Goal: Information Seeking & Learning: Learn about a topic

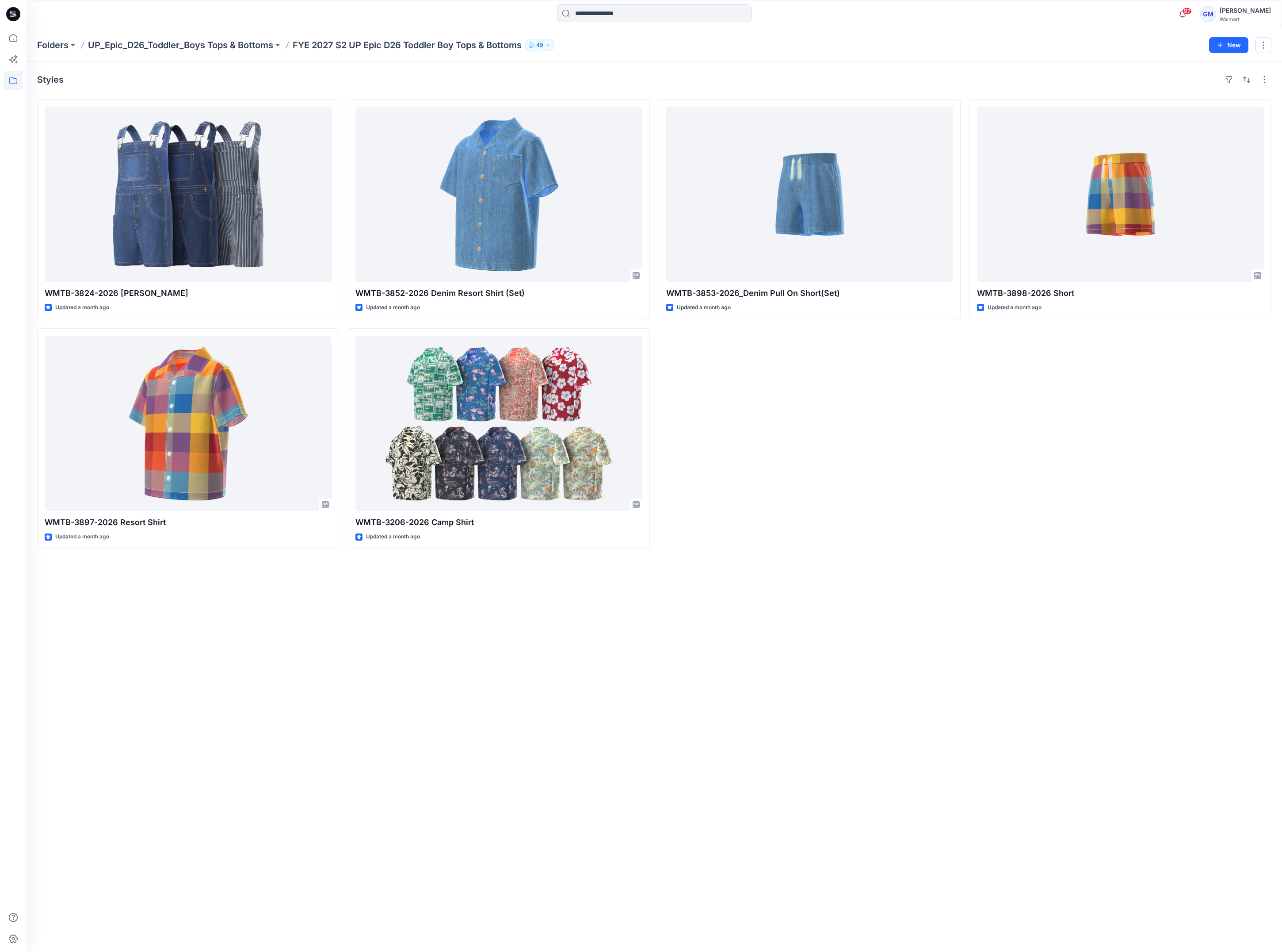
click at [914, 483] on div "WMTB-3853-2026_Denim Pull On Short(Set) Updated a month ago" at bounding box center [810, 324] width 302 height 450
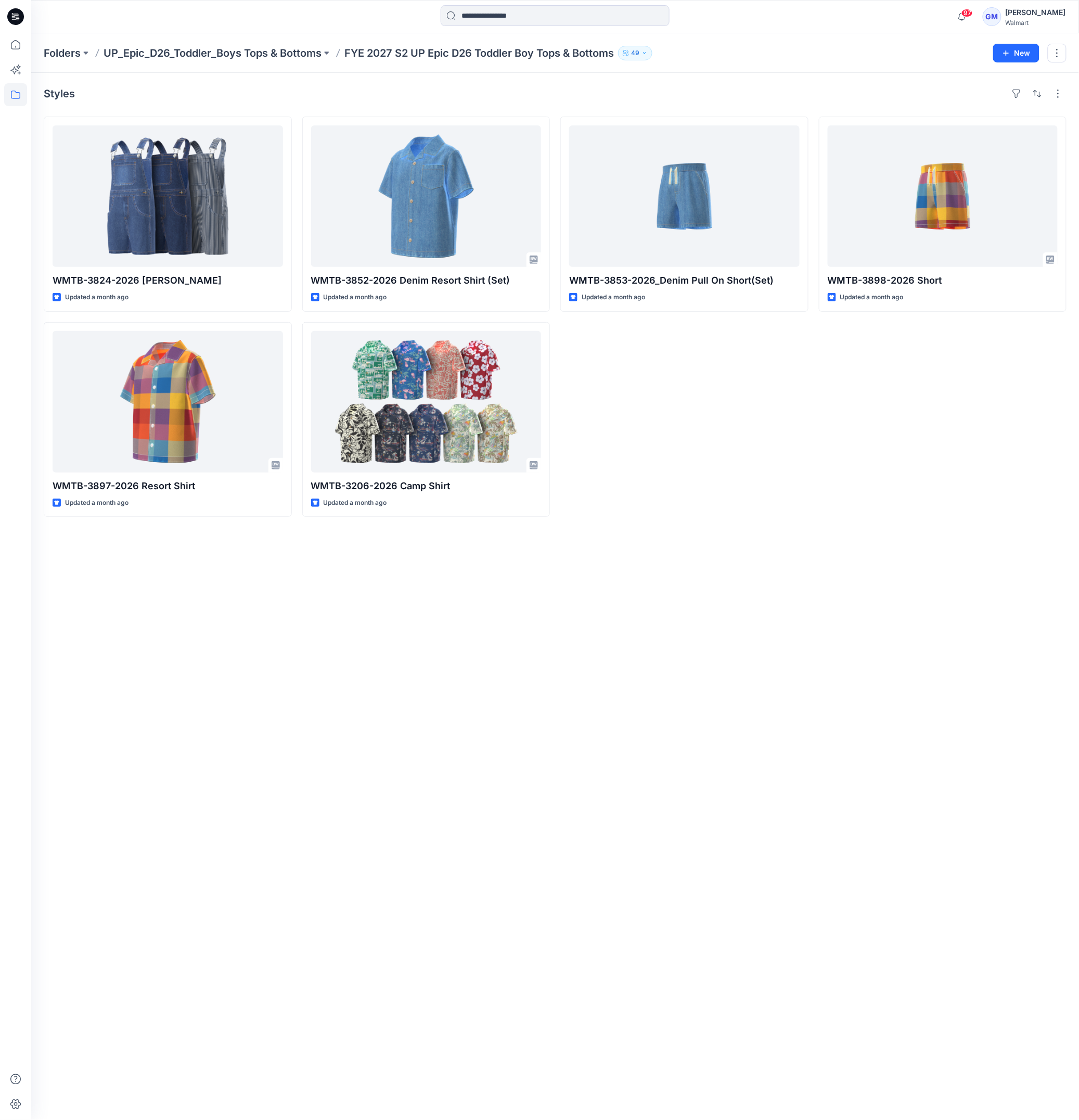
click at [703, 756] on div "Styles WMTB-3824-2026 Shortall Updated a month ago WMTB-3897-2026 Resort Shirt …" at bounding box center [555, 596] width 1048 height 1047
drag, startPoint x: 123, startPoint y: 800, endPoint x: 148, endPoint y: 738, distance: 66.9
click at [123, 800] on div "Styles WMTB-3824-2026 Shortall Updated a month ago WMTB-3897-2026 Resort Shirt …" at bounding box center [555, 596] width 1048 height 1047
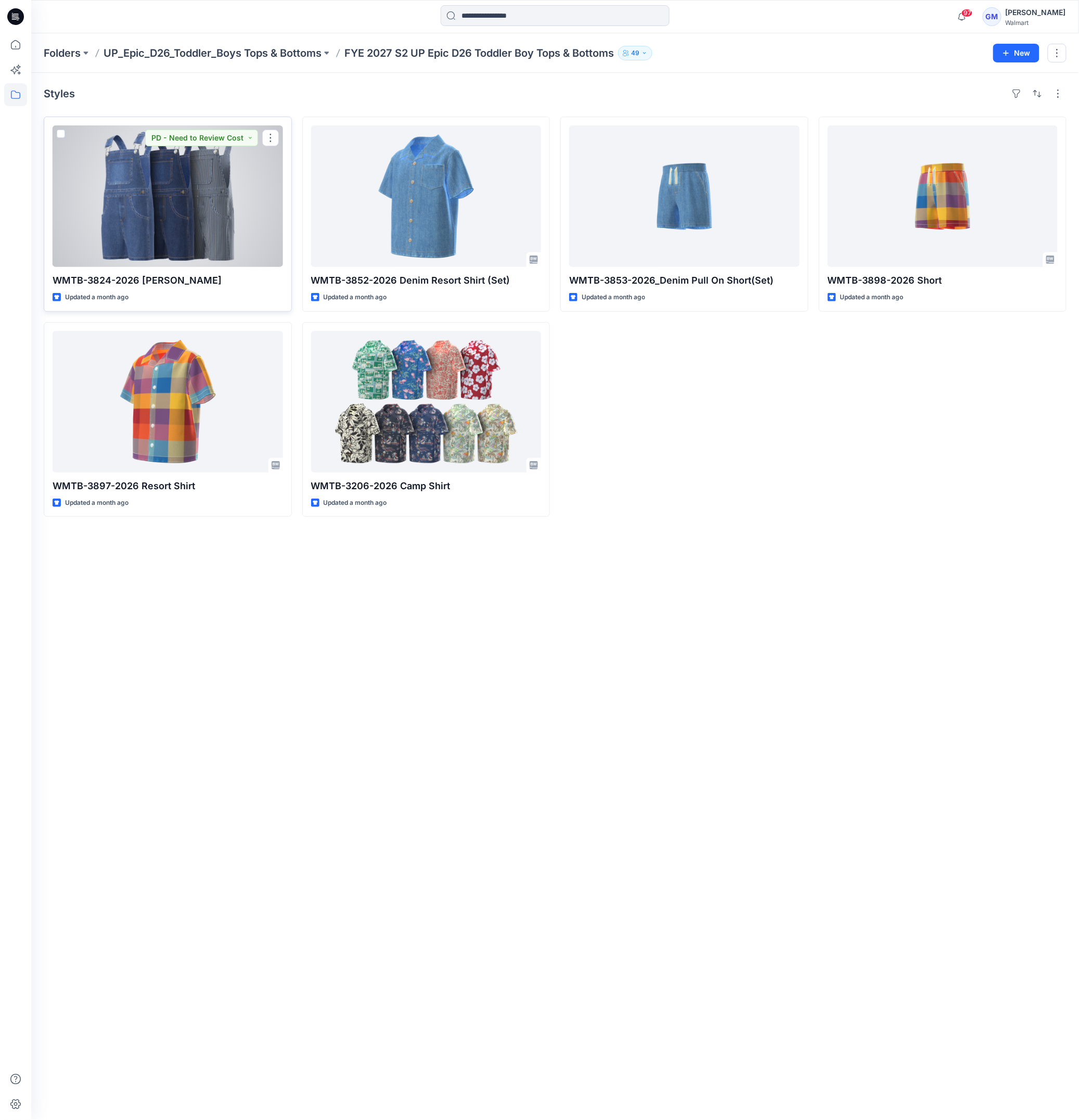
click at [178, 171] on div at bounding box center [168, 196] width 230 height 141
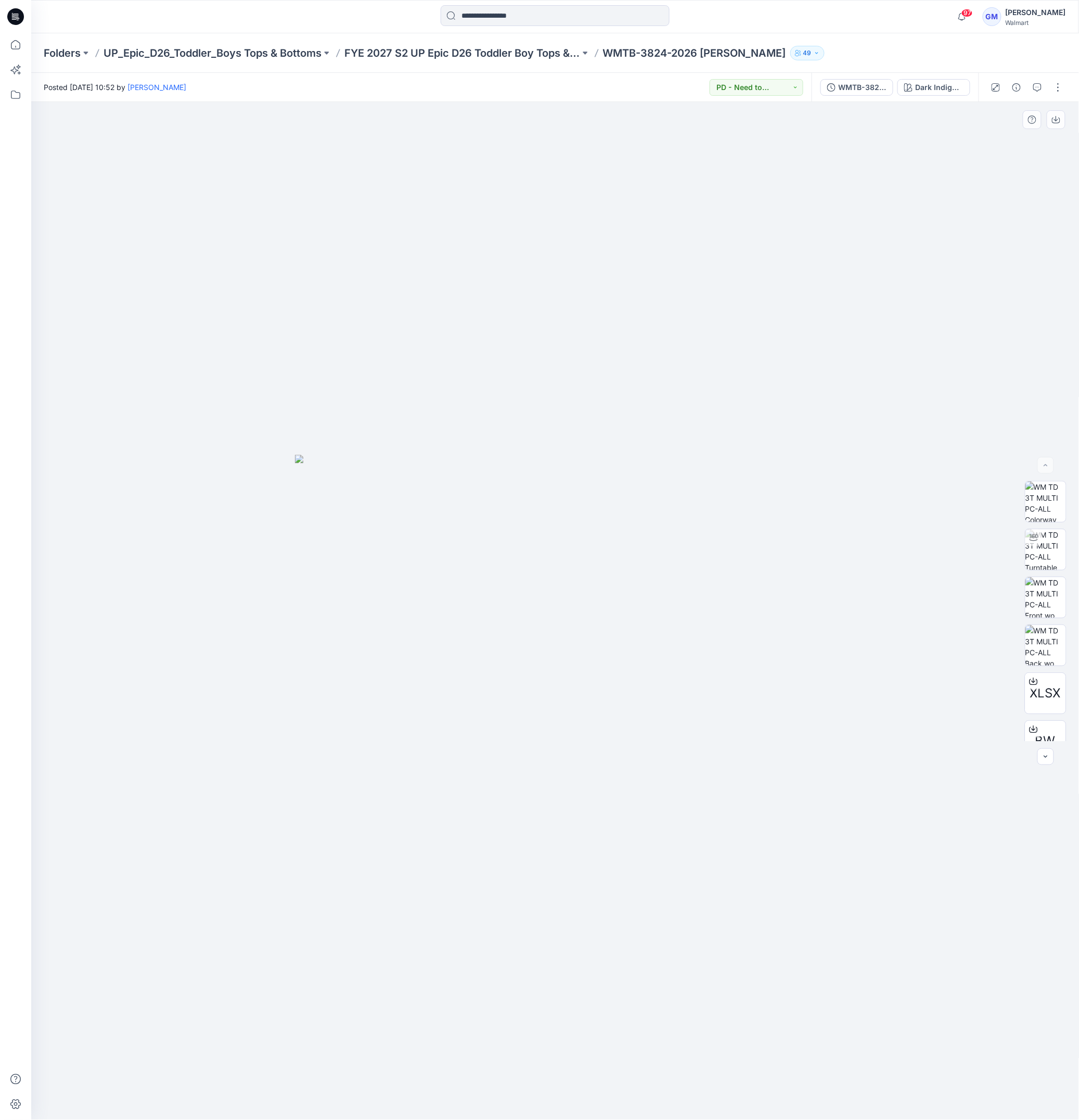
click at [552, 407] on div at bounding box center [555, 610] width 1049 height 1018
click at [945, 85] on div "Dark Indigo Wash" at bounding box center [940, 87] width 48 height 12
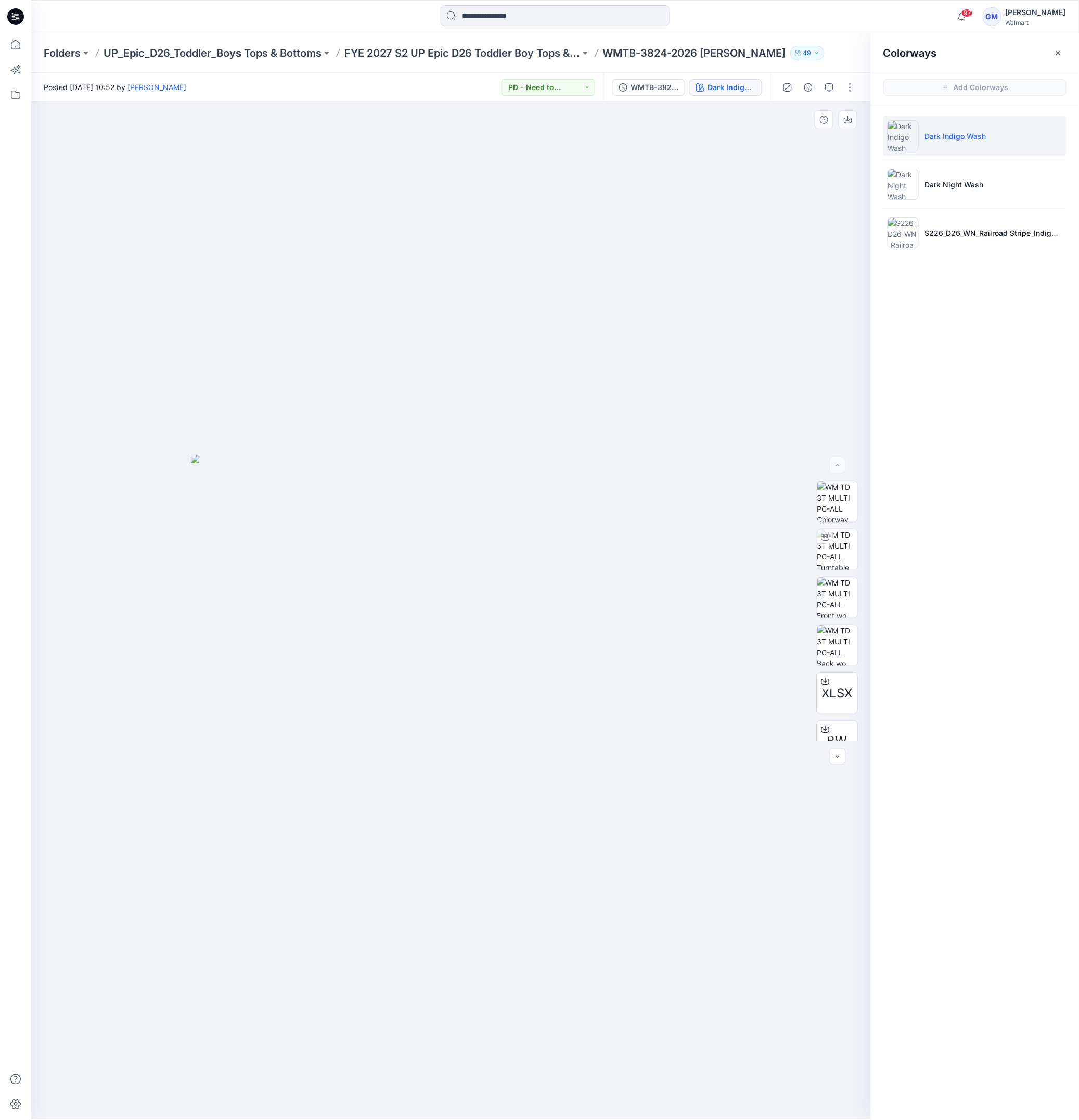
click at [396, 510] on img at bounding box center [451, 786] width 520 height 665
click at [839, 493] on img at bounding box center [838, 502] width 40 height 40
drag, startPoint x: 454, startPoint y: 510, endPoint x: 564, endPoint y: 514, distance: 110.1
click at [455, 510] on img at bounding box center [451, 735] width 520 height 769
click at [622, 794] on img at bounding box center [451, 735] width 520 height 769
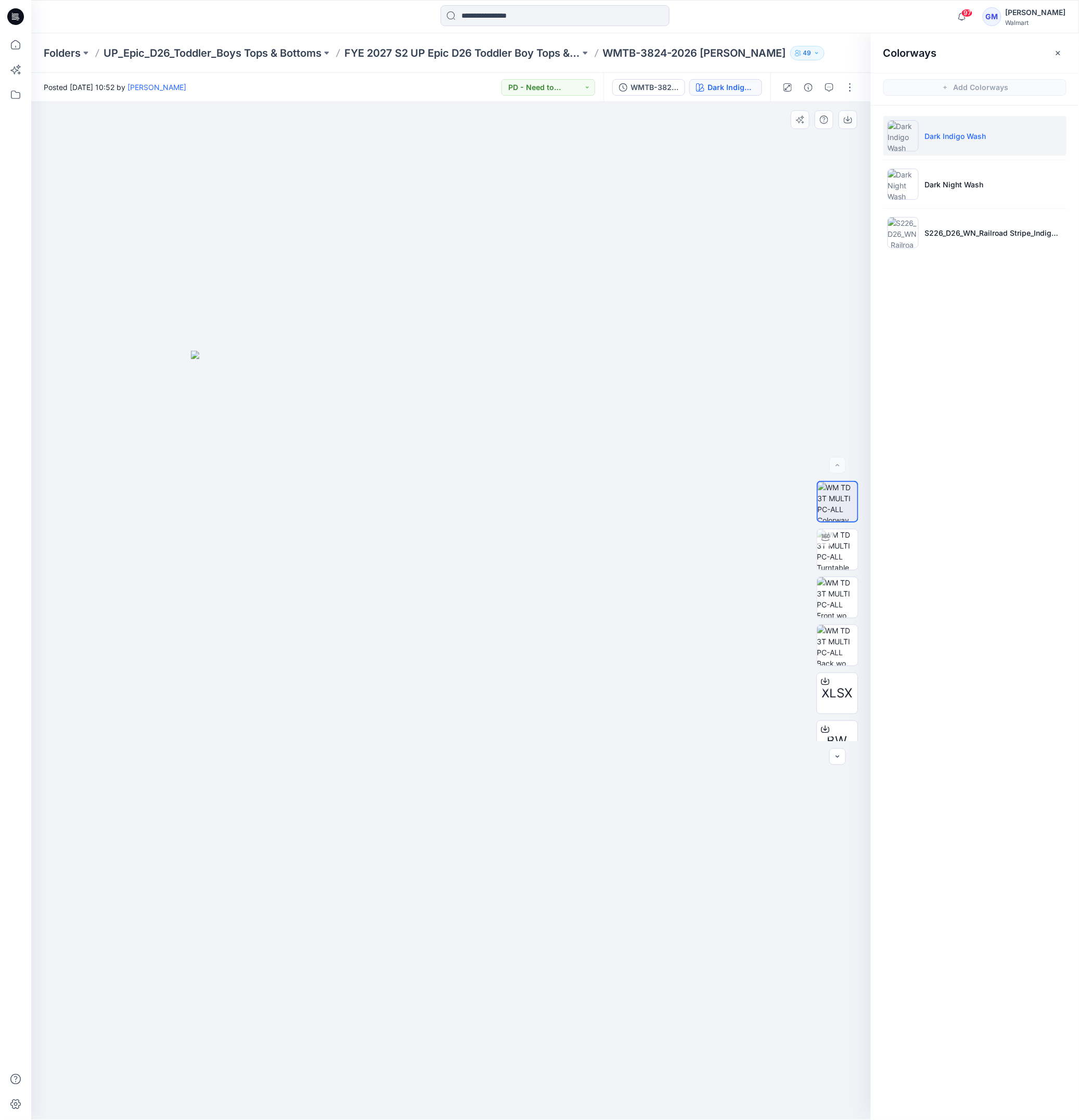
drag, startPoint x: 223, startPoint y: 804, endPoint x: 228, endPoint y: 794, distance: 11.2
click at [223, 803] on img at bounding box center [451, 735] width 520 height 769
click at [846, 554] on img at bounding box center [838, 549] width 40 height 40
click at [247, 630] on img at bounding box center [451, 648] width 870 height 944
click at [657, 79] on button "WMTB-3824-2026 [PERSON_NAME]-Opt-1" at bounding box center [649, 87] width 73 height 16
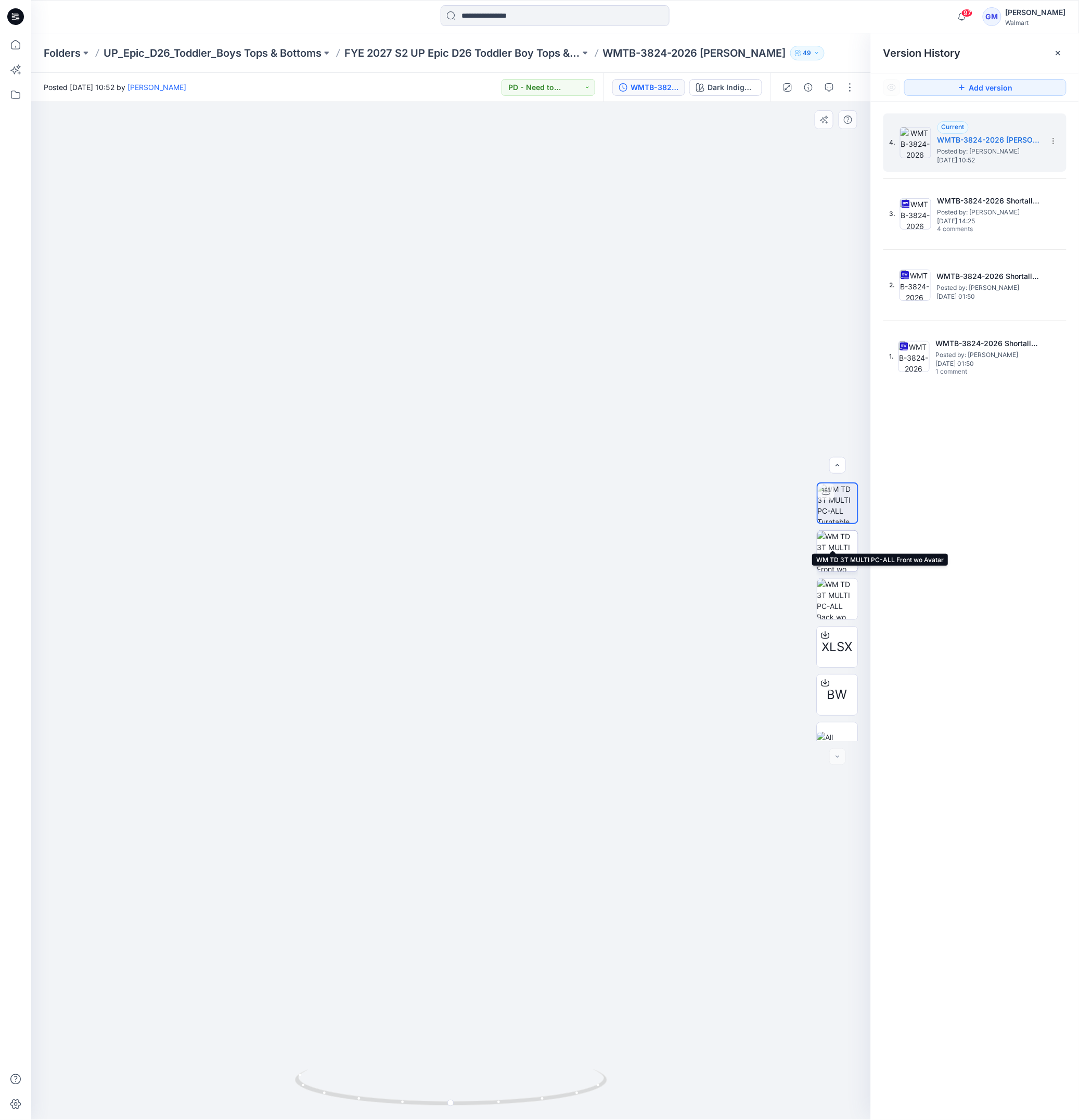
scroll to position [69, 0]
click at [822, 658] on icon at bounding box center [825, 660] width 9 height 9
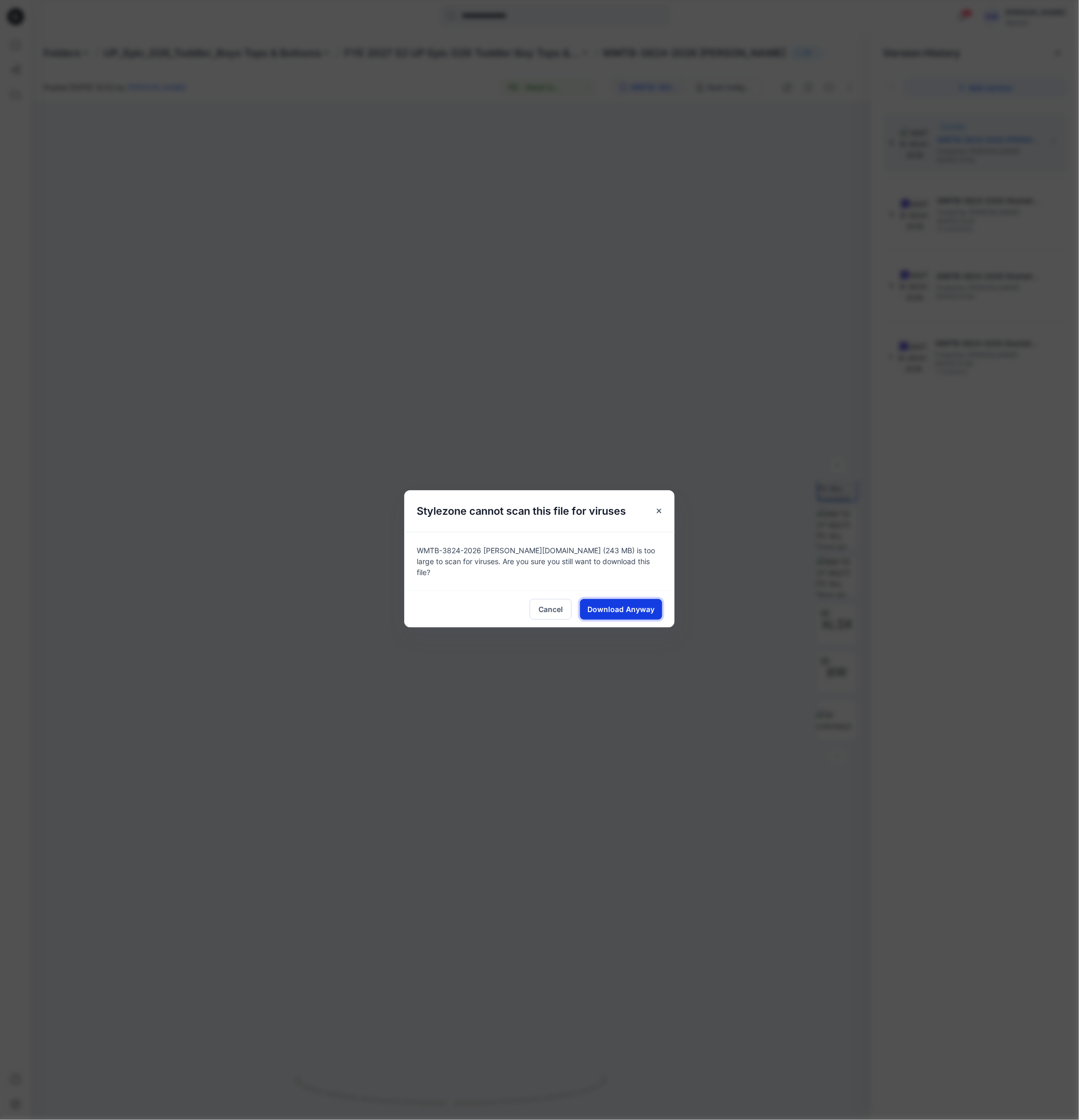
click at [617, 603] on span "Download Anyway" at bounding box center [621, 609] width 67 height 11
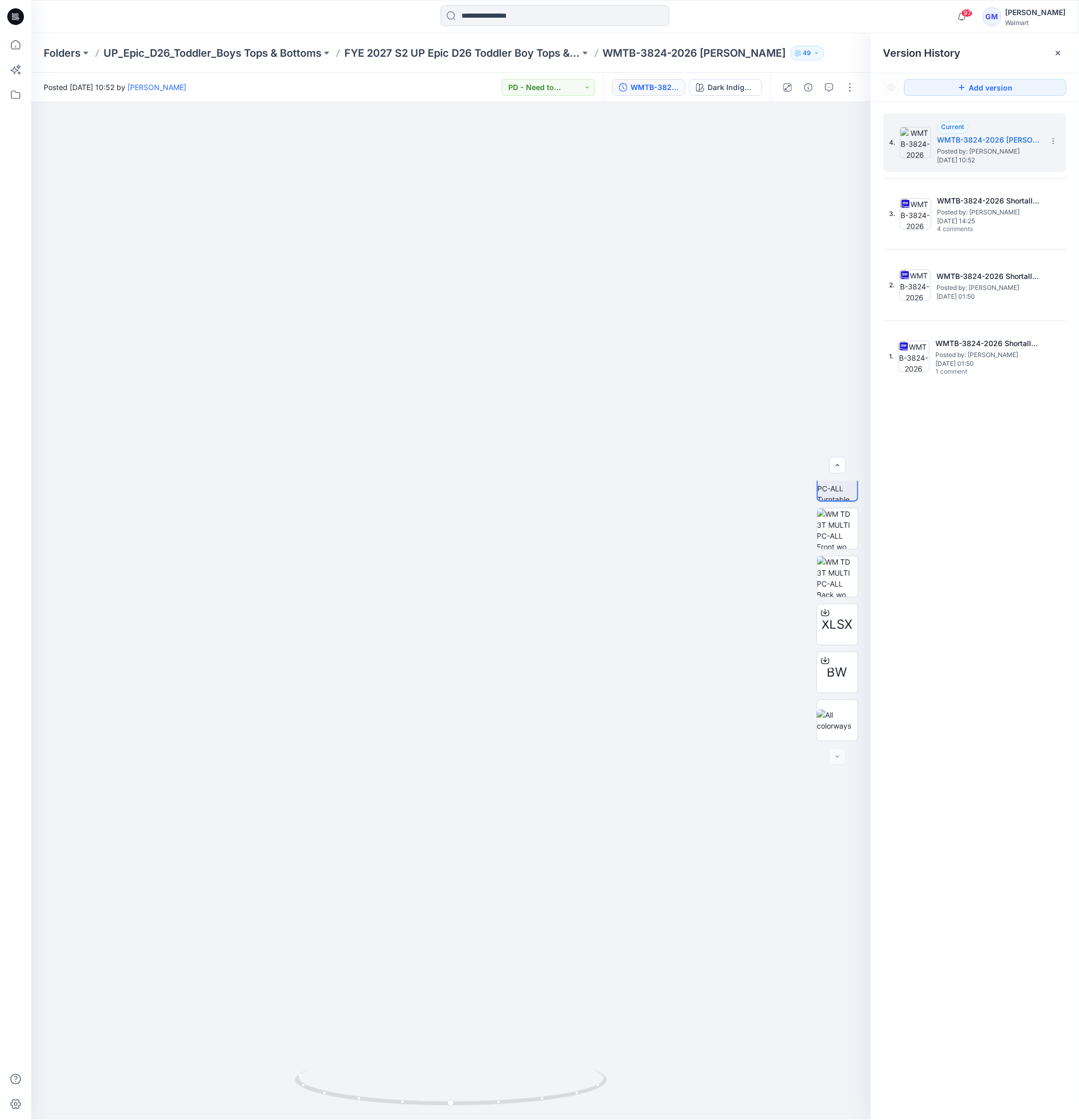
click at [994, 798] on div "4. Current WMTB-3824-2026 Shortall-Opt-1 Posted by: Gayan Mahawithanalage Monda…" at bounding box center [975, 618] width 208 height 1033
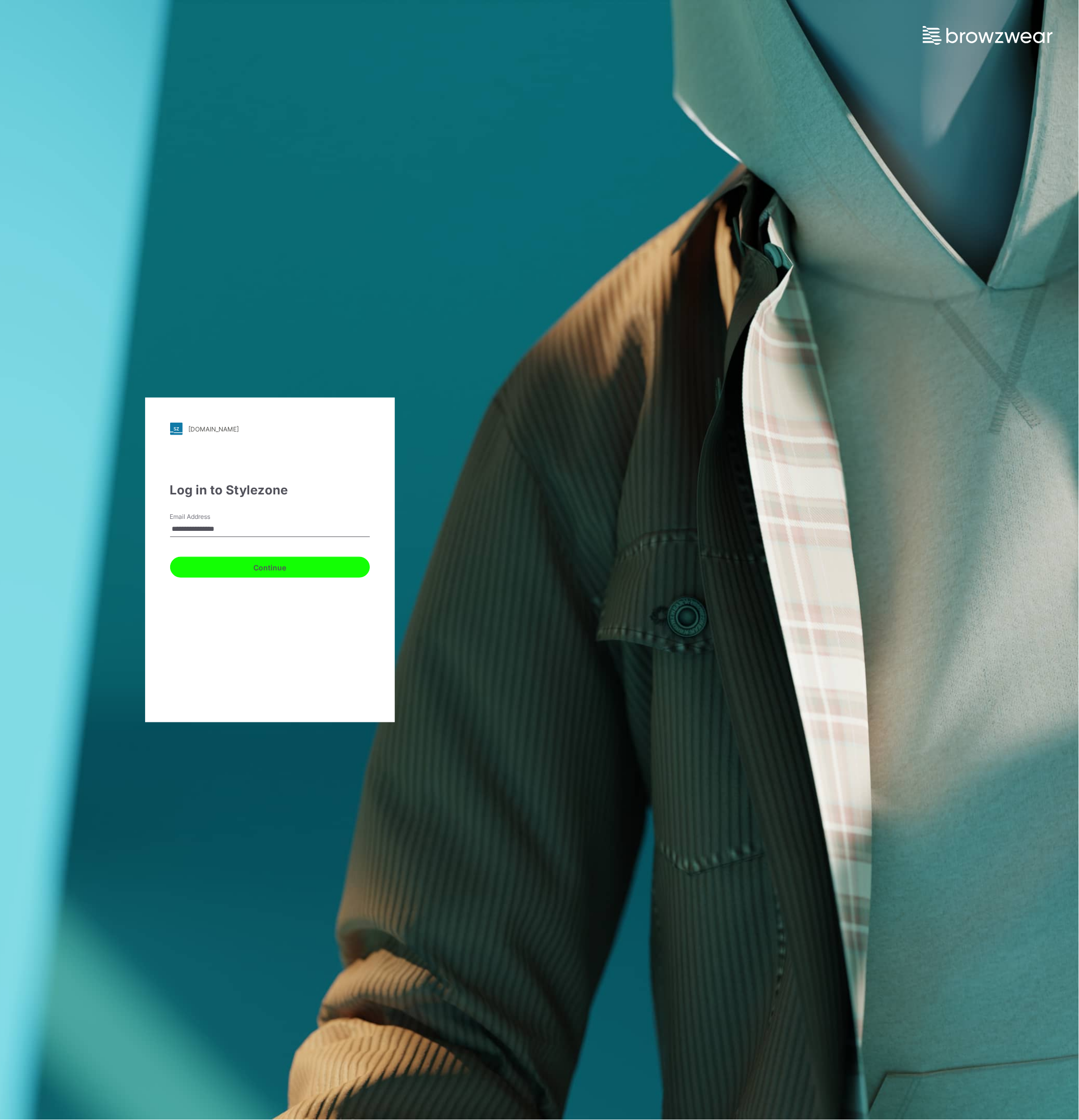
click at [269, 569] on button "Continue" at bounding box center [270, 567] width 200 height 21
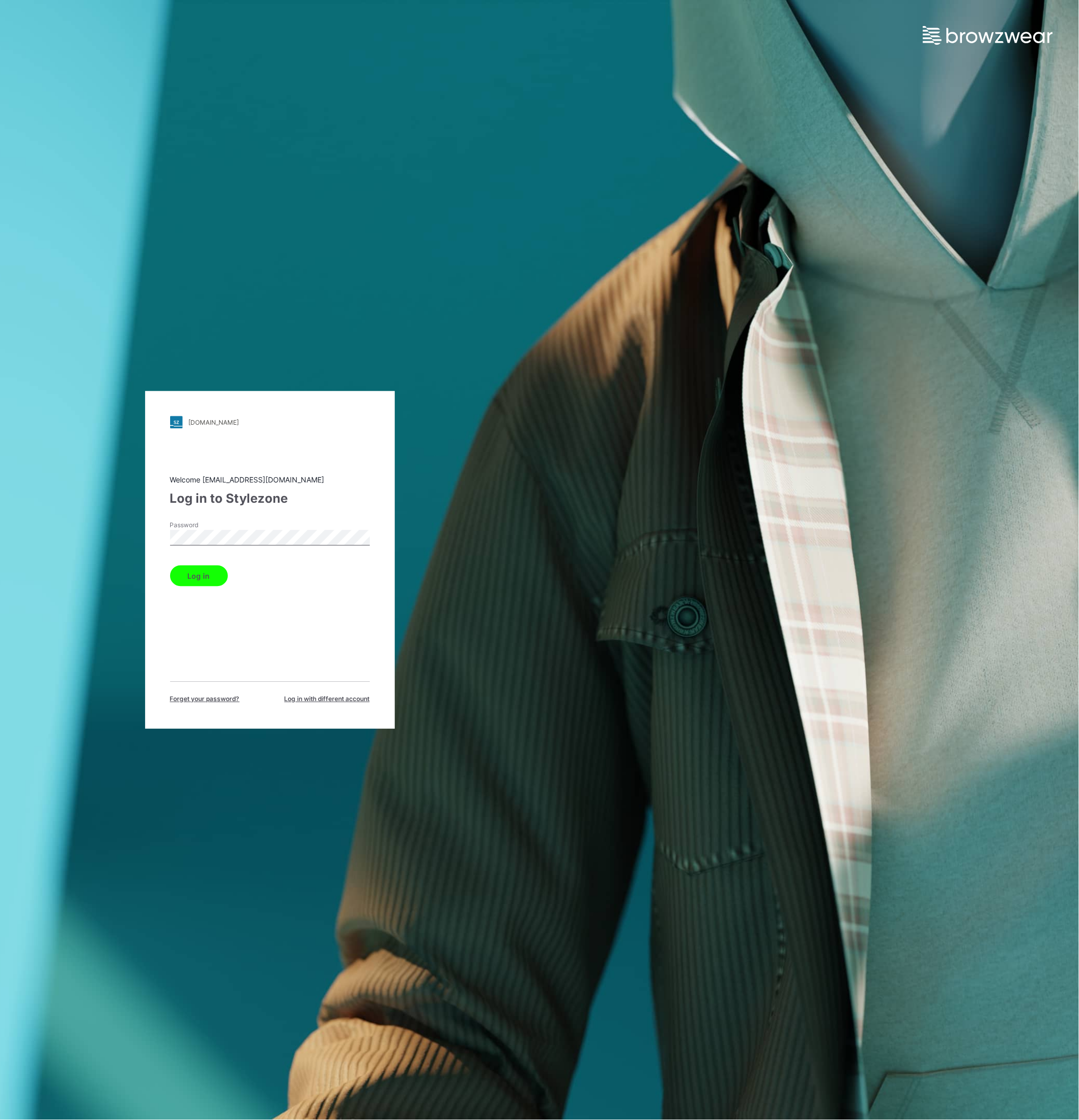
click at [207, 576] on button "Log in" at bounding box center [199, 576] width 57 height 21
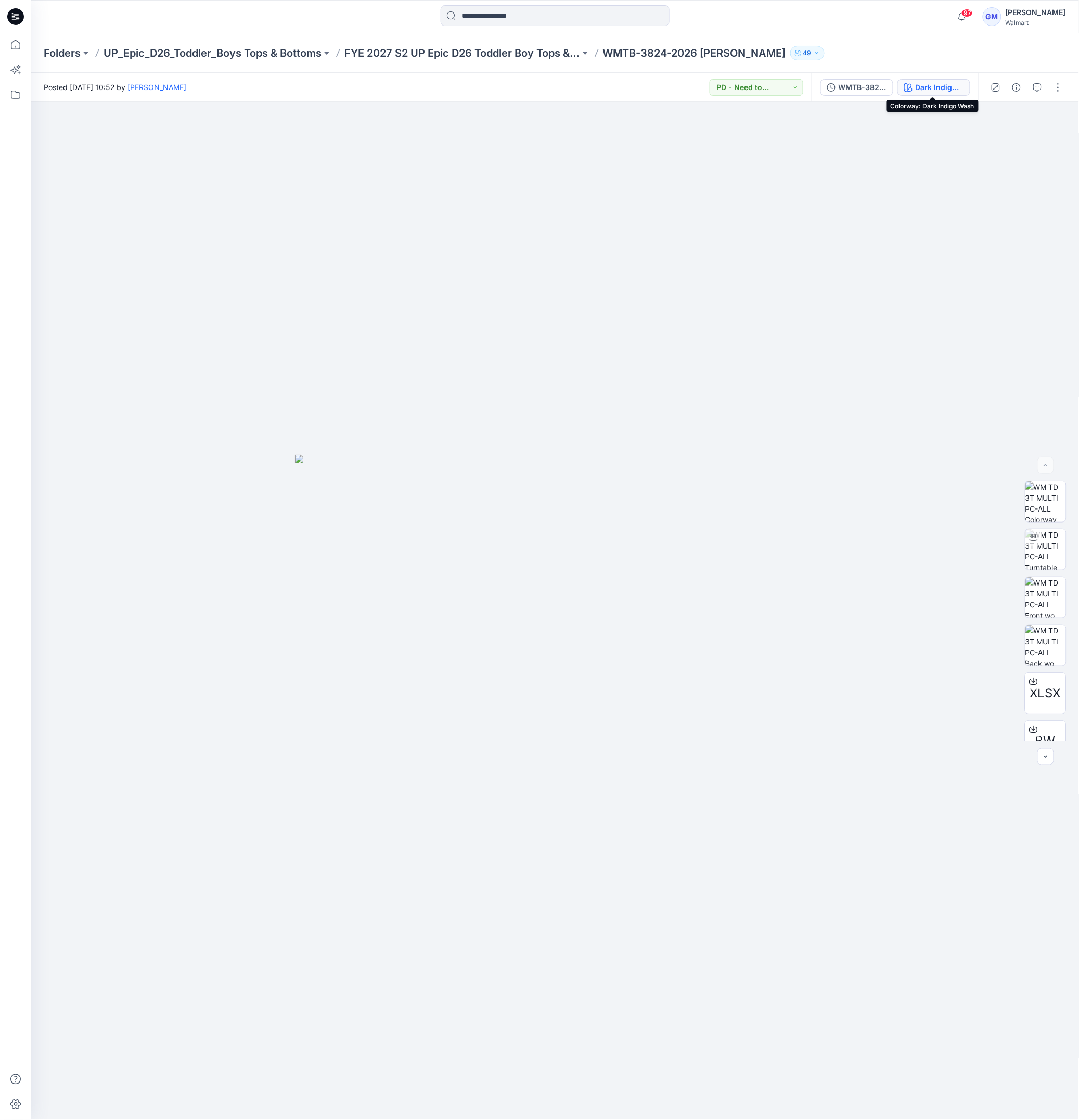
click at [916, 85] on div "Dark Indigo Wash" at bounding box center [940, 87] width 48 height 12
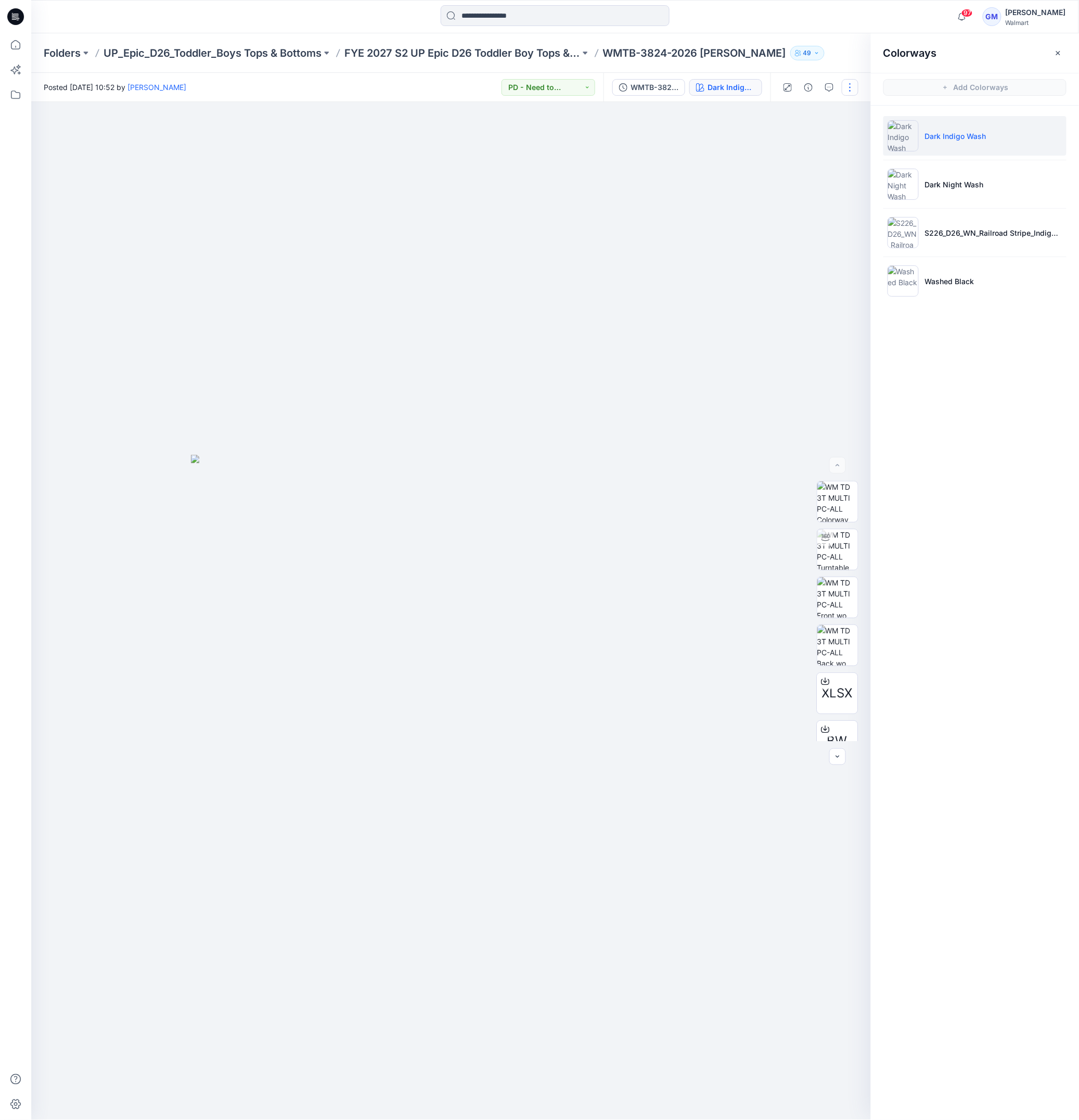
click at [848, 89] on button "button" at bounding box center [849, 87] width 16 height 16
click at [792, 135] on button "Edit" at bounding box center [806, 140] width 95 height 19
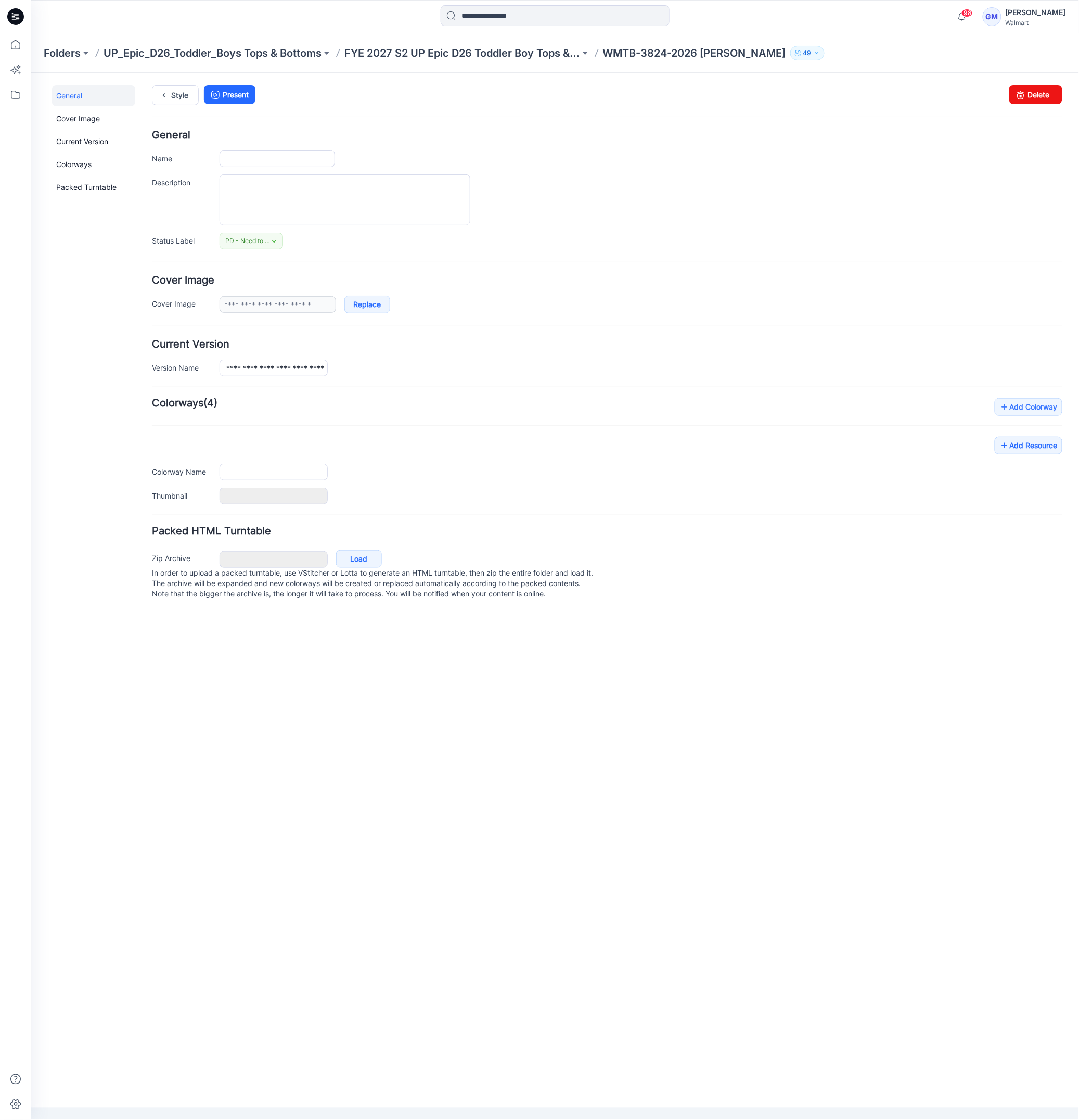
type input "**********"
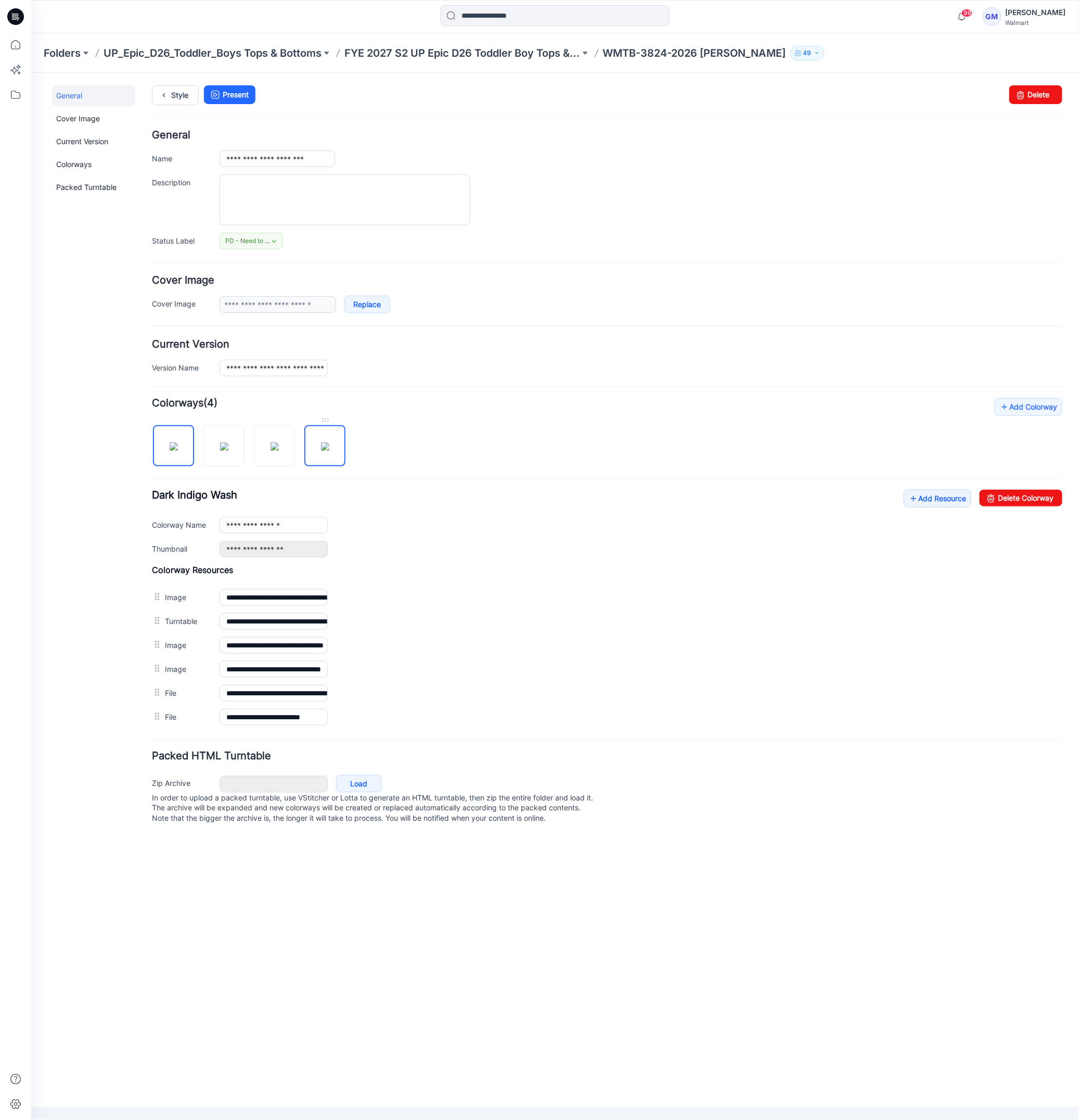
click at [329, 450] on img at bounding box center [324, 446] width 9 height 9
click at [1008, 497] on link "Delete Colorway" at bounding box center [1021, 497] width 83 height 16
type input "**********"
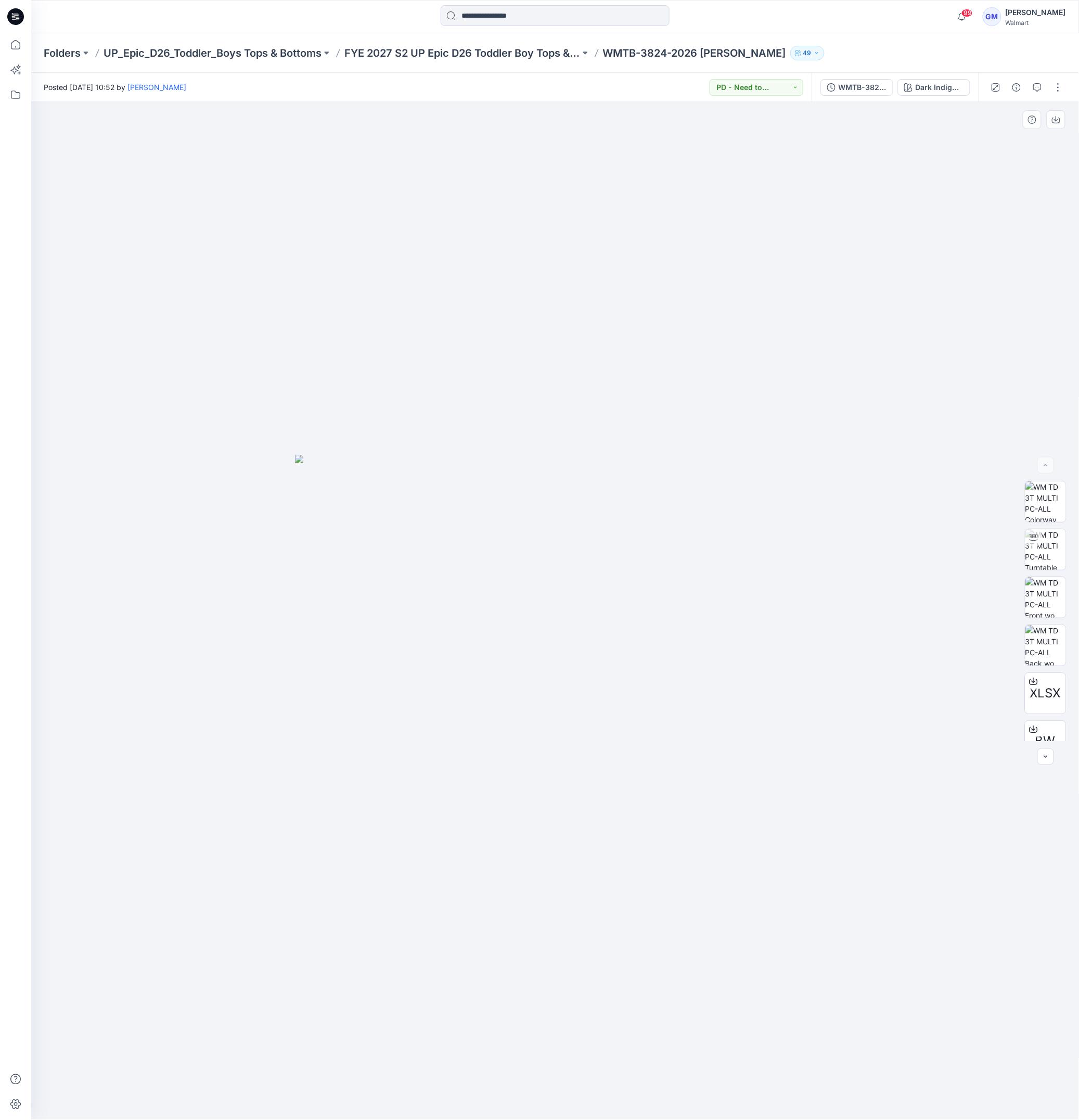
click at [70, 350] on div at bounding box center [555, 610] width 1049 height 1018
click at [84, 515] on div at bounding box center [555, 610] width 1049 height 1018
click at [1037, 553] on img at bounding box center [1046, 549] width 40 height 40
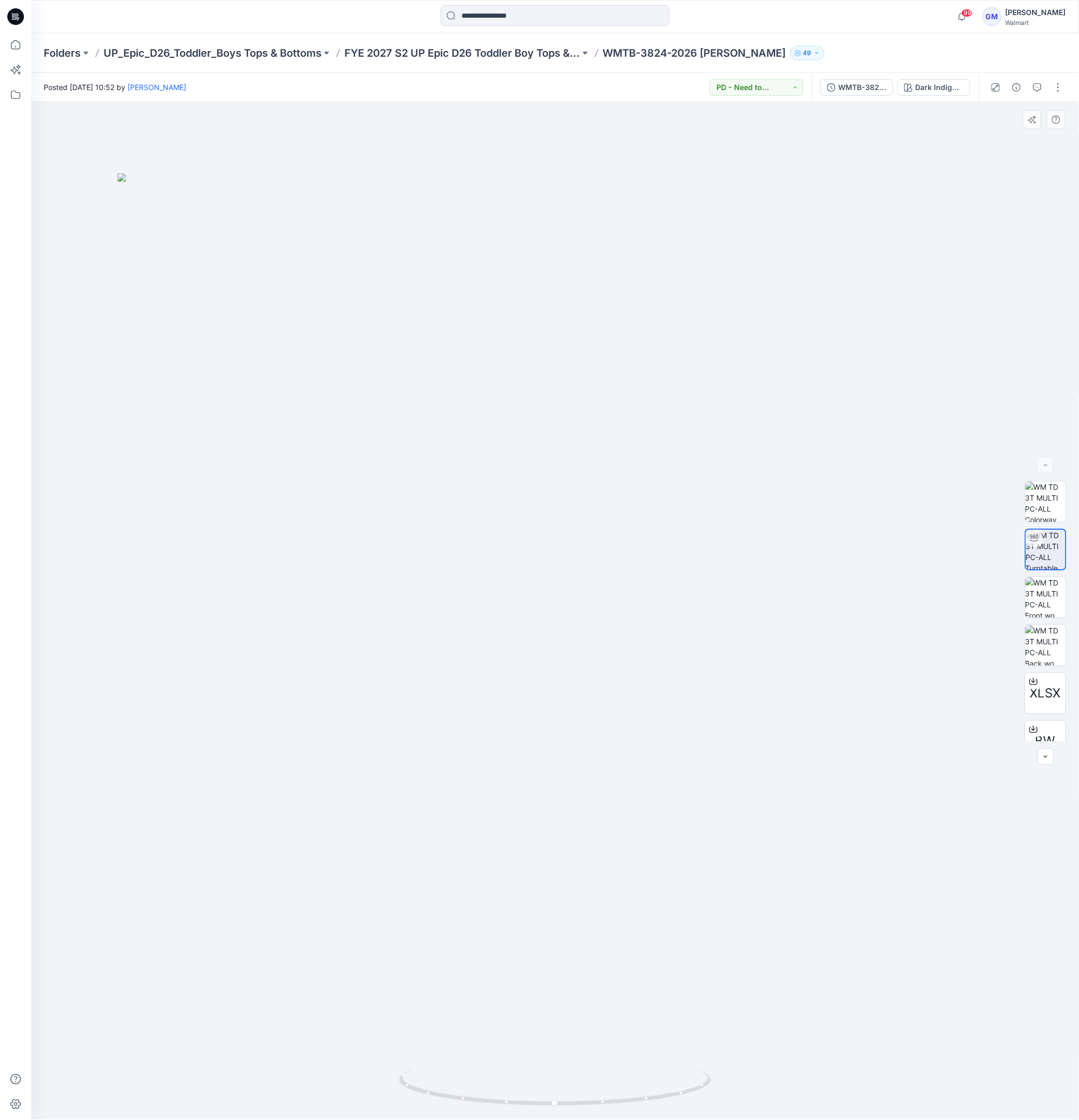
click at [648, 790] on img at bounding box center [555, 646] width 876 height 947
drag, startPoint x: 671, startPoint y: 1097, endPoint x: 668, endPoint y: 1092, distance: 5.8
click at [668, 1092] on icon at bounding box center [557, 1089] width 315 height 39
drag, startPoint x: 182, startPoint y: 374, endPoint x: 275, endPoint y: 325, distance: 105.1
click at [181, 374] on img at bounding box center [555, 646] width 876 height 947
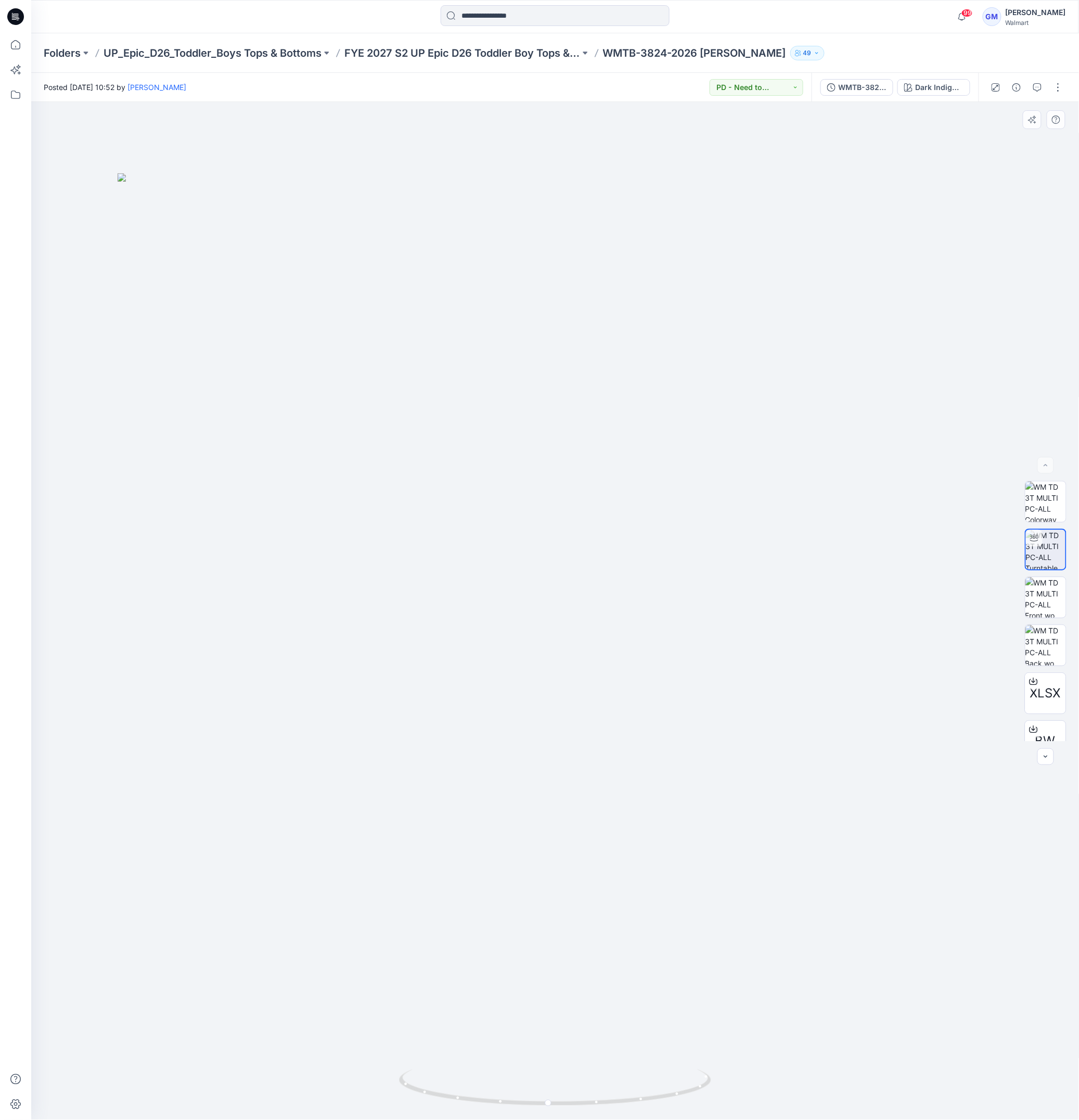
click at [176, 524] on img at bounding box center [555, 646] width 876 height 947
drag, startPoint x: 598, startPoint y: 771, endPoint x: 681, endPoint y: 1044, distance: 285.3
click at [627, 871] on img at bounding box center [555, 646] width 876 height 947
drag, startPoint x: 654, startPoint y: 1098, endPoint x: 497, endPoint y: 980, distance: 196.4
click at [360, 1090] on div at bounding box center [555, 610] width 1048 height 1018
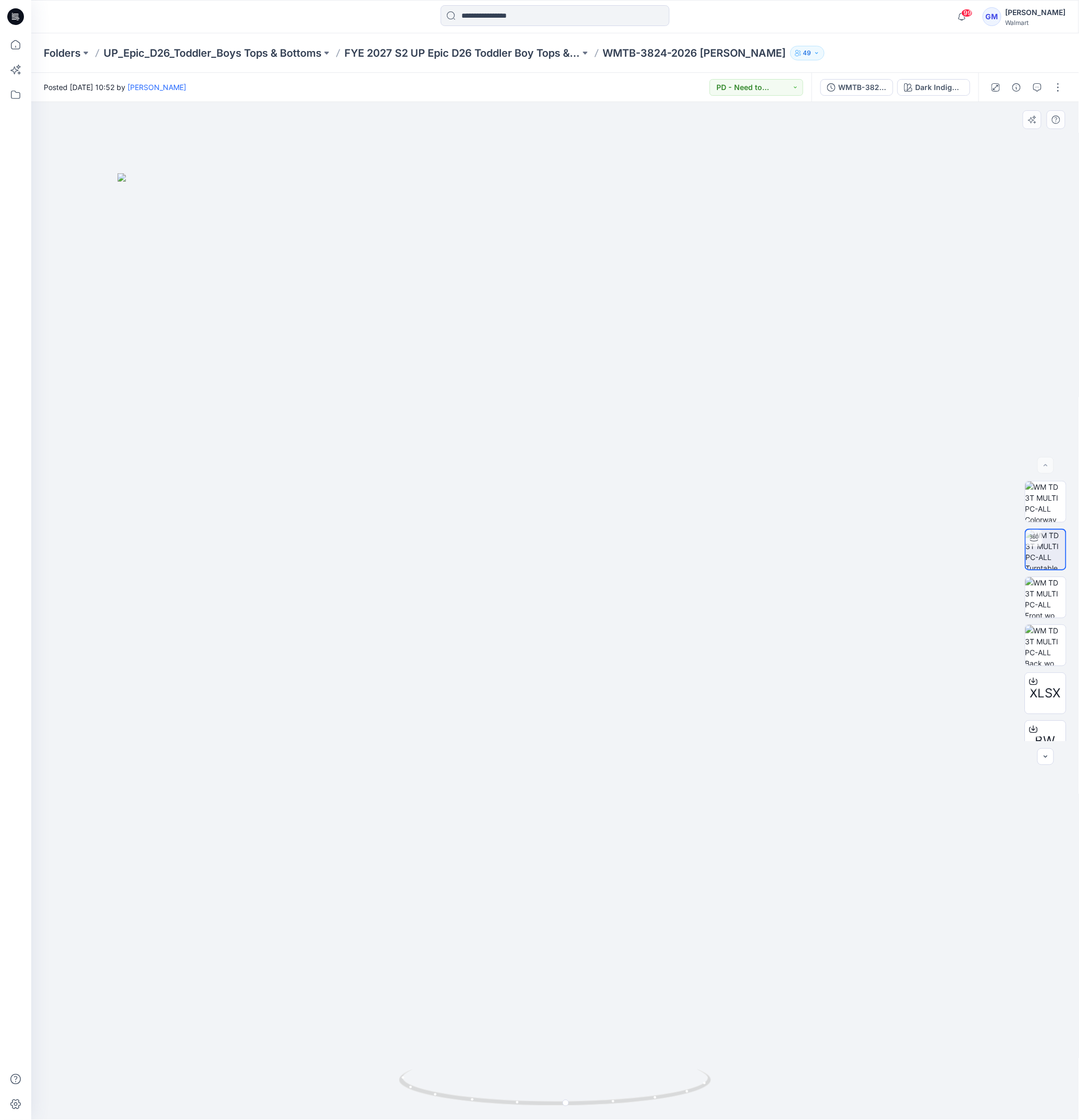
click at [201, 579] on img at bounding box center [555, 646] width 876 height 947
click at [931, 88] on div "Dark Indigo Wash" at bounding box center [940, 87] width 48 height 12
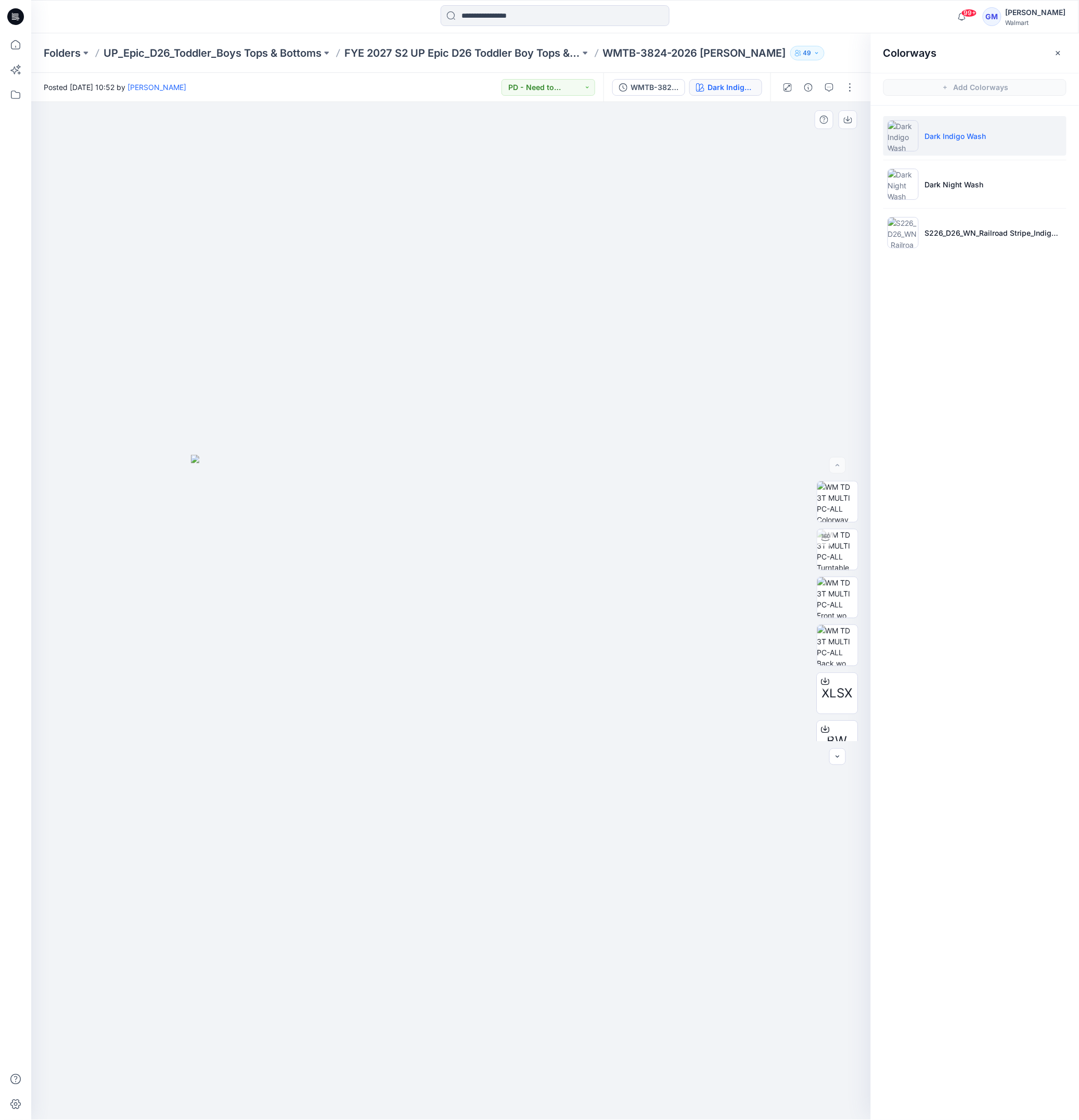
click at [213, 1101] on div at bounding box center [451, 610] width 840 height 1018
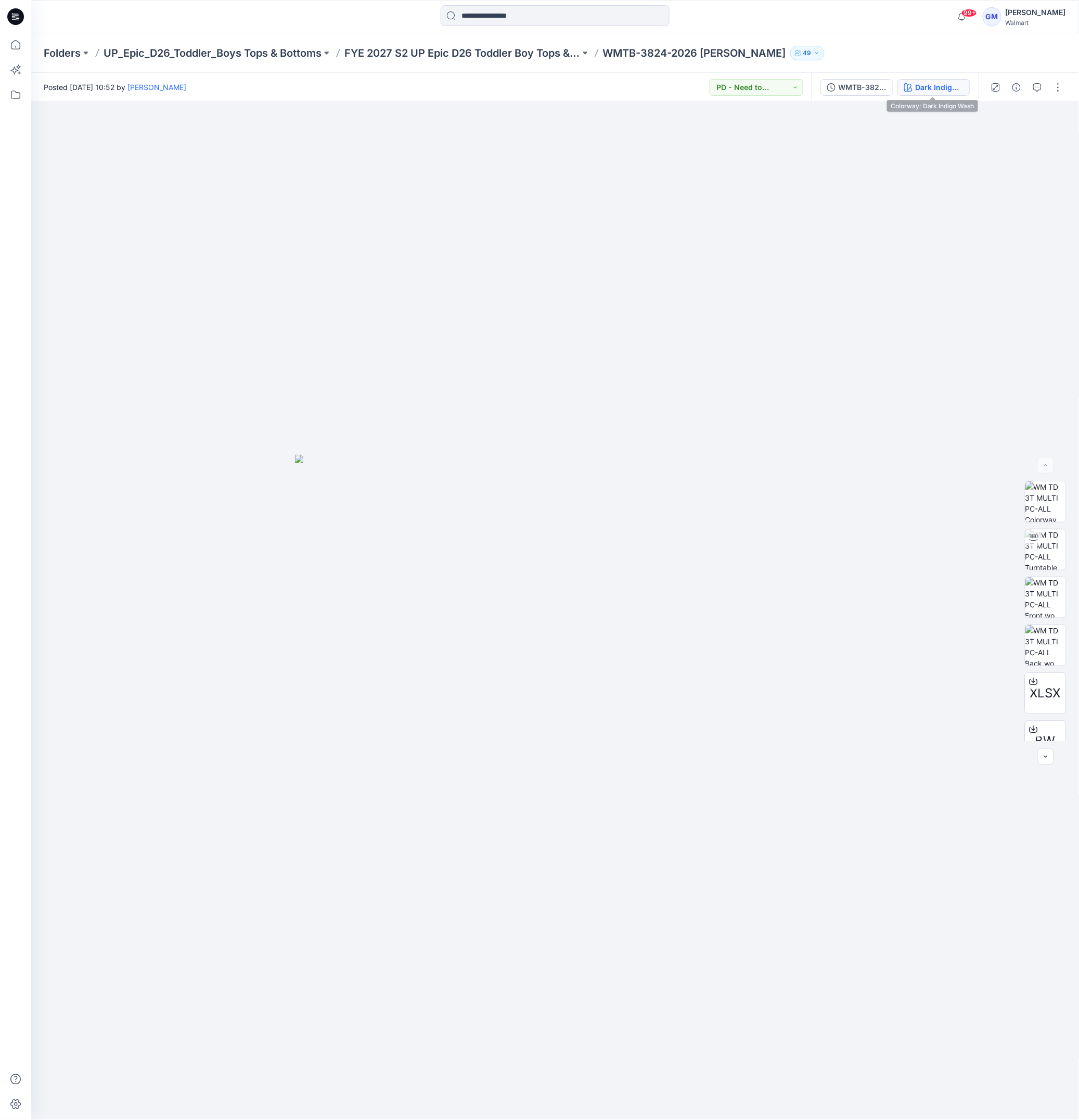
click at [946, 80] on button "Dark Indigo Wash" at bounding box center [934, 87] width 73 height 16
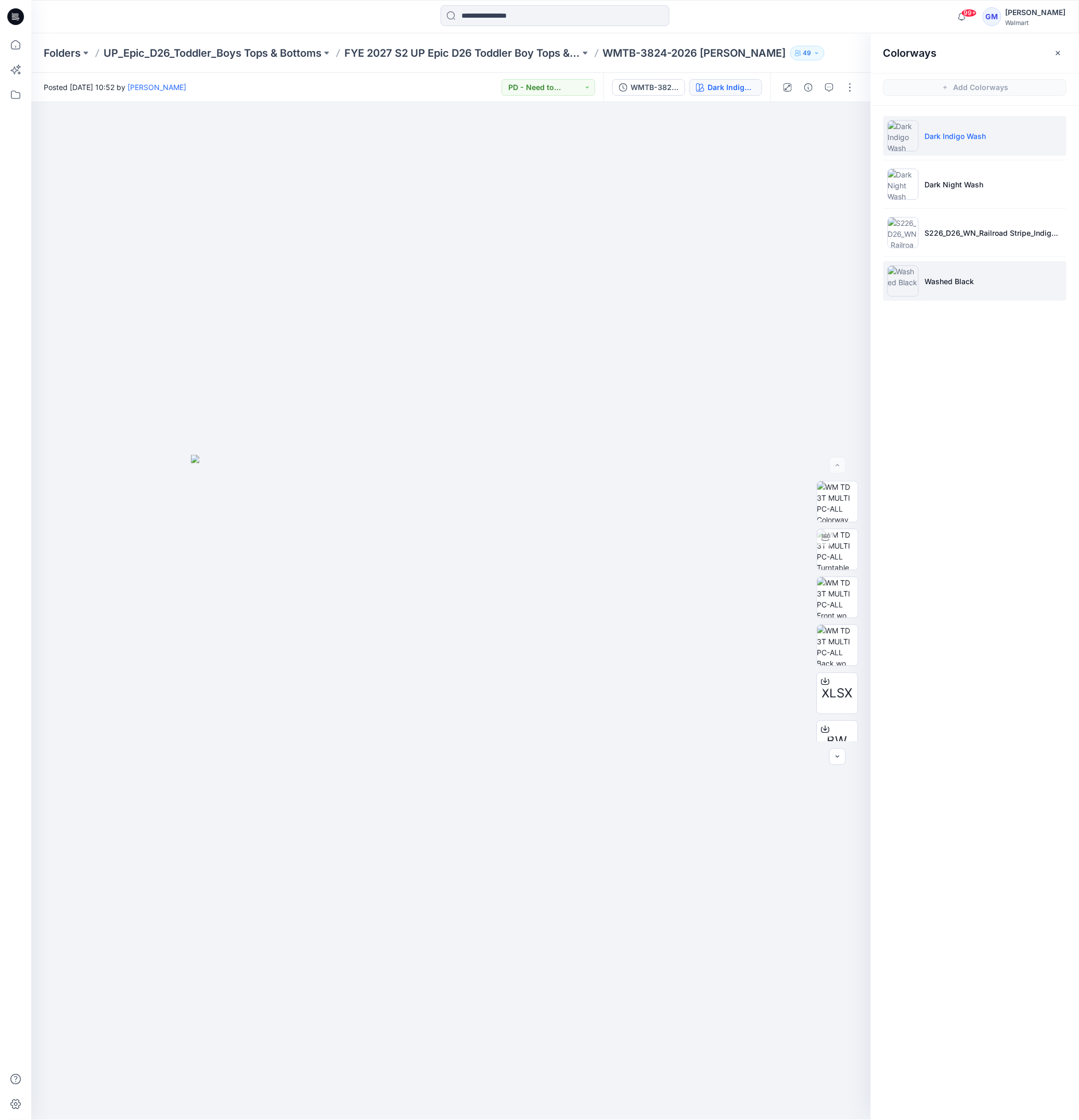
click at [973, 275] on li "Washed Black" at bounding box center [975, 281] width 183 height 40
click at [835, 653] on img at bounding box center [838, 645] width 40 height 40
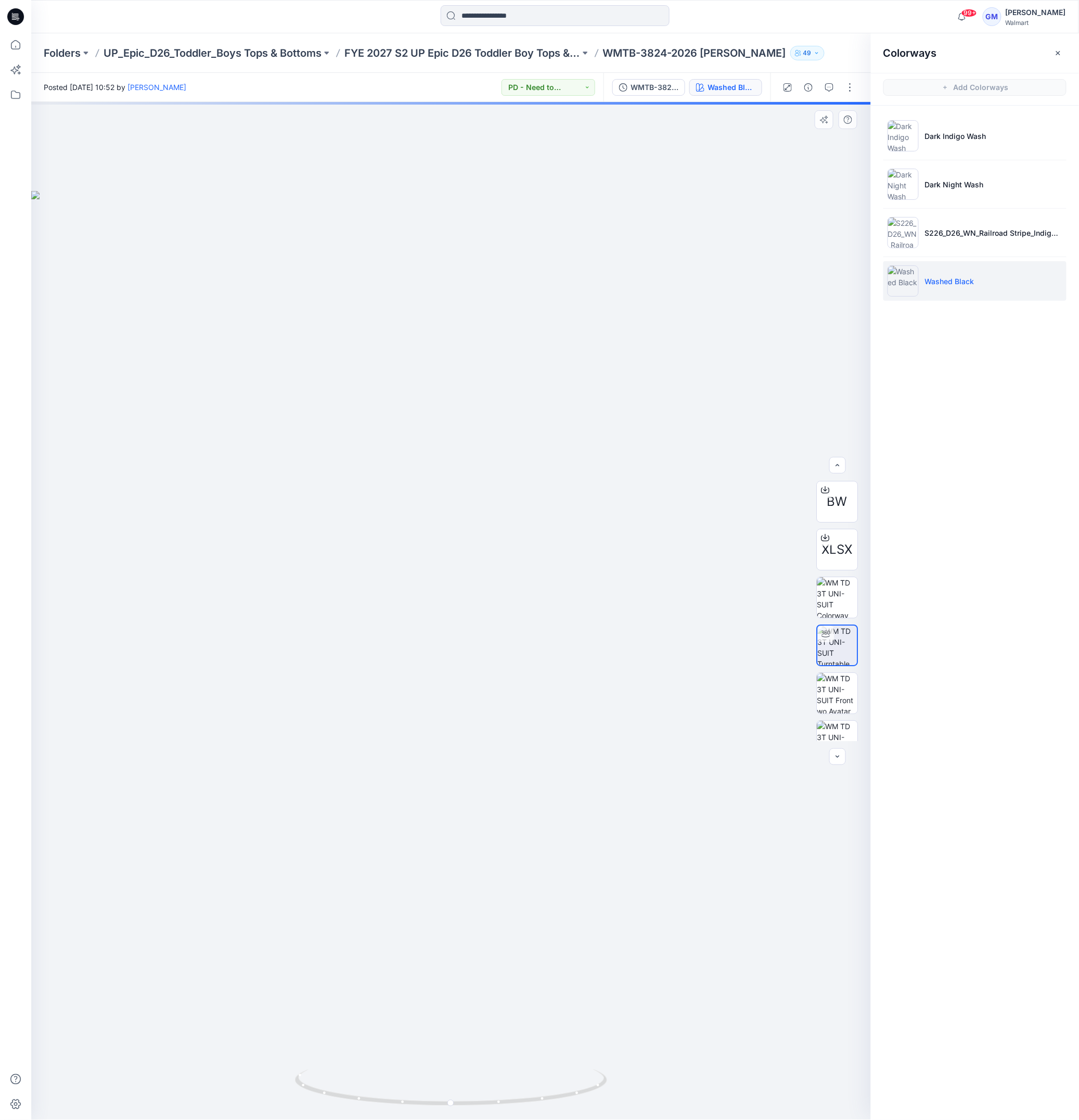
scroll to position [69, 0]
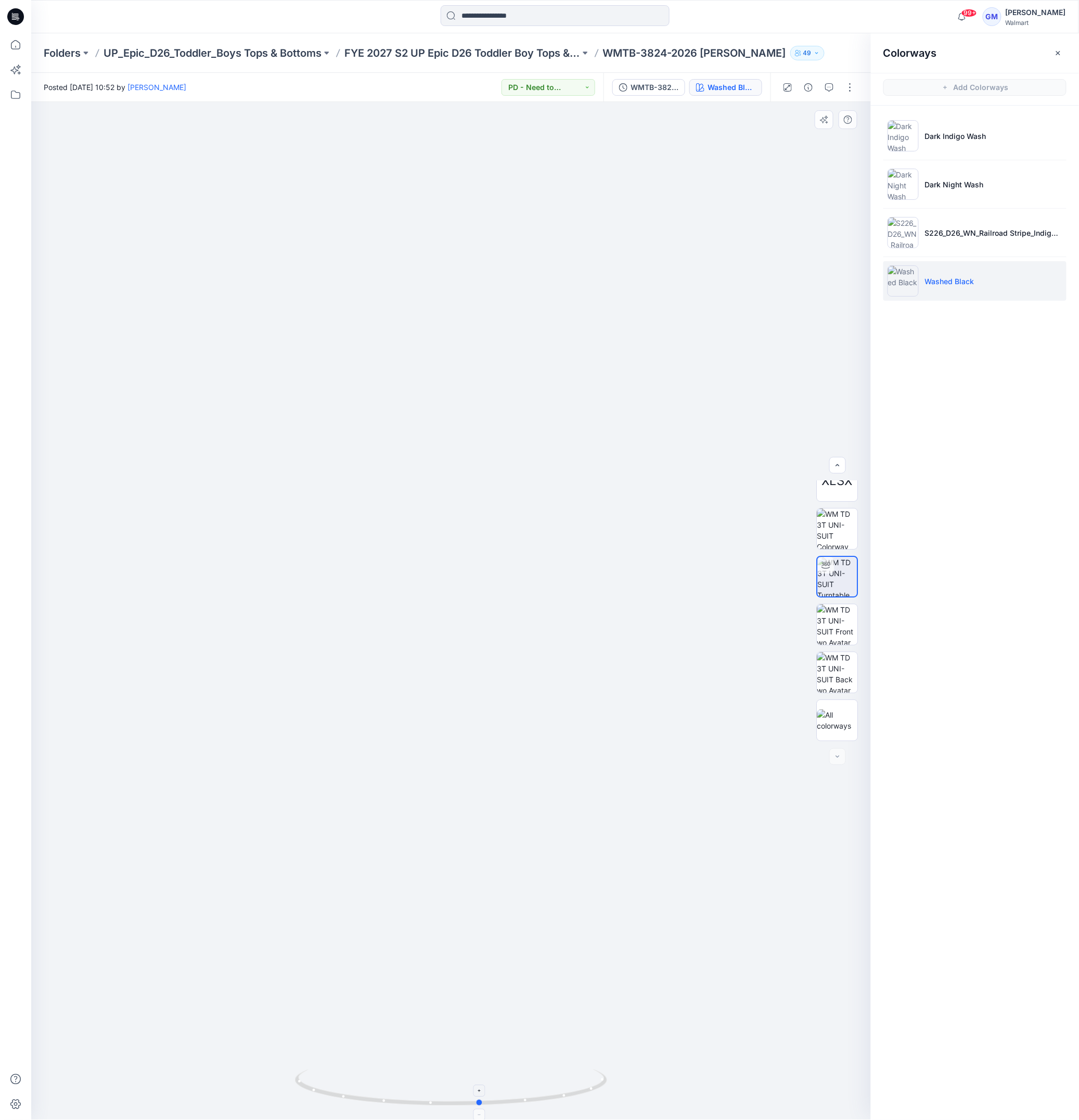
drag, startPoint x: 583, startPoint y: 1093, endPoint x: 300, endPoint y: 1099, distance: 283.1
click at [300, 1099] on icon at bounding box center [452, 1089] width 315 height 39
click at [821, 624] on img at bounding box center [838, 624] width 40 height 40
click at [825, 665] on img at bounding box center [838, 672] width 40 height 40
click at [994, 220] on li "S226_D26_WN_Railroad Stripe_Indigo_G2906A" at bounding box center [975, 232] width 183 height 40
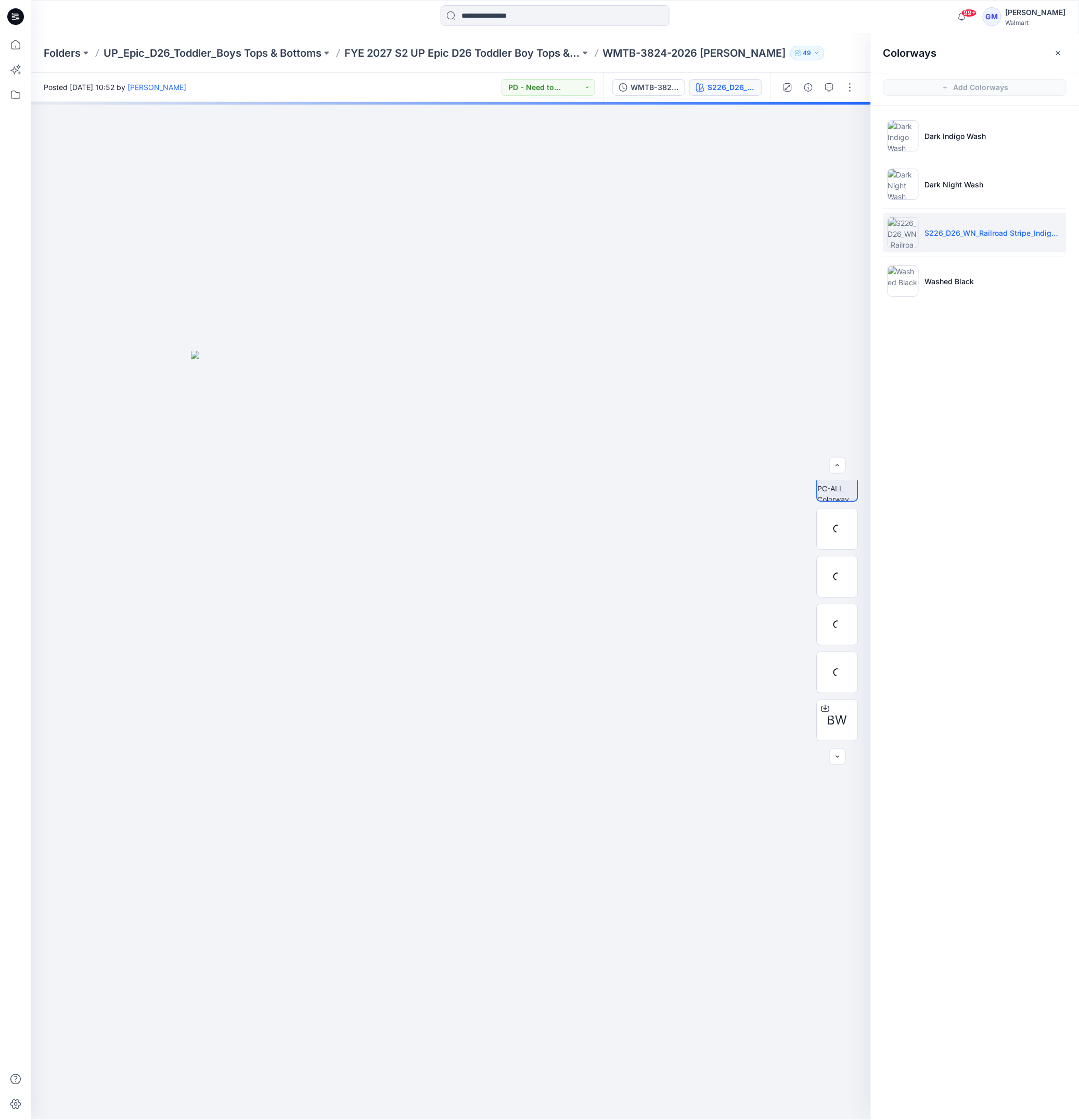
scroll to position [21, 0]
click at [994, 224] on li "S226_D26_WN_Railroad Stripe_Indigo_G2906A" at bounding box center [975, 232] width 183 height 40
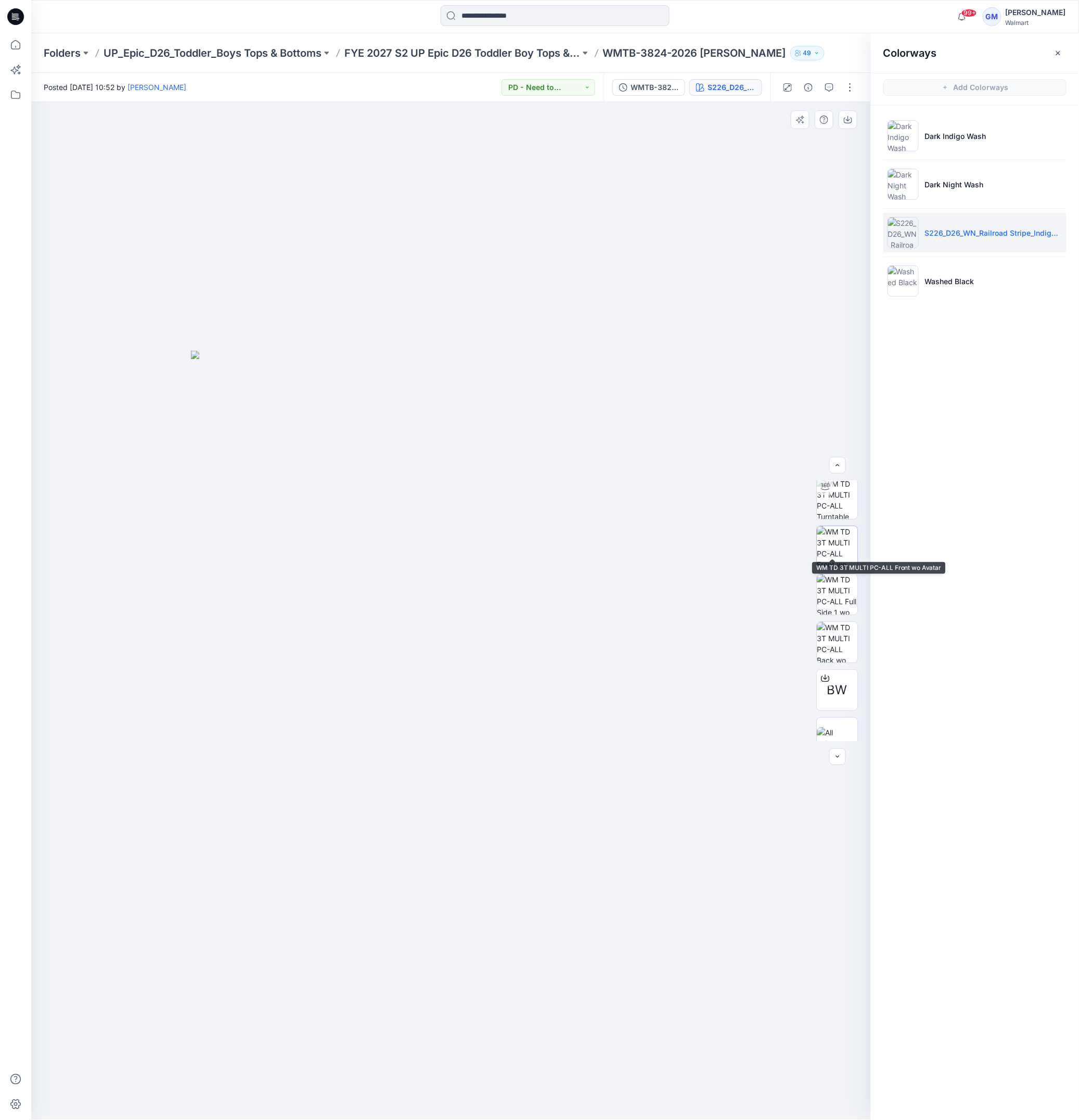
scroll to position [116, 0]
click at [282, 1033] on div at bounding box center [451, 610] width 840 height 1018
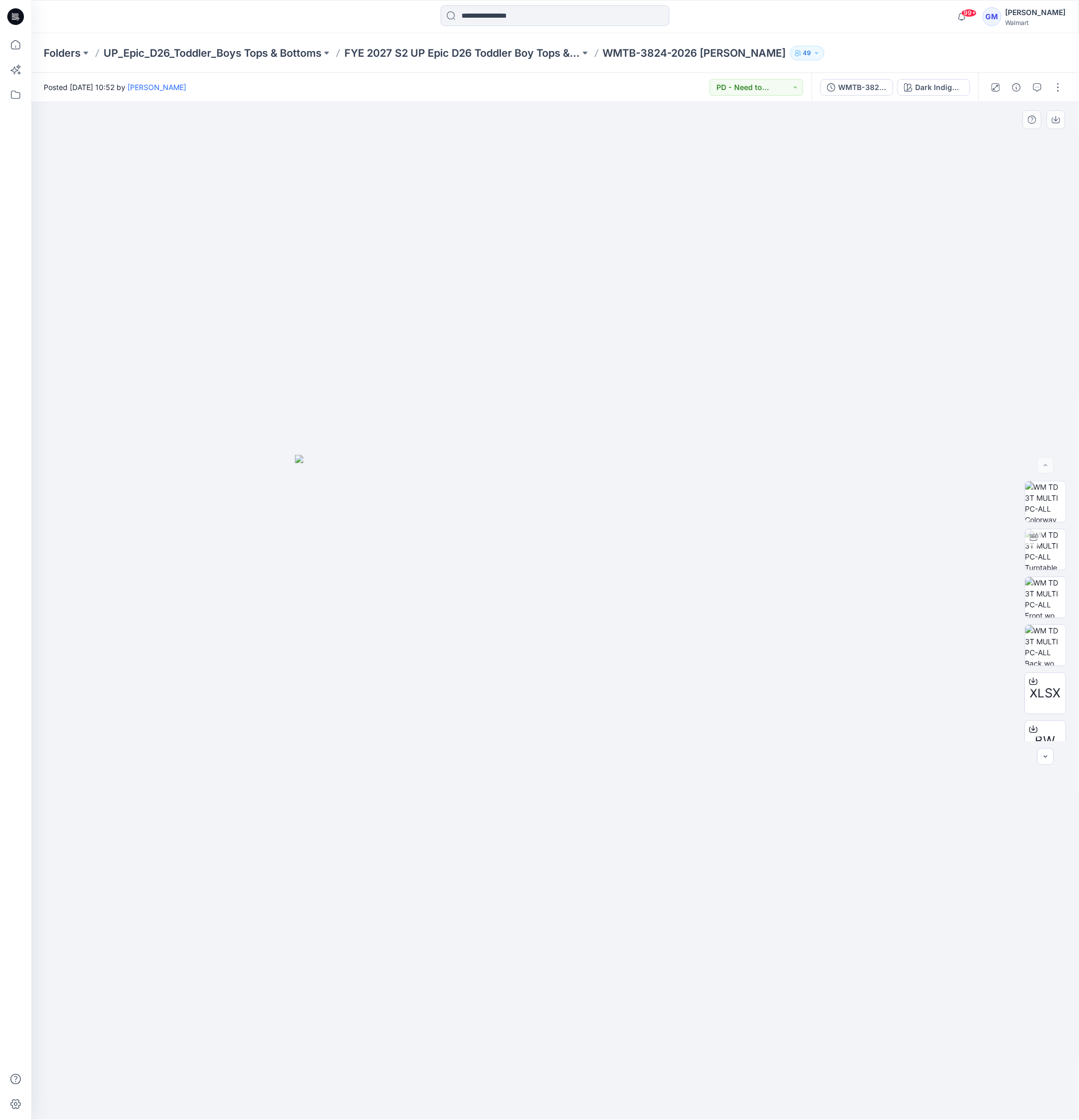
click at [398, 1049] on div at bounding box center [555, 610] width 1049 height 1018
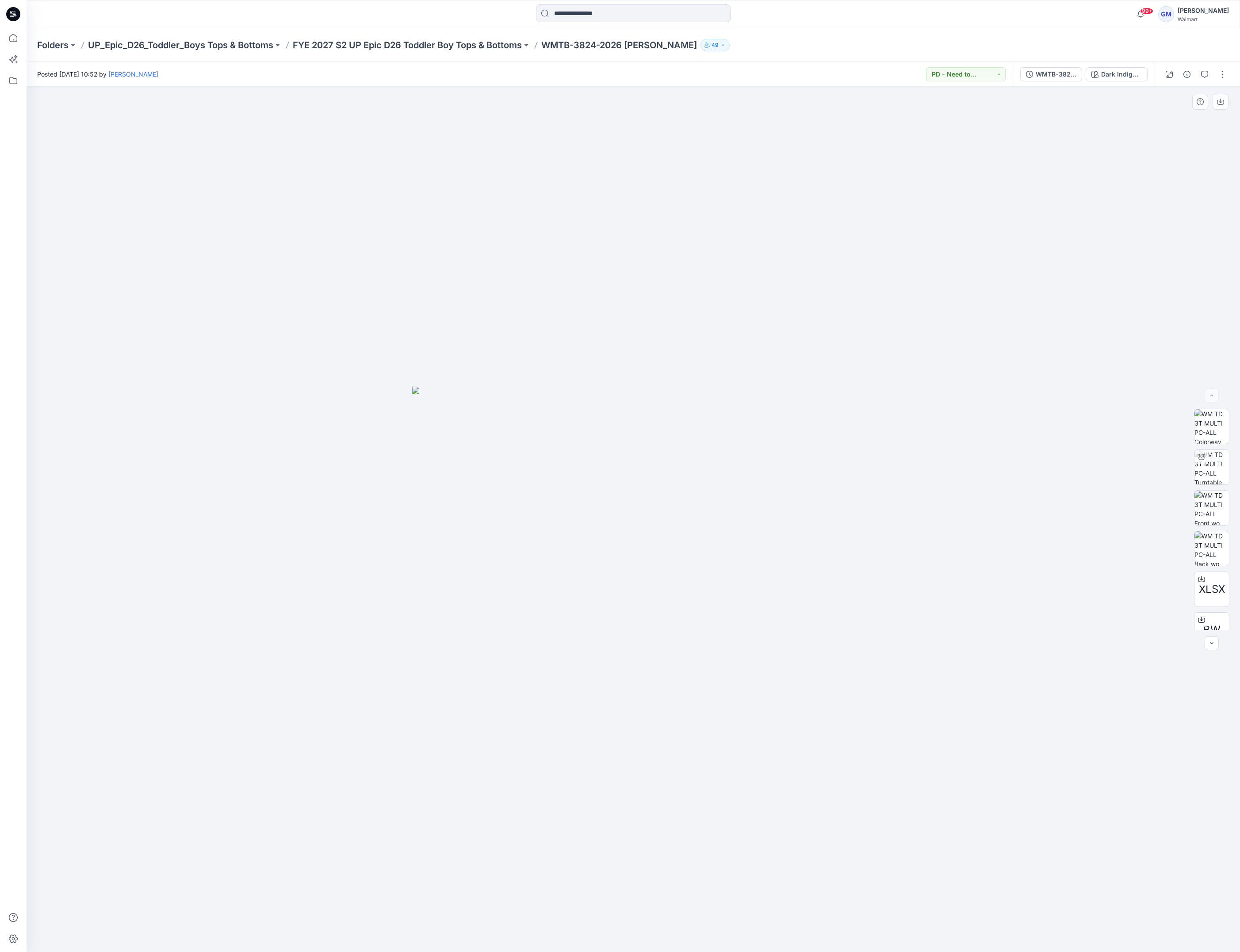
click at [826, 732] on div at bounding box center [633, 519] width 1214 height 865
click at [917, 73] on button "button" at bounding box center [1222, 74] width 14 height 14
click at [917, 116] on button "Edit" at bounding box center [1185, 119] width 81 height 16
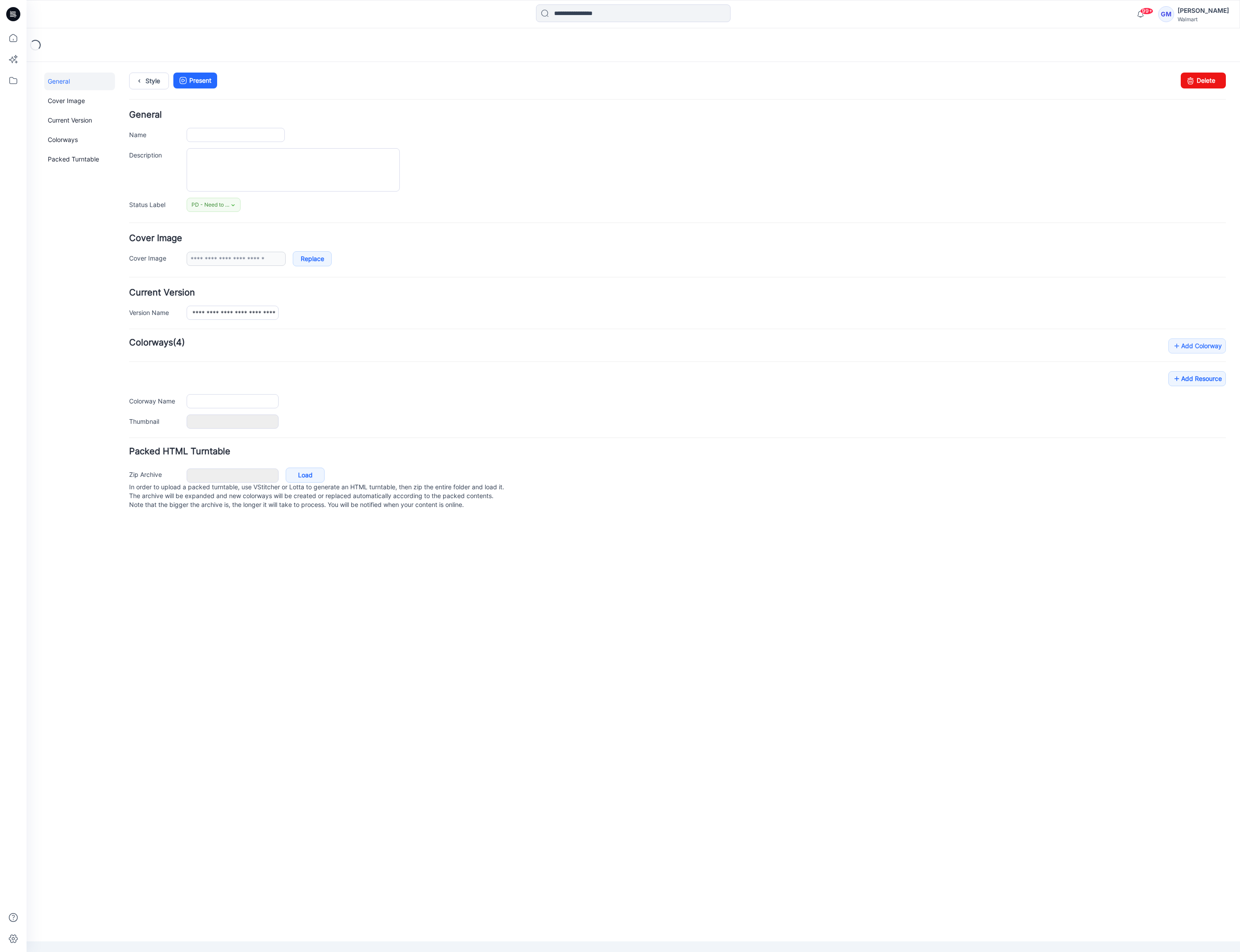
type input "**********"
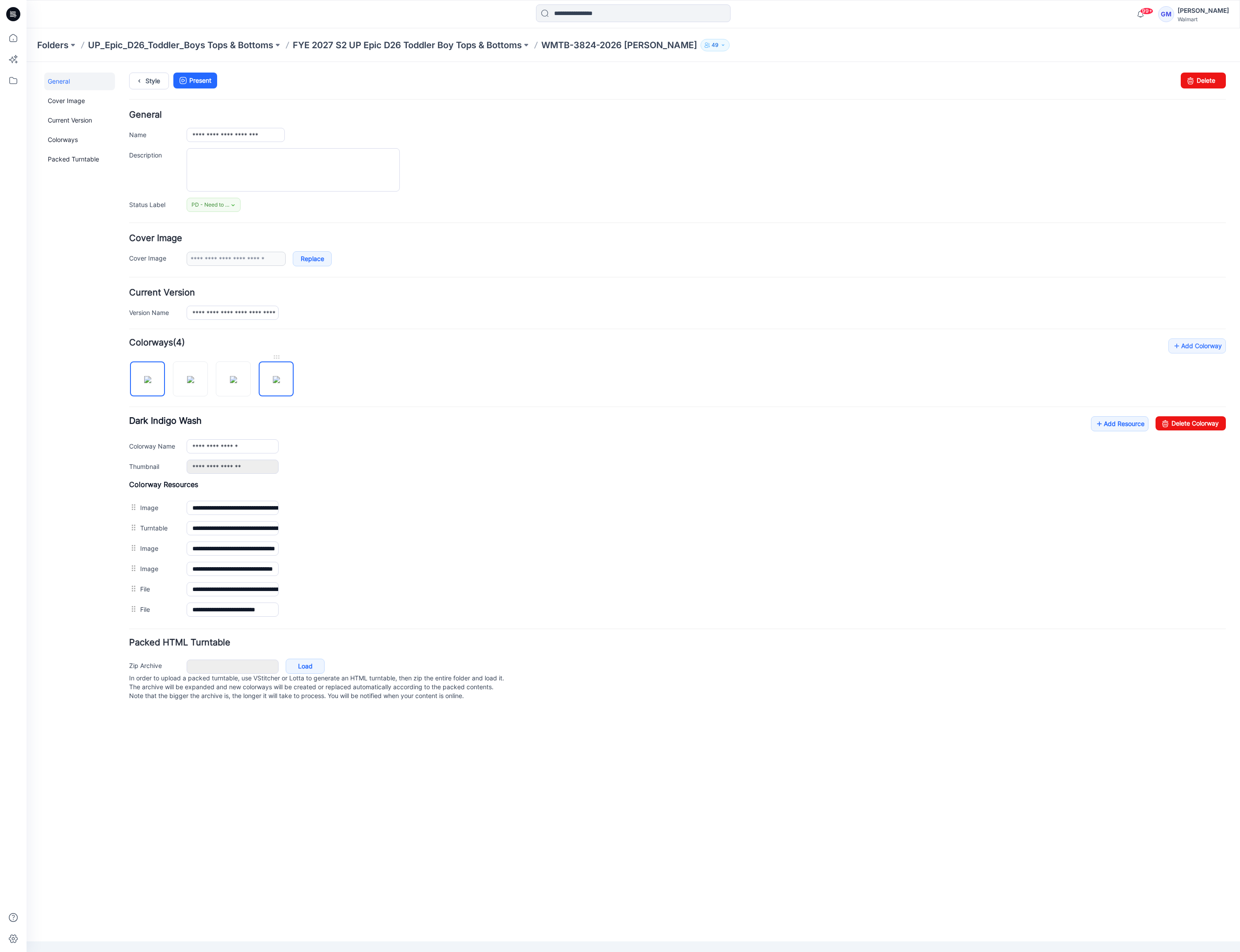
click at [273, 381] on img at bounding box center [276, 379] width 7 height 7
click at [1182, 431] on link "Delete Colorway" at bounding box center [1191, 423] width 71 height 14
type input "**********"
click at [144, 827] on div "**********" at bounding box center [633, 502] width 1214 height 879
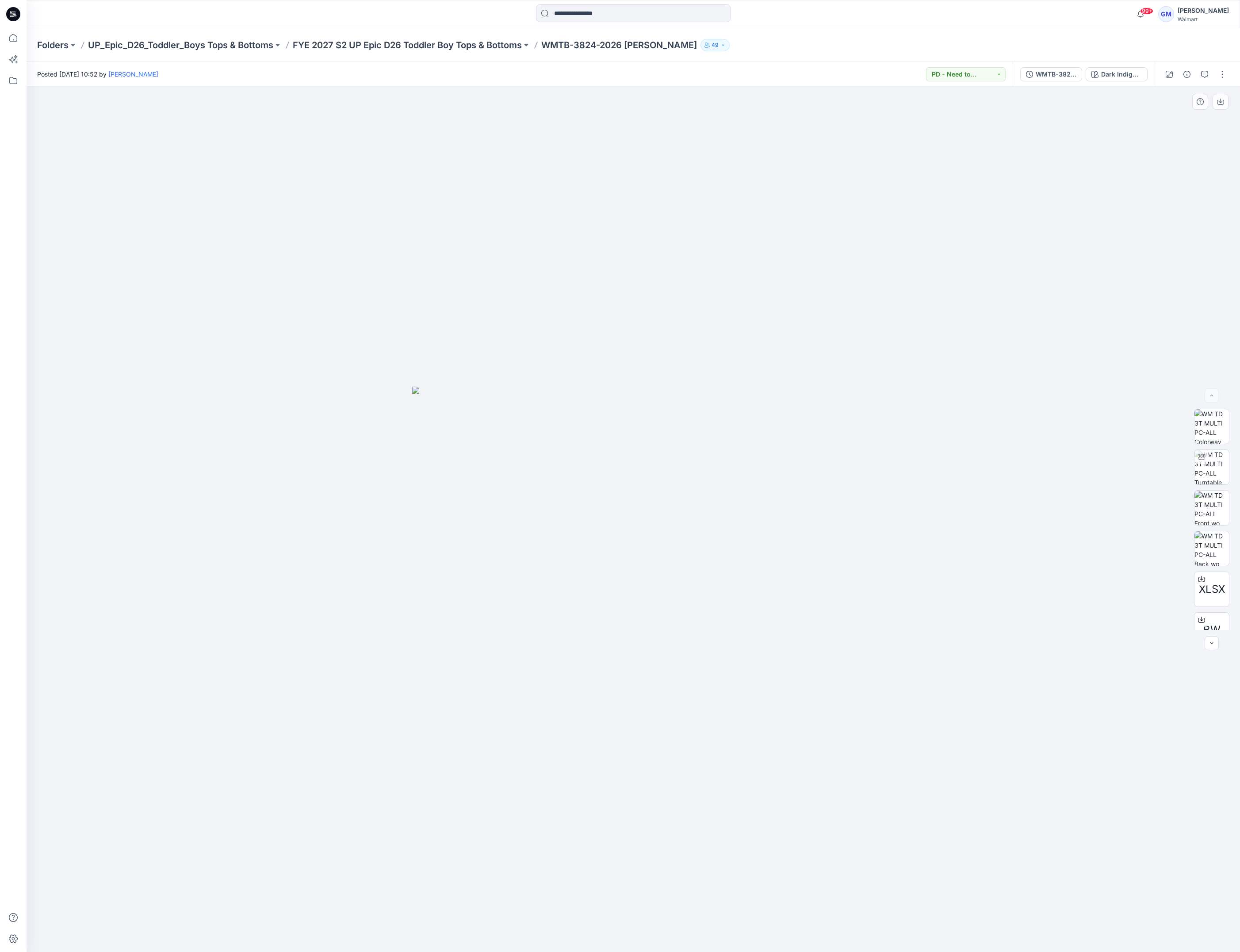
click at [487, 583] on img at bounding box center [633, 669] width 442 height 565
click at [1106, 77] on div "Dark Indigo Wash" at bounding box center [1121, 74] width 41 height 10
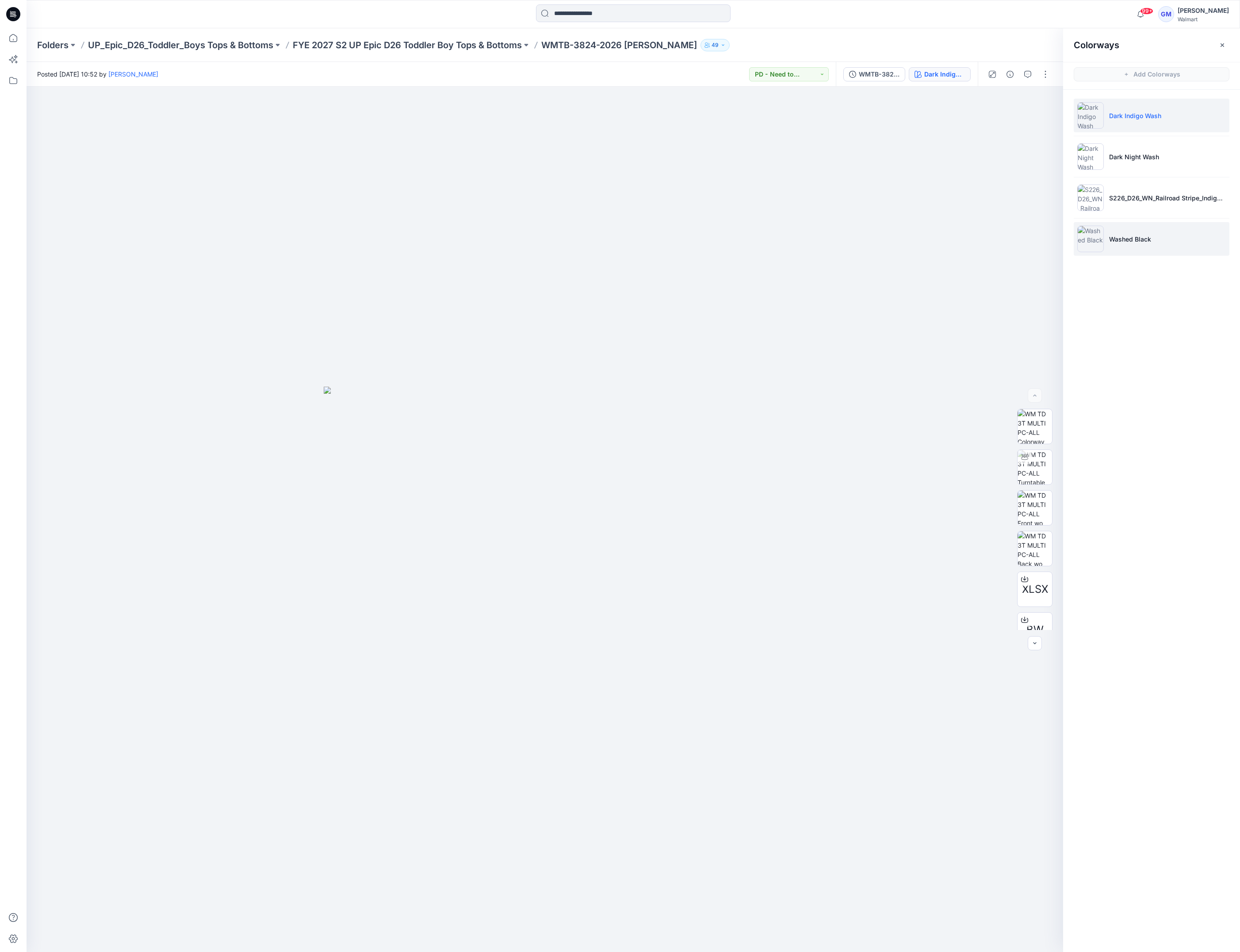
click at [1164, 237] on li "Washed Black" at bounding box center [1152, 239] width 156 height 34
click at [1038, 459] on img at bounding box center [1035, 449] width 34 height 34
drag, startPoint x: 663, startPoint y: 932, endPoint x: 427, endPoint y: 932, distance: 236.0
click at [427, 932] on icon at bounding box center [546, 926] width 268 height 33
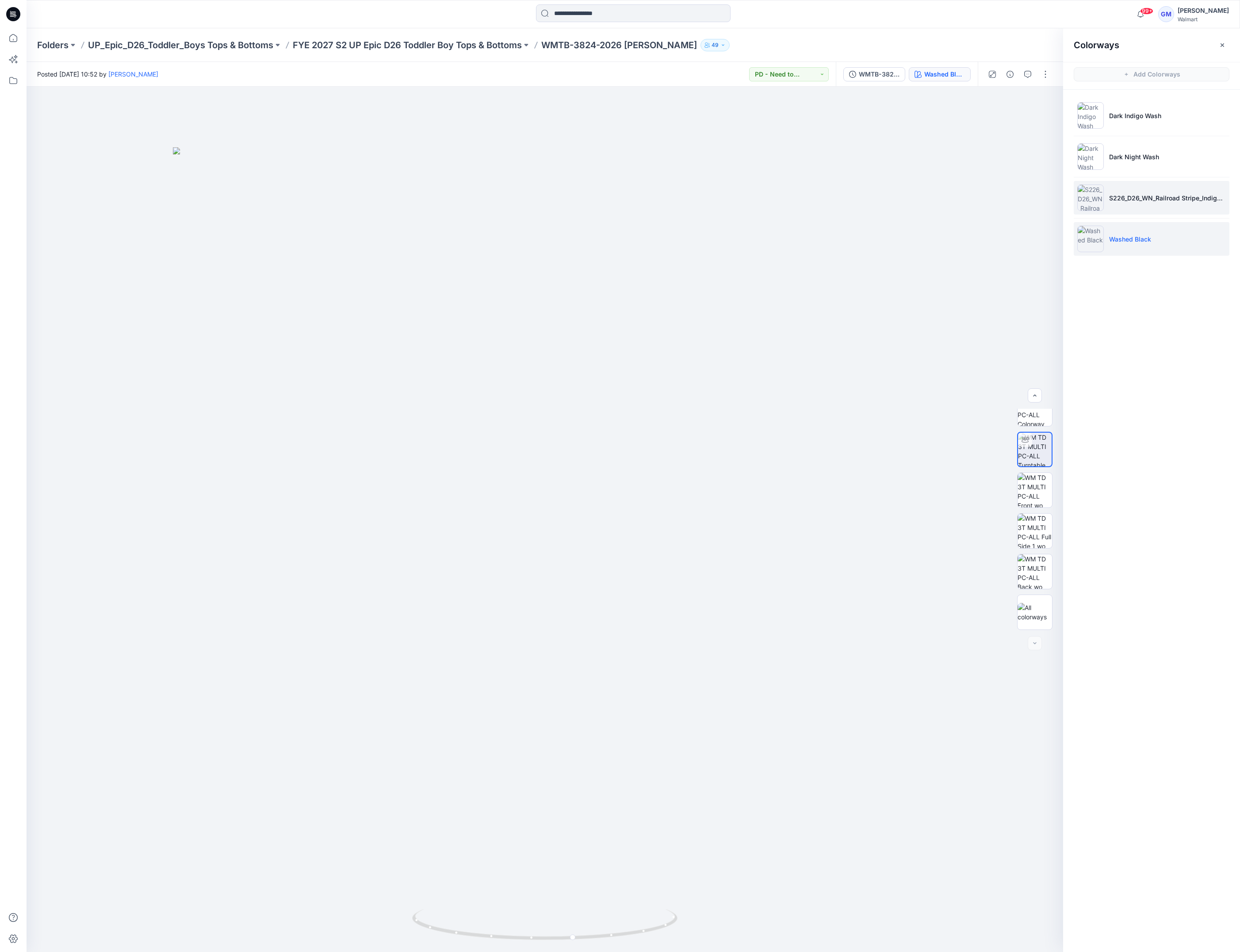
click at [1145, 203] on li "S226_D26_WN_Railroad Stripe_Indigo_G2906A" at bounding box center [1152, 197] width 156 height 34
click at [1049, 77] on button "button" at bounding box center [1045, 74] width 14 height 14
click at [976, 118] on icon "button" at bounding box center [976, 119] width 7 height 7
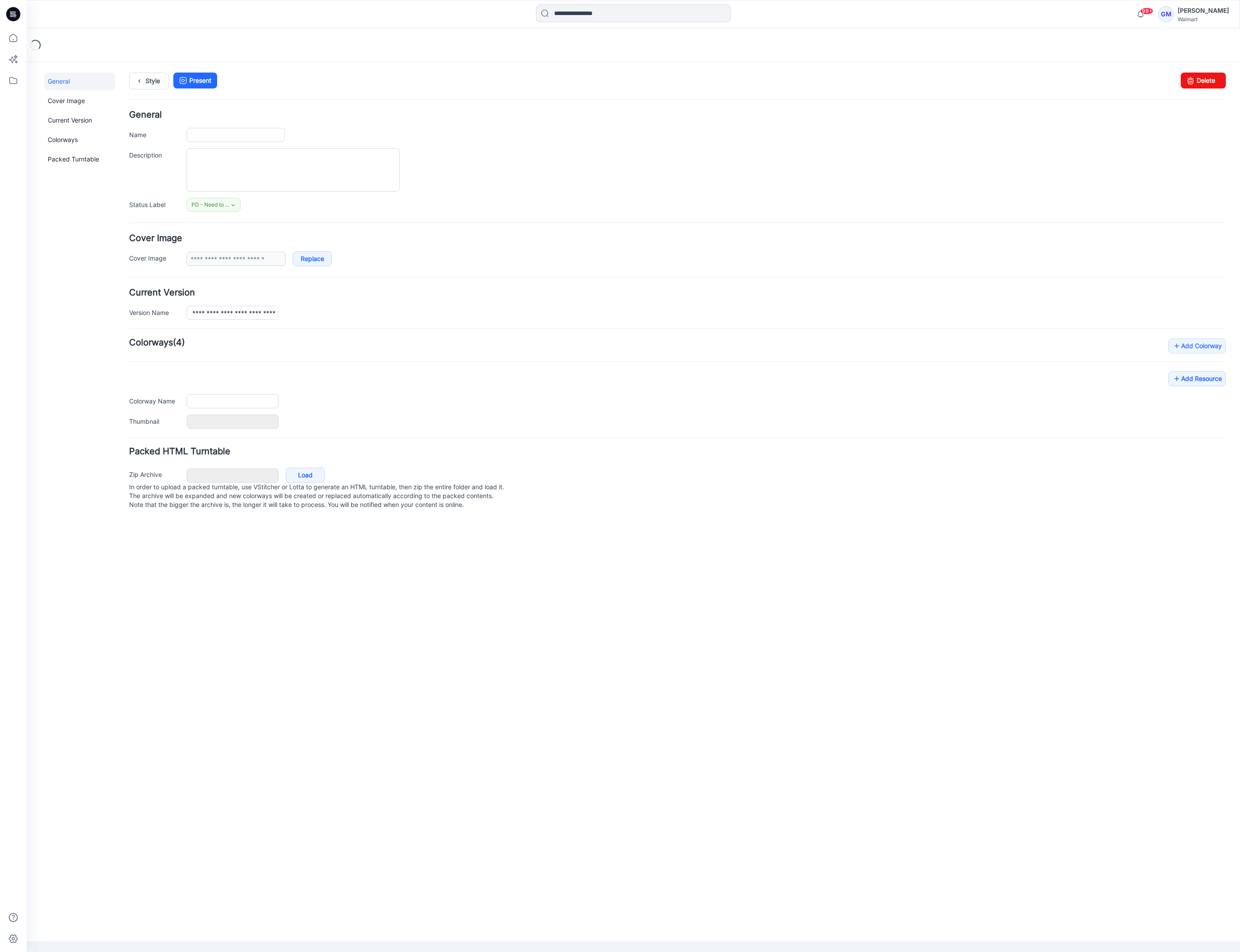
type input "**********"
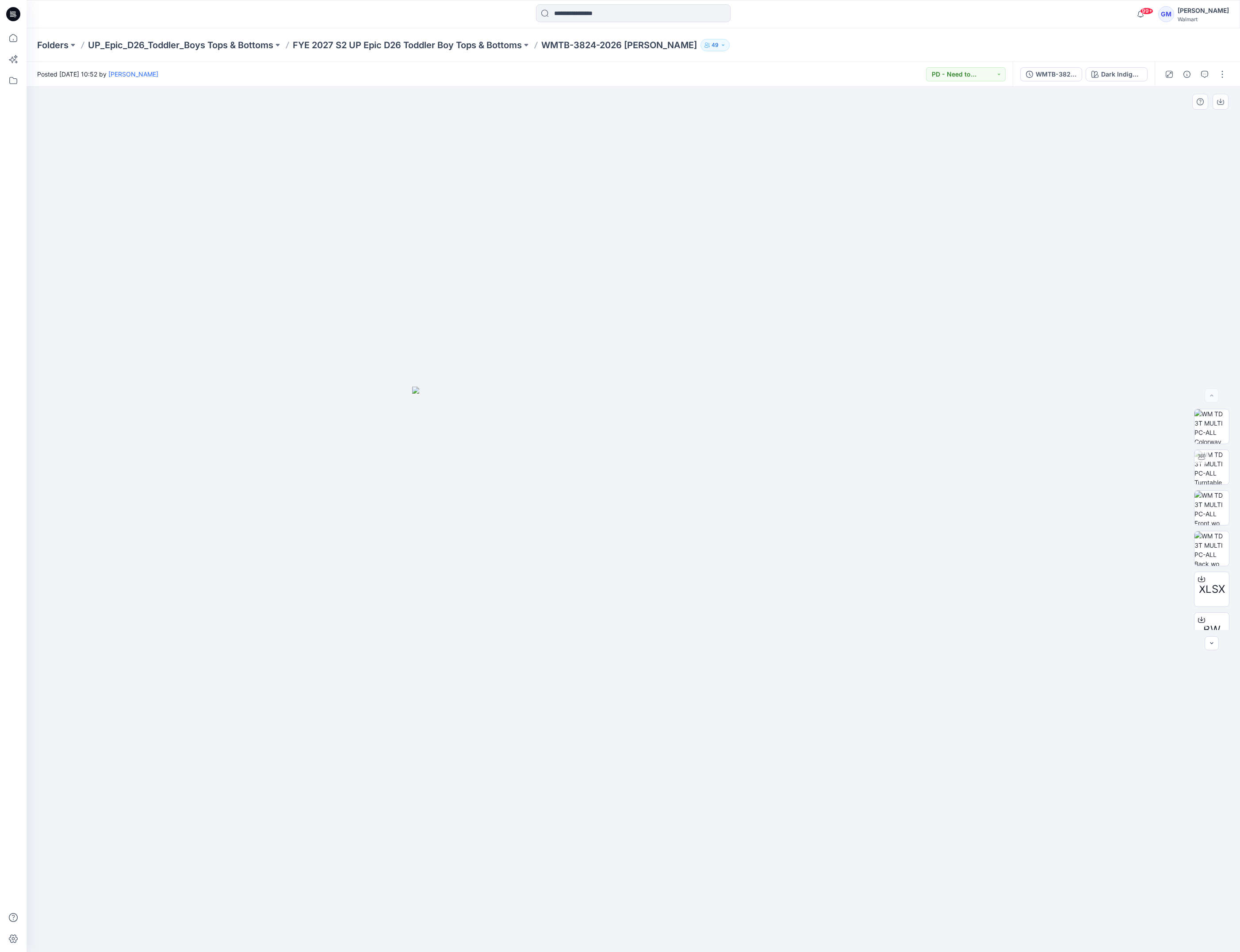
click at [300, 469] on div at bounding box center [633, 519] width 1214 height 865
click at [986, 632] on div at bounding box center [633, 519] width 1214 height 865
click at [342, 474] on div at bounding box center [633, 519] width 1214 height 865
click at [109, 415] on div at bounding box center [633, 519] width 1214 height 865
click at [234, 249] on div at bounding box center [633, 519] width 1214 height 865
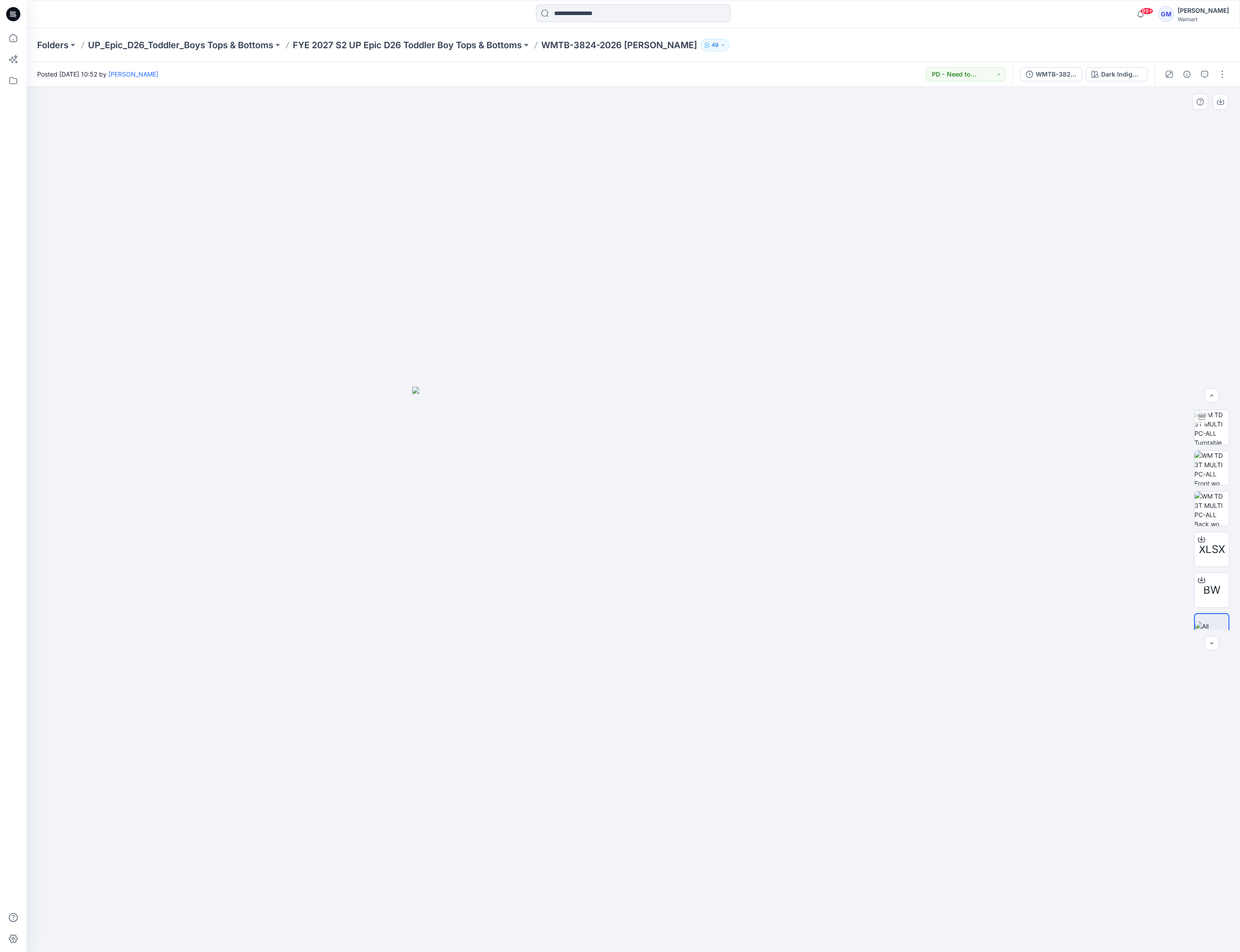
scroll to position [59, 0]
click at [1222, 74] on button "button" at bounding box center [1222, 74] width 14 height 14
click at [1181, 115] on button "Edit" at bounding box center [1185, 119] width 81 height 16
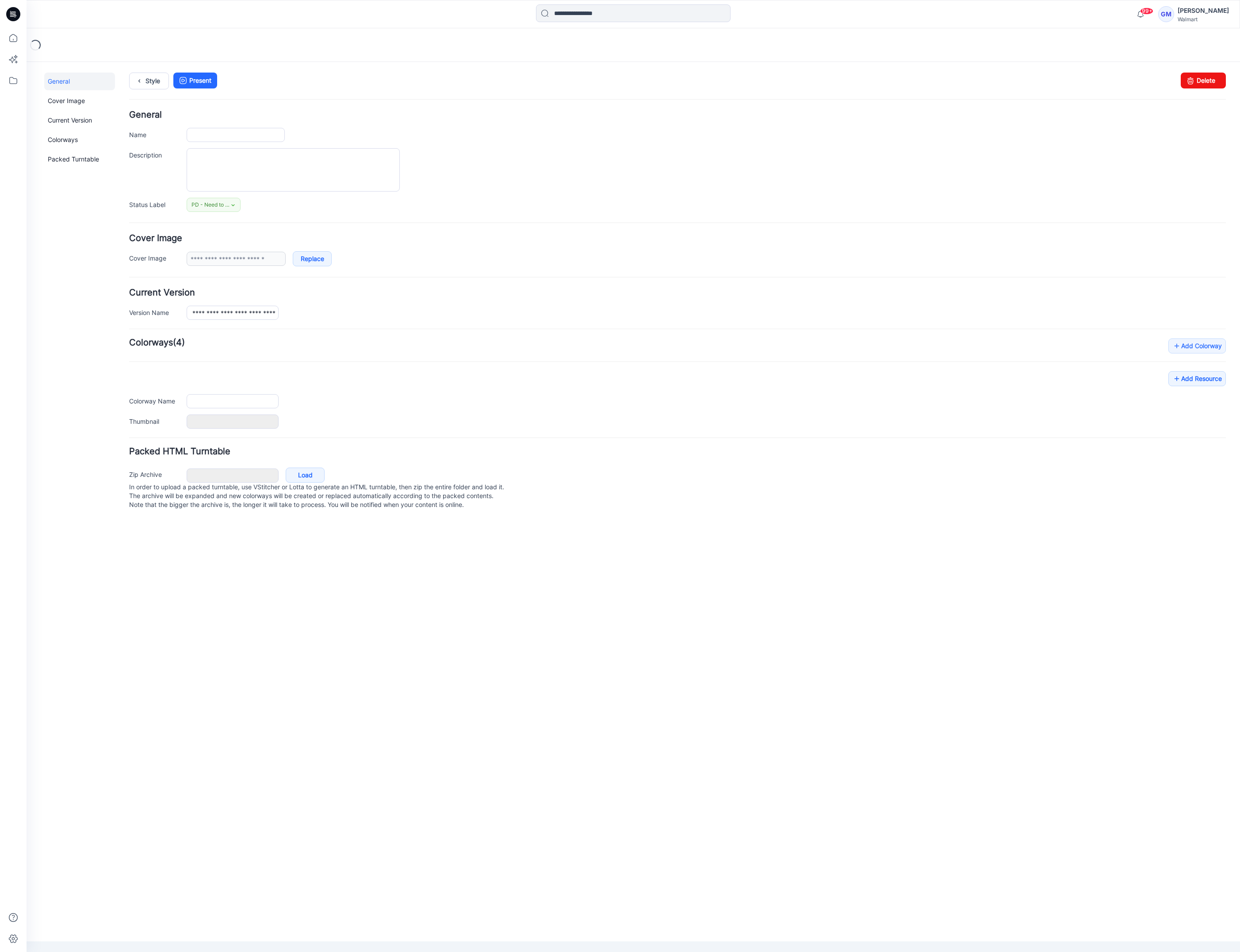
type input "**********"
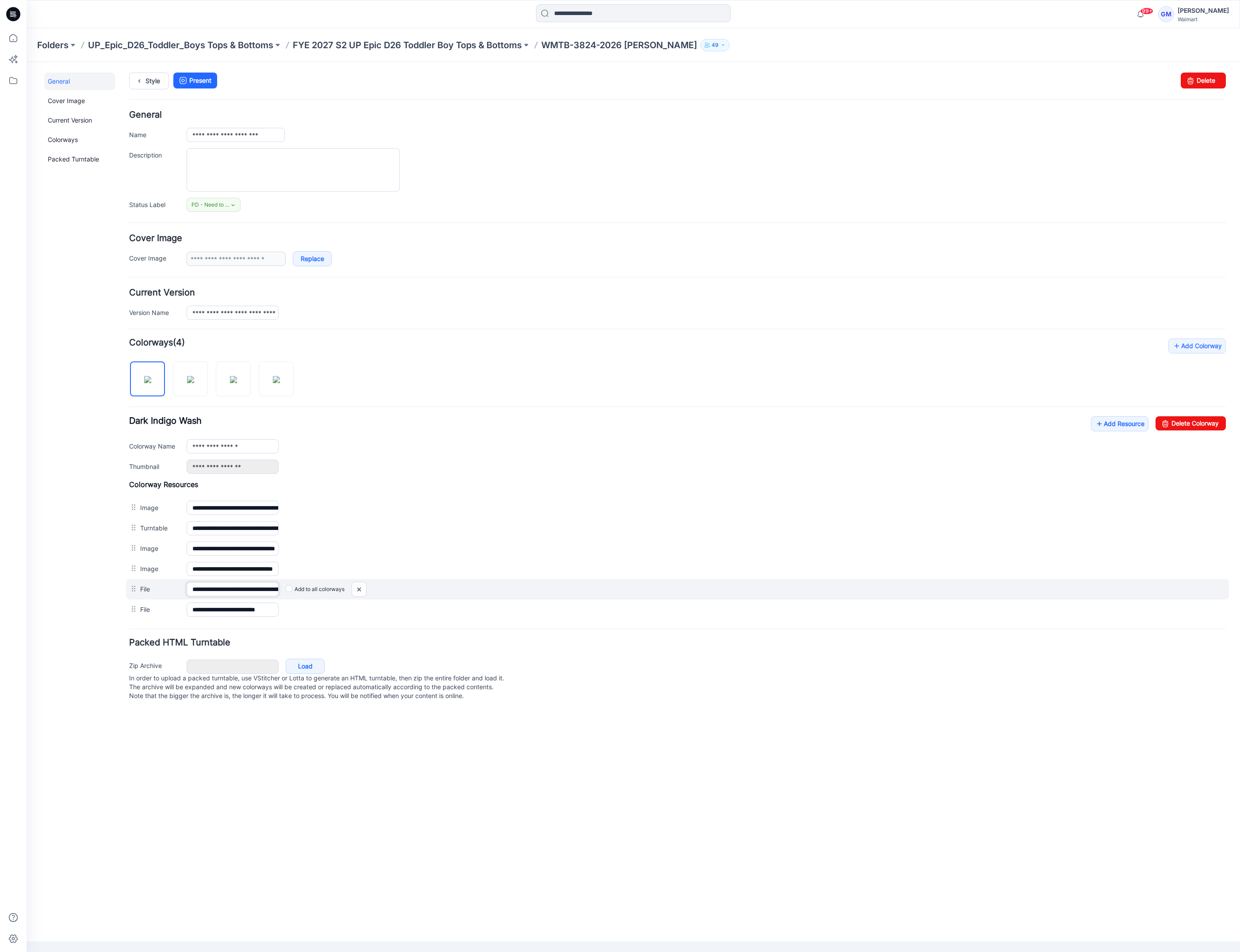
scroll to position [0, 100]
drag, startPoint x: 248, startPoint y: 593, endPoint x: 310, endPoint y: 587, distance: 62.3
click at [310, 587] on div "**********" at bounding box center [677, 589] width 1103 height 21
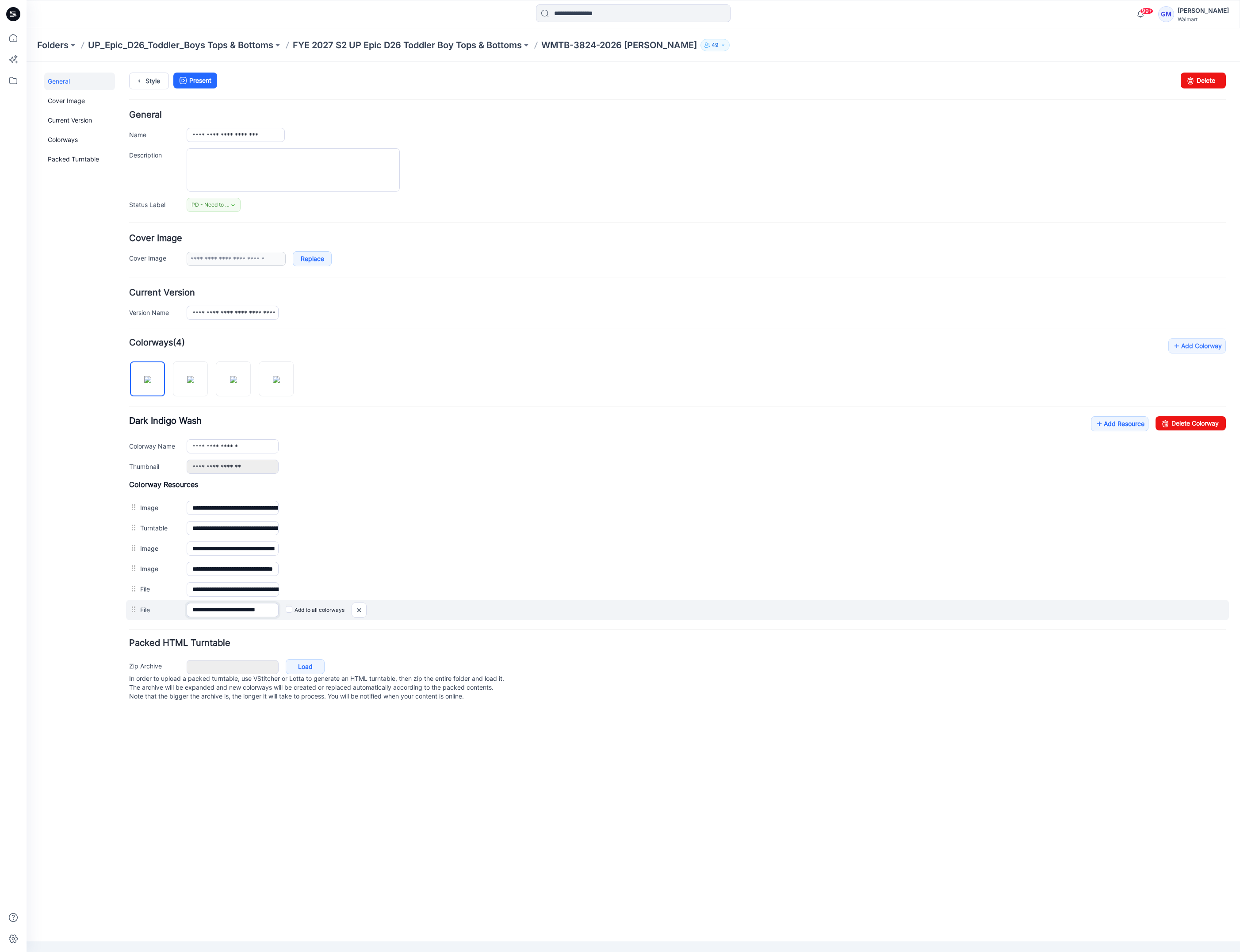
scroll to position [0, 11]
drag, startPoint x: 227, startPoint y: 611, endPoint x: 326, endPoint y: 610, distance: 99.0
click at [326, 610] on div "**********" at bounding box center [677, 610] width 1103 height 21
click at [1132, 428] on link "Add Resource" at bounding box center [1119, 423] width 57 height 15
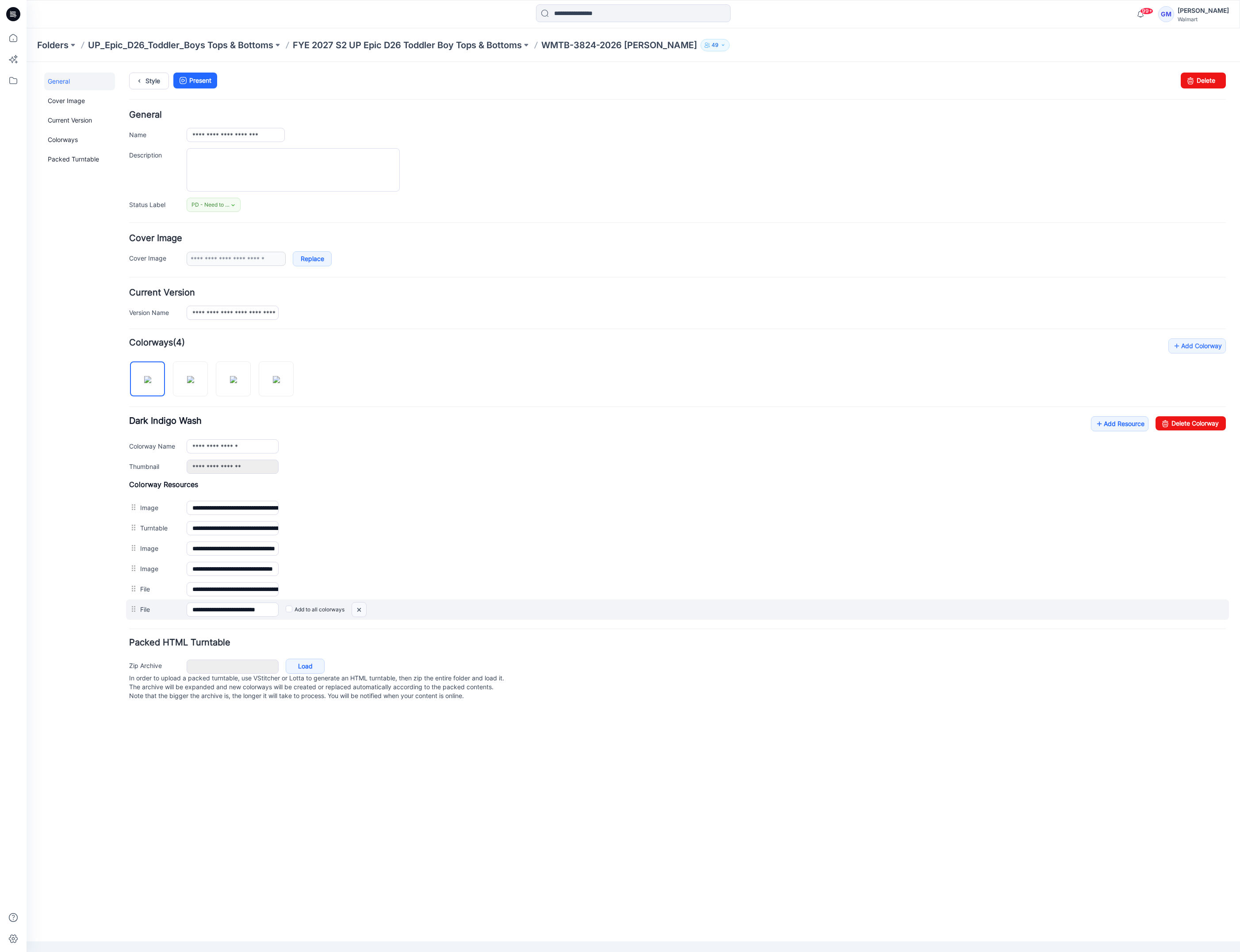
click at [26, 62] on img at bounding box center [26, 62] width 0 height 0
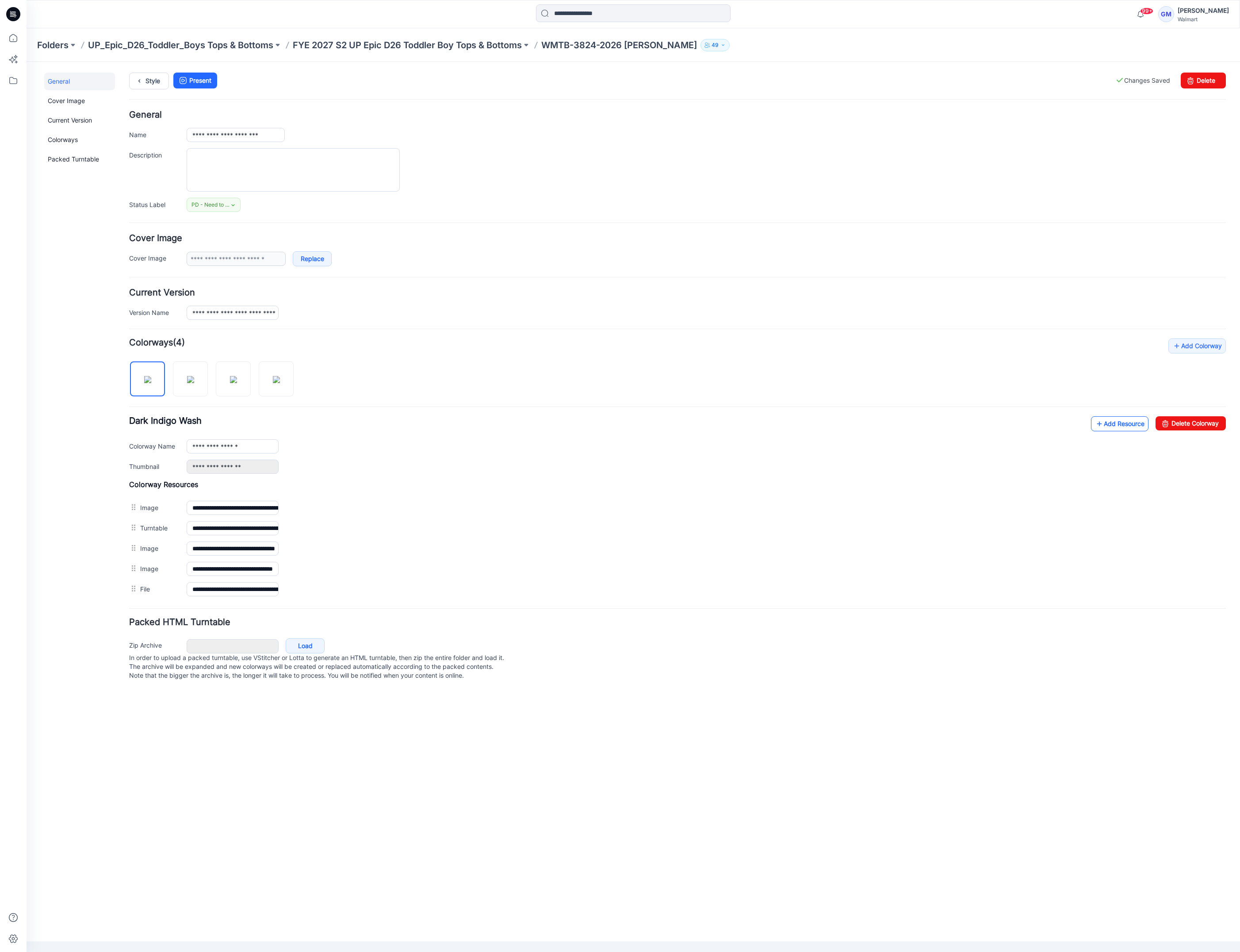
click at [1111, 428] on link "Add Resource" at bounding box center [1119, 423] width 57 height 15
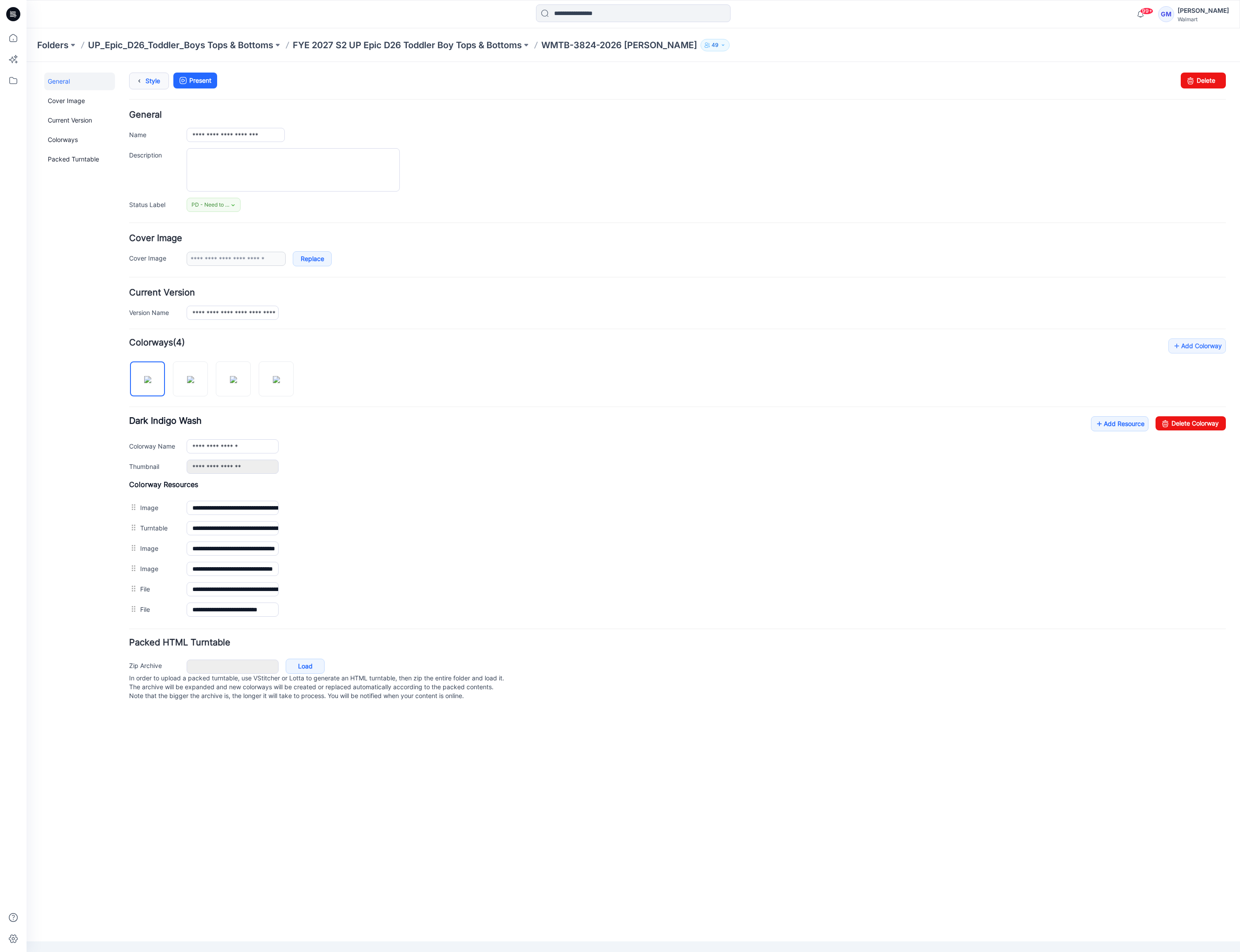
click at [150, 77] on link "Style" at bounding box center [149, 80] width 40 height 16
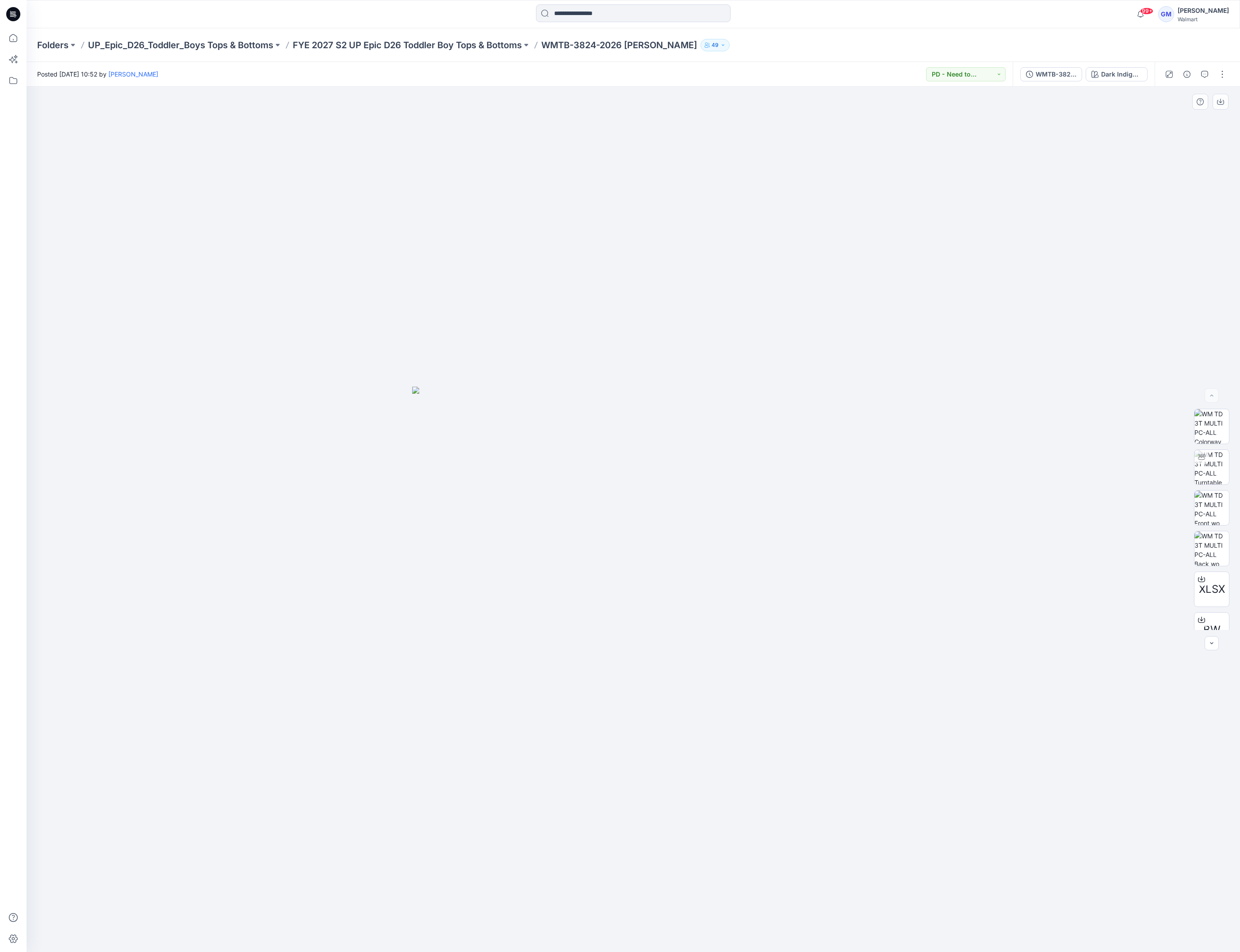
drag, startPoint x: 1146, startPoint y: 403, endPoint x: 1221, endPoint y: 520, distance: 139.0
click at [1145, 403] on div at bounding box center [633, 519] width 1214 height 865
click at [959, 567] on div at bounding box center [633, 519] width 1214 height 865
click at [448, 616] on img at bounding box center [633, 669] width 442 height 565
click at [763, 293] on div at bounding box center [633, 519] width 1214 height 865
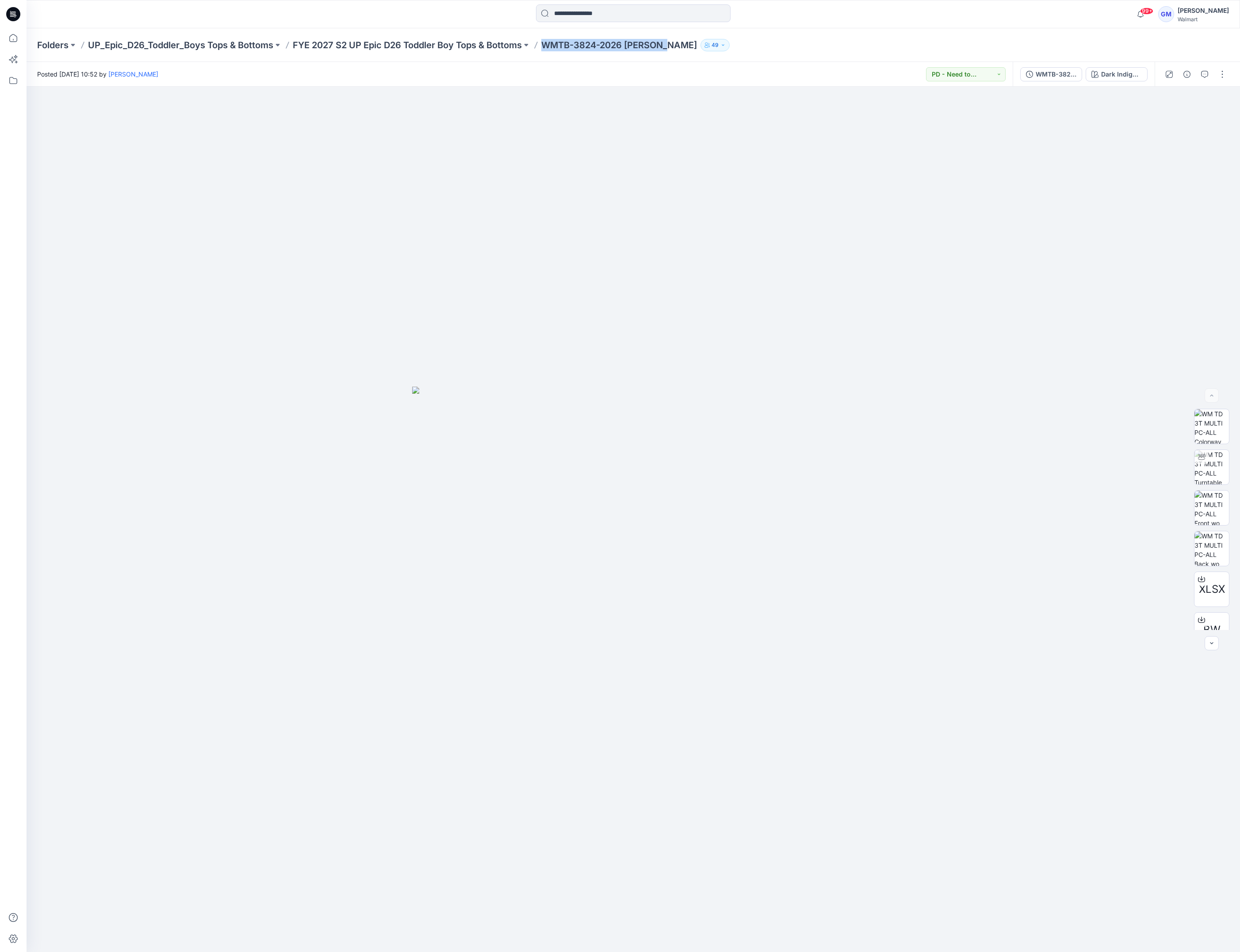
drag, startPoint x: 547, startPoint y: 45, endPoint x: 663, endPoint y: 46, distance: 116.0
click at [663, 46] on p "WMTB-3824-2026 [PERSON_NAME]" at bounding box center [619, 45] width 156 height 13
copy p "WMTB-3824-2026 [PERSON_NAME]"
drag, startPoint x: 663, startPoint y: 354, endPoint x: 618, endPoint y: 10, distance: 346.9
click at [662, 352] on div at bounding box center [633, 519] width 1214 height 865
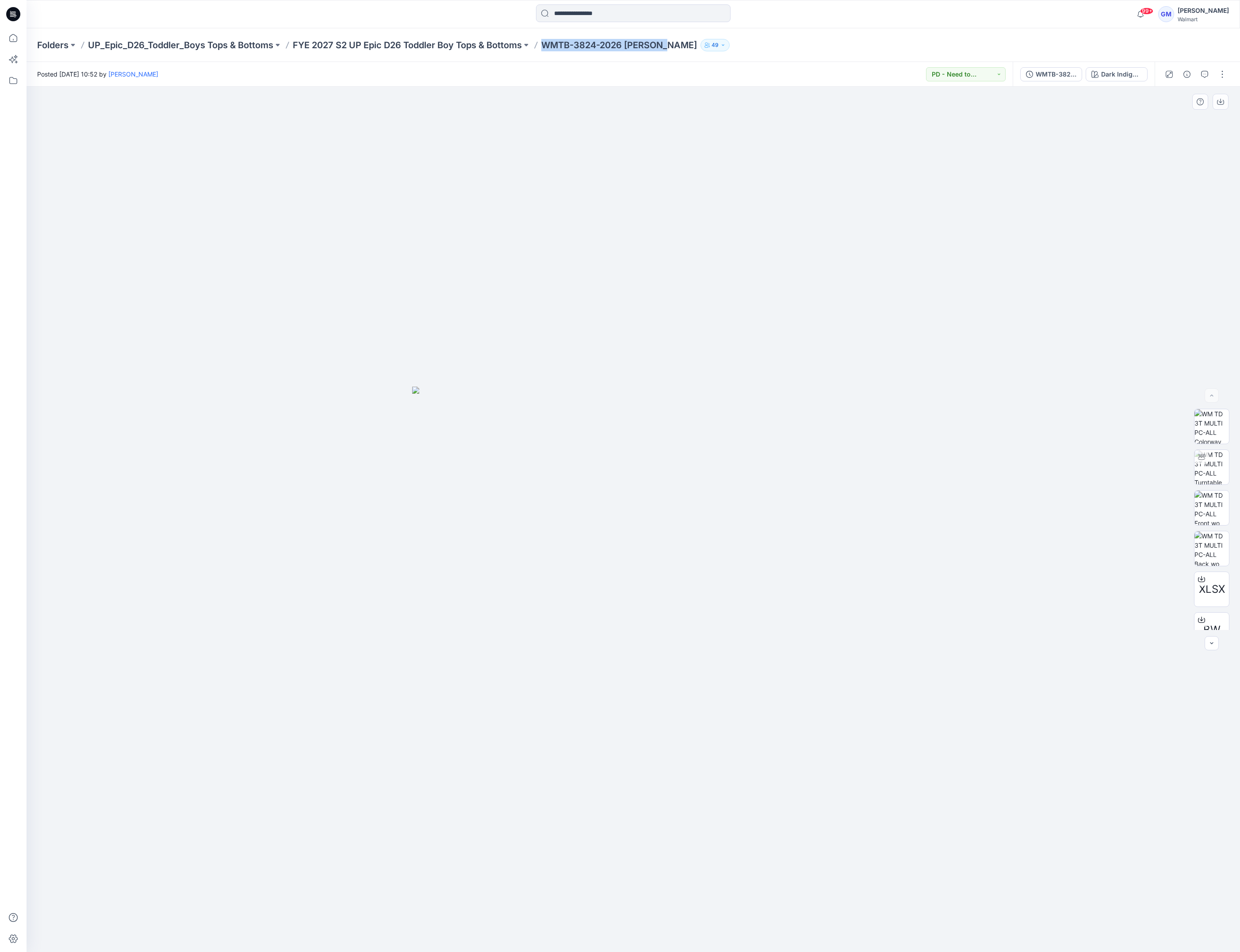
drag, startPoint x: 627, startPoint y: 507, endPoint x: 672, endPoint y: 447, distance: 75.0
click at [627, 507] on img at bounding box center [633, 669] width 442 height 565
click at [454, 44] on p "FYE 2027 S2 UP Epic D26 Toddler Boy Tops & Bottoms" at bounding box center [407, 45] width 229 height 13
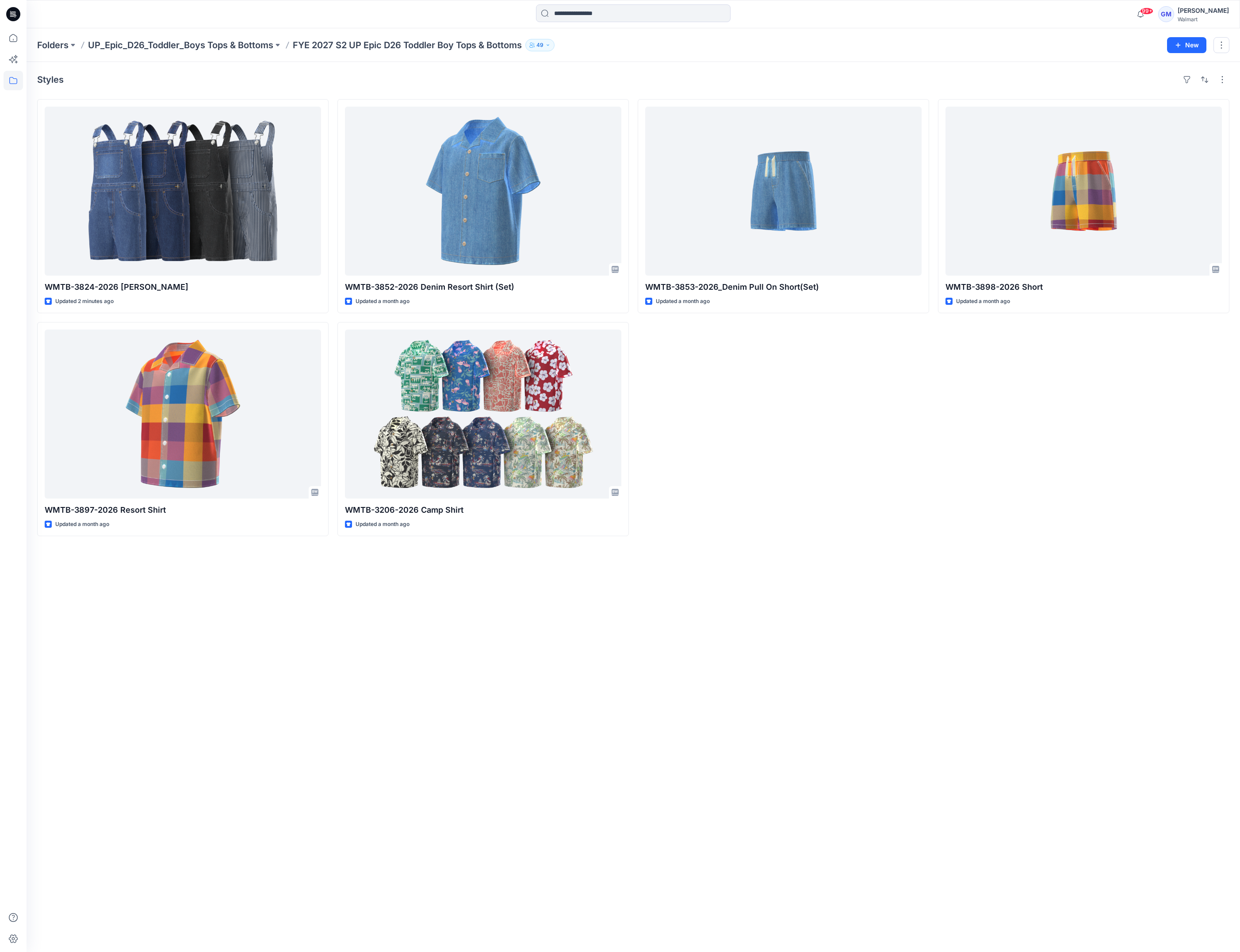
click at [698, 492] on div "WMTB-3853-2026_Denim Pull On Short(Set) Updated a month ago" at bounding box center [783, 317] width 291 height 437
click at [693, 74] on div "Styles" at bounding box center [633, 79] width 1193 height 14
click at [529, 904] on div "Styles WMTB-3824-2026 [PERSON_NAME] Updated 2 minutes ago WMTB-3897-2026 Resort…" at bounding box center [633, 507] width 1214 height 890
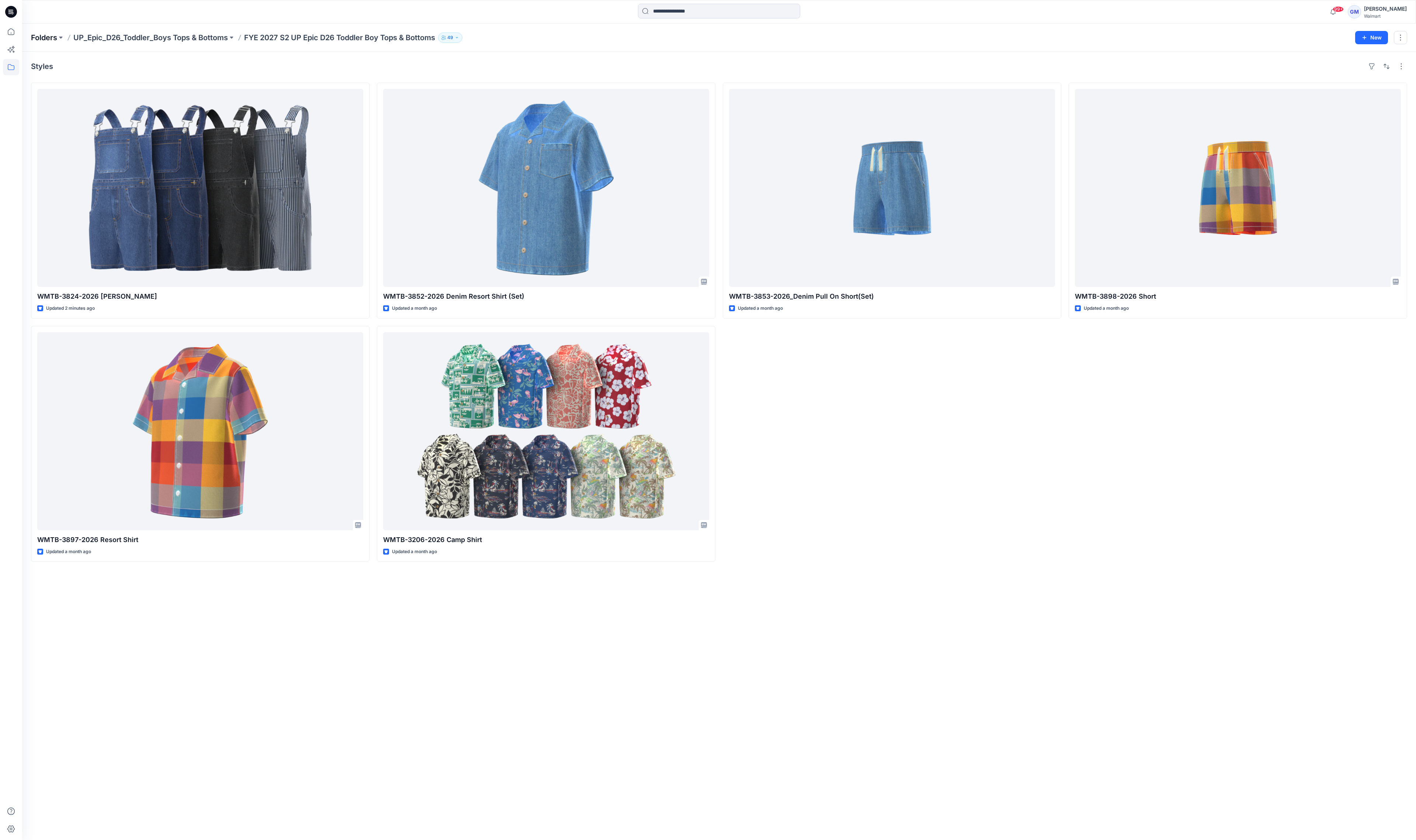
click at [43, 40] on p "Folders" at bounding box center [44, 37] width 26 height 10
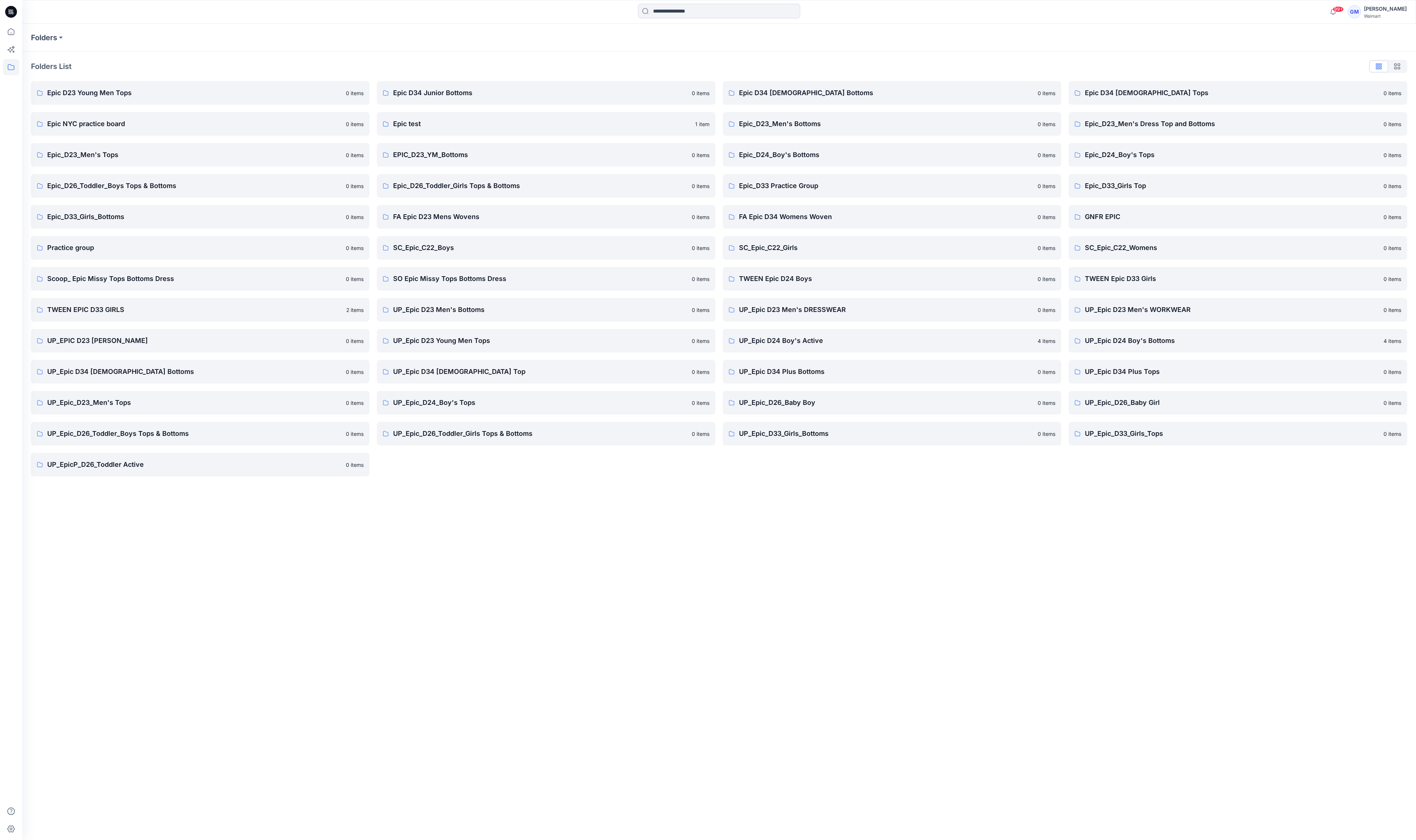
click at [576, 637] on div "Folders Folders List Epic D23 Young Men Tops 0 items Epic NYC practice board 0 …" at bounding box center [719, 432] width 1394 height 816
click at [171, 281] on p "Scoop_ Epic Missy Tops Bottoms Dress" at bounding box center [194, 279] width 294 height 10
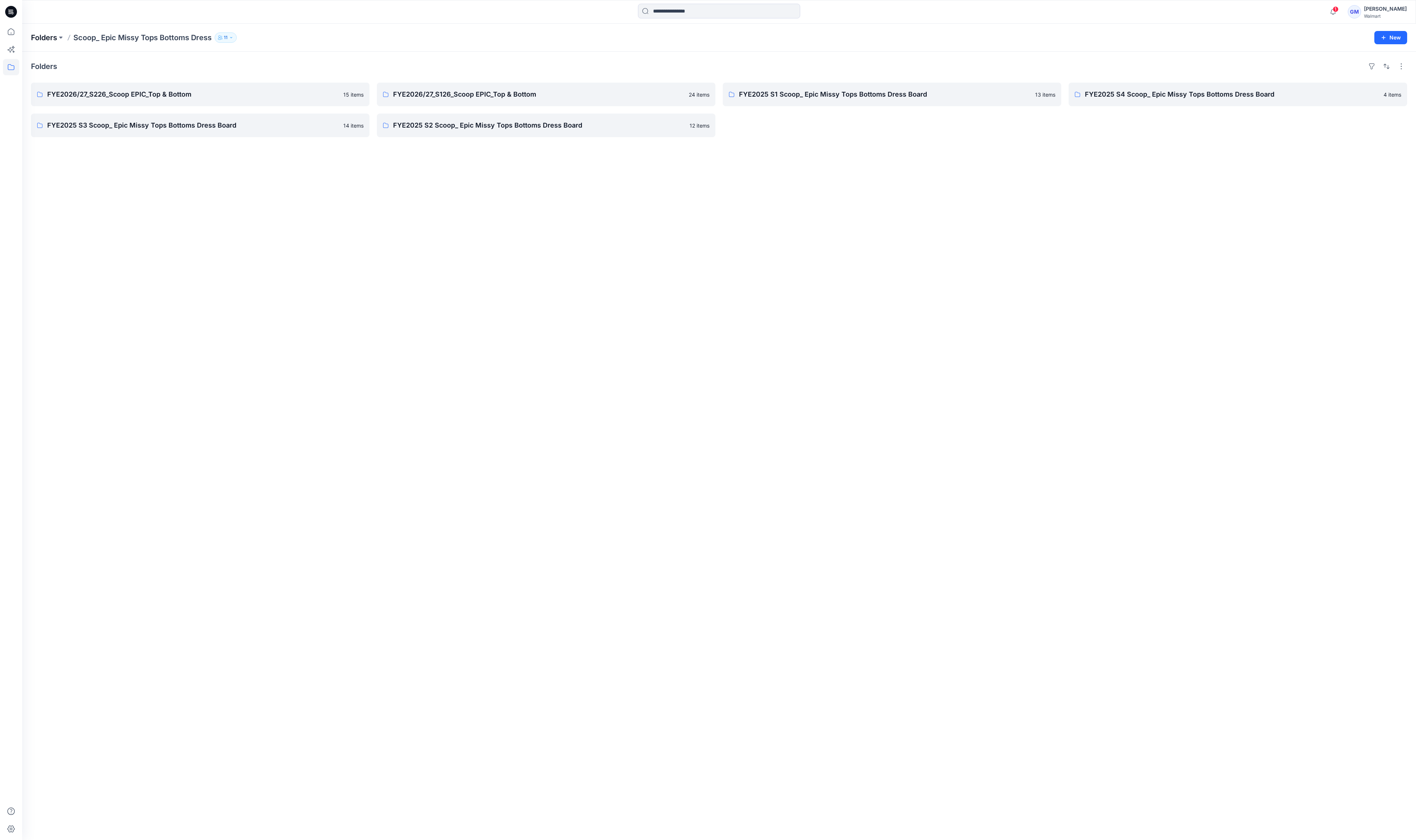
click at [33, 36] on p "Folders" at bounding box center [44, 37] width 26 height 10
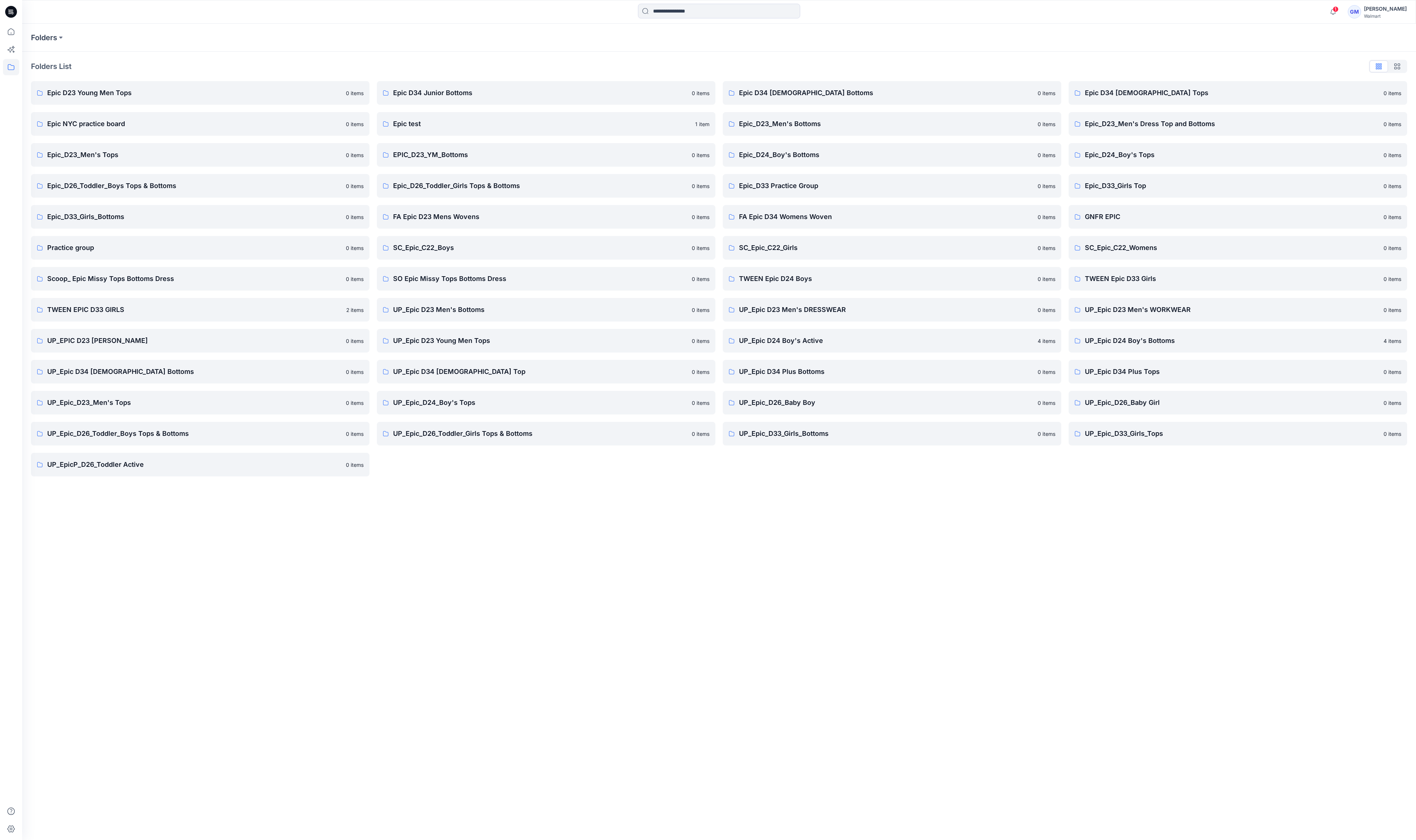
click at [740, 604] on div "Folders Folders List Epic D23 Young Men Tops 0 items Epic NYC practice board 0 …" at bounding box center [719, 432] width 1394 height 816
click at [141, 346] on link "UP_EPIC D23 [PERSON_NAME] 0 items" at bounding box center [200, 340] width 339 height 24
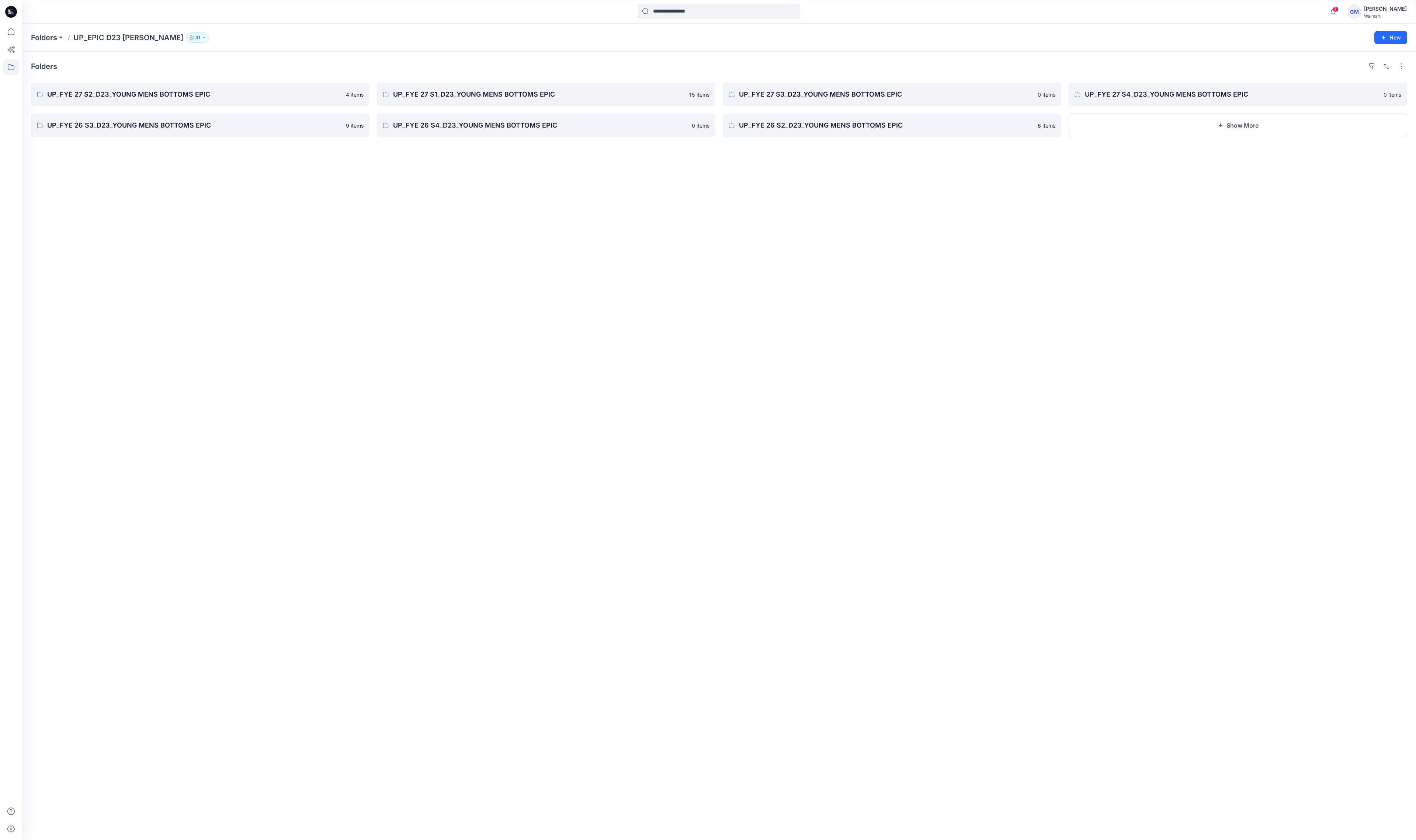
click at [250, 226] on div "Folders UP_FYE 27 S2_D23_YOUNG MENS BOTTOMS EPIC 4 items UP_FYE 26 S3_D23_YOUNG…" at bounding box center [719, 446] width 1394 height 788
click at [251, 91] on p "UP_FYE 27 S2_D23_YOUNG MENS BOTTOMS EPIC" at bounding box center [200, 94] width 305 height 10
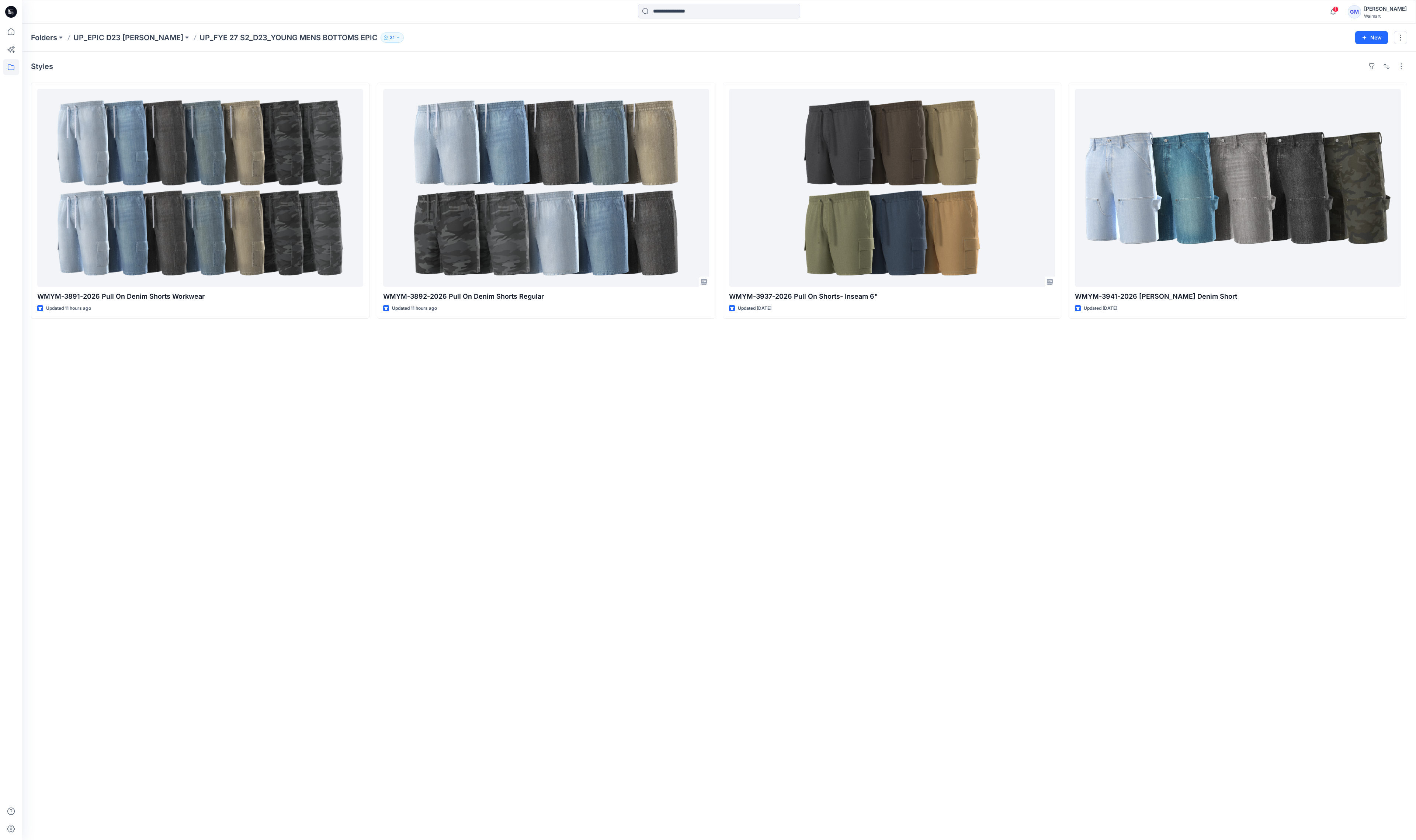
click at [415, 520] on div "Styles WMYM-3891-2026 Pull On Denim Shorts Workwear Updated 11 hours ago WMYM-3…" at bounding box center [719, 446] width 1394 height 788
click at [691, 456] on div "Styles WMYM-3891-2026 Pull On Denim Shorts Workwear Updated 11 hours ago WMYM-3…" at bounding box center [719, 446] width 1394 height 788
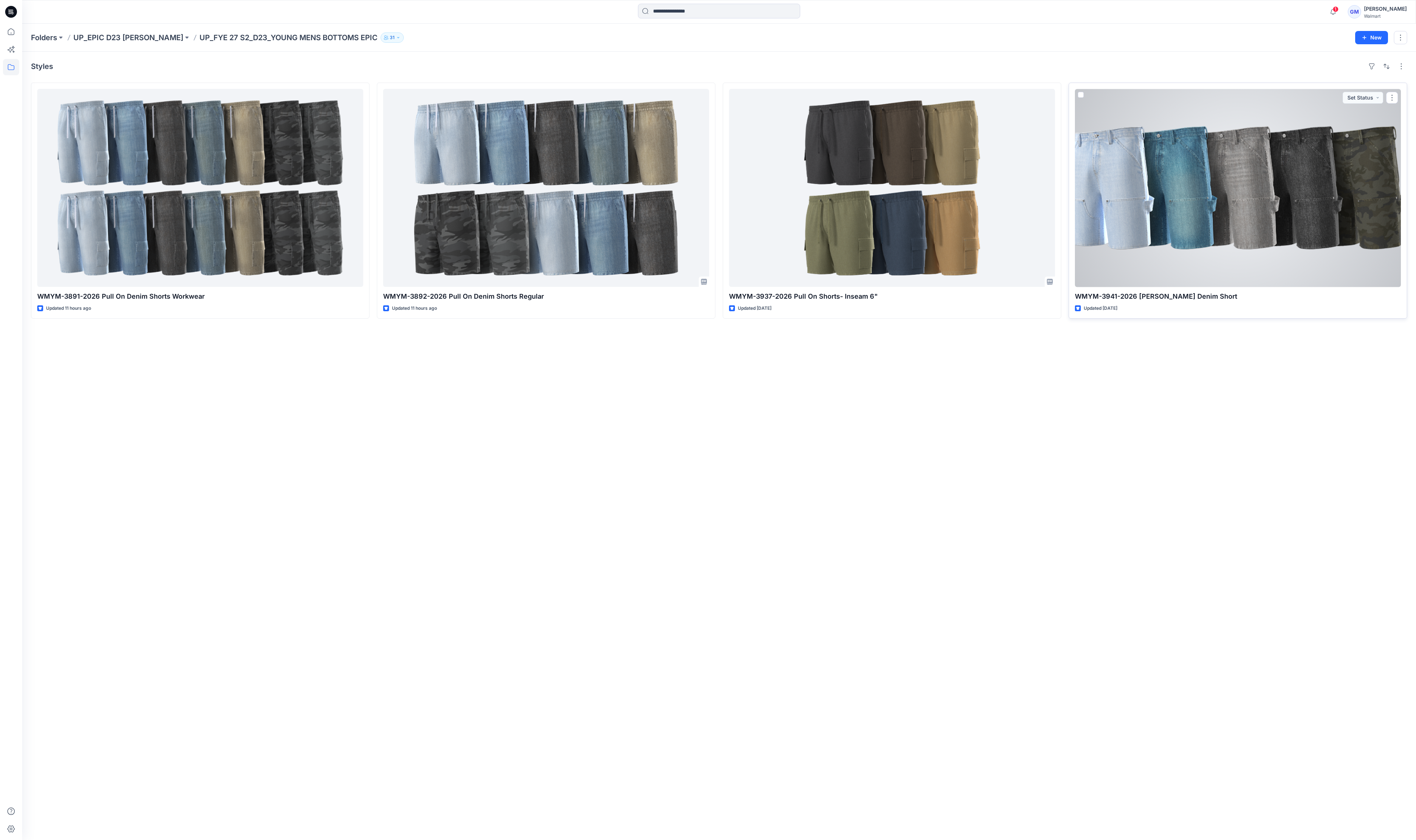
click at [1033, 237] on div at bounding box center [1237, 188] width 326 height 198
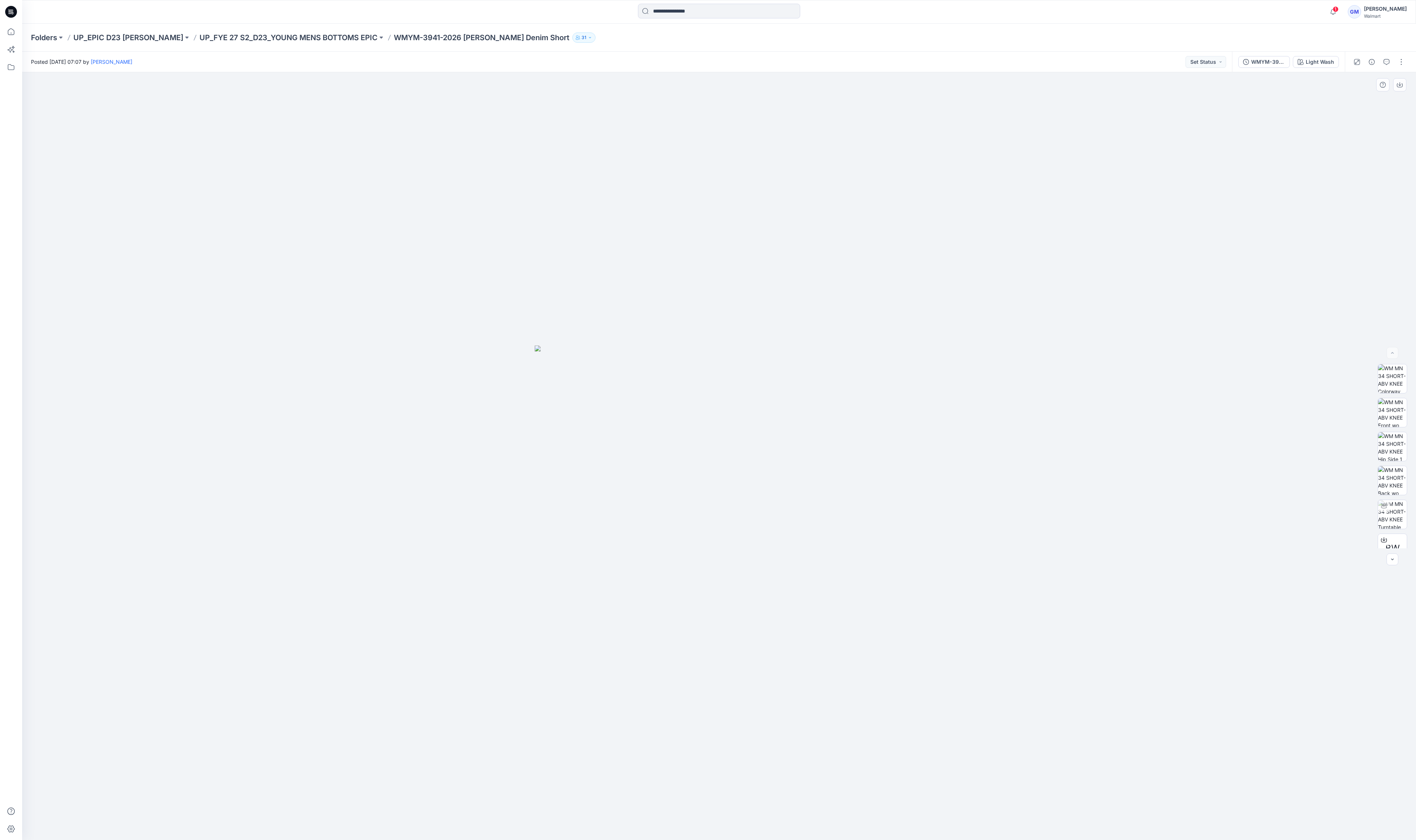
drag, startPoint x: 1412, startPoint y: 836, endPoint x: 1380, endPoint y: 832, distance: 32.2
click at [1033, 793] on div at bounding box center [719, 456] width 1394 height 768
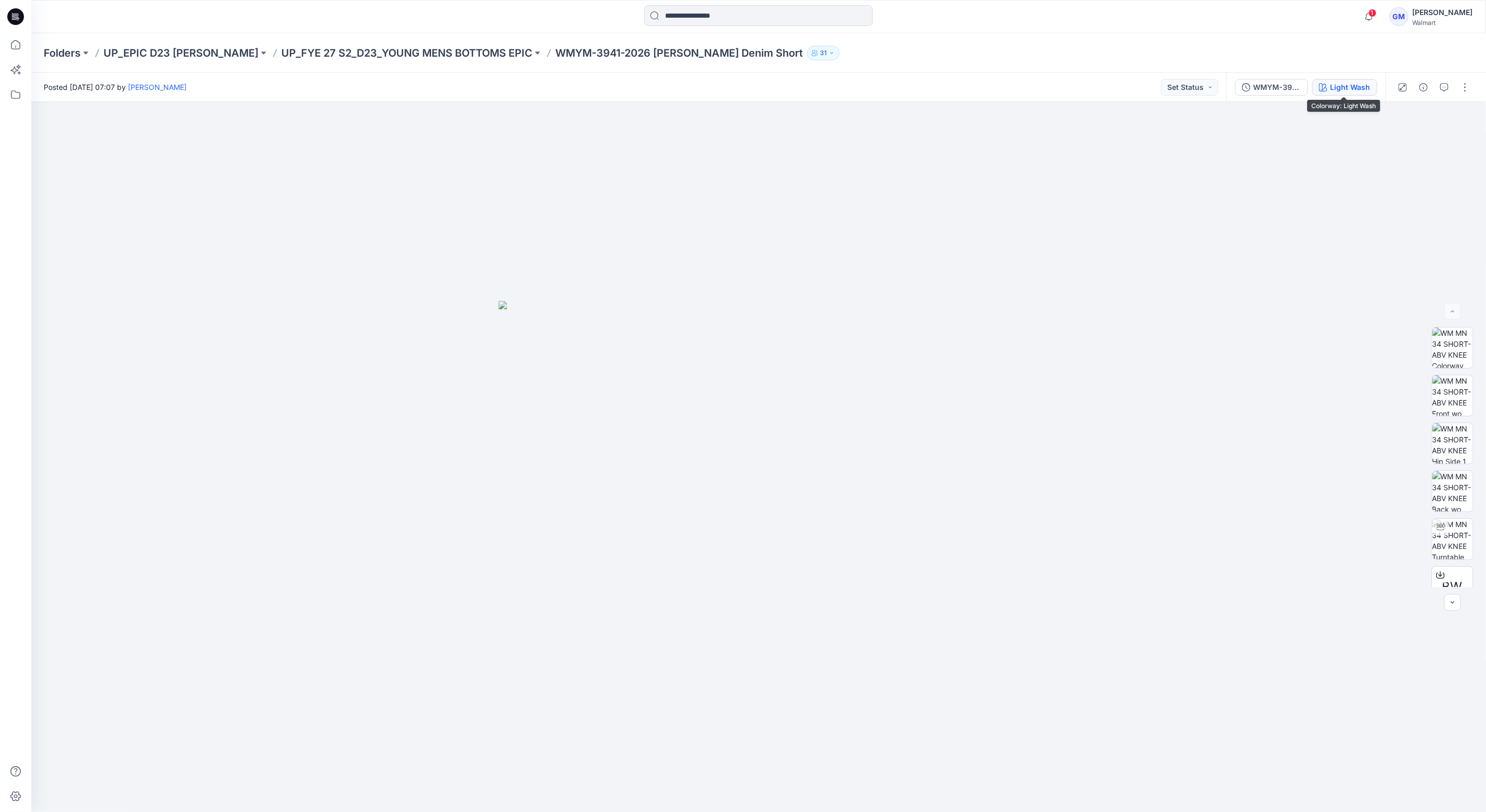
click at [1343, 85] on div "Light Wash" at bounding box center [1351, 87] width 40 height 12
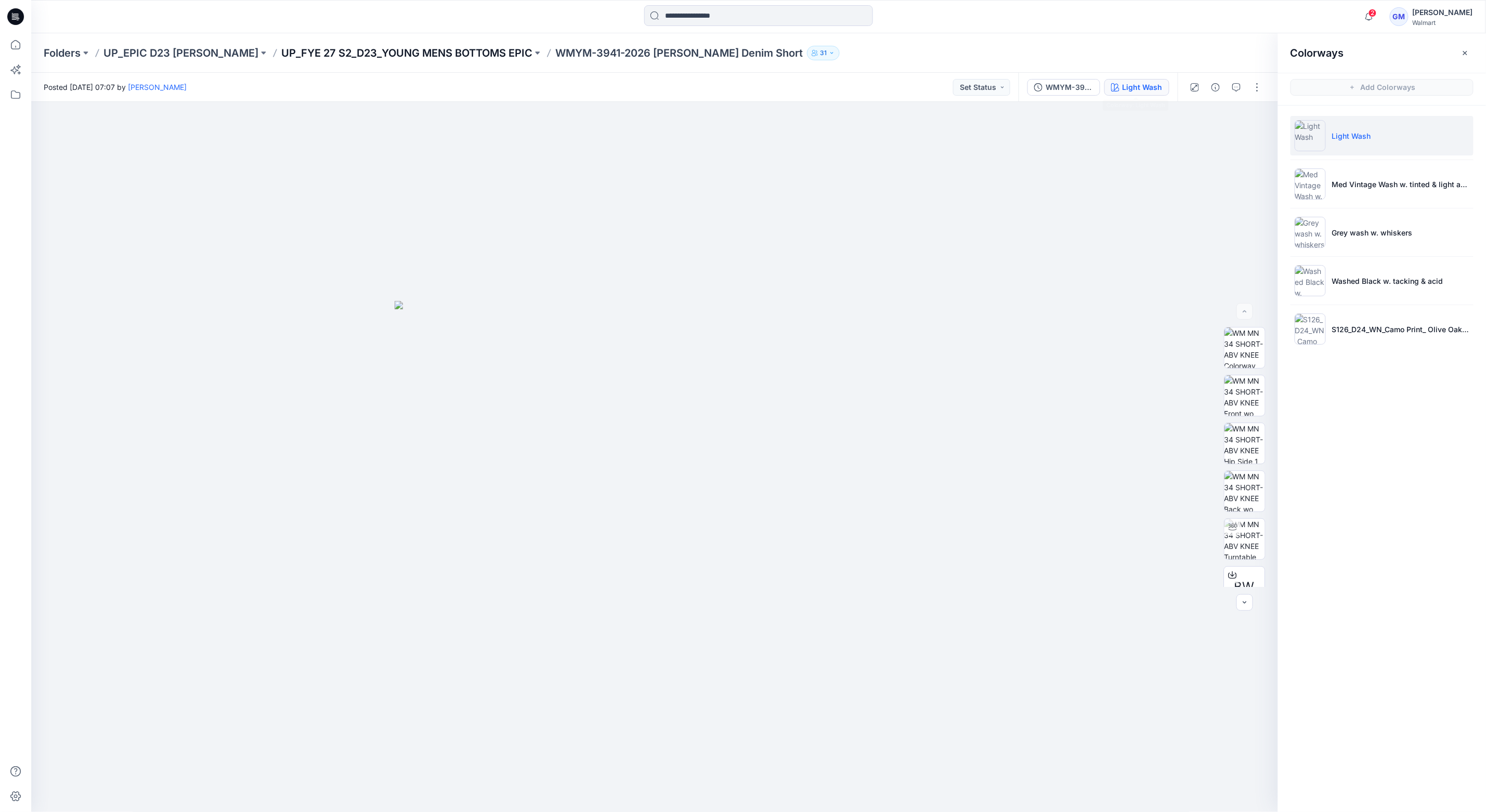
click at [472, 52] on p "UP_FYE 27 S2_D23_YOUNG MENS BOTTOMS EPIC" at bounding box center [407, 53] width 251 height 15
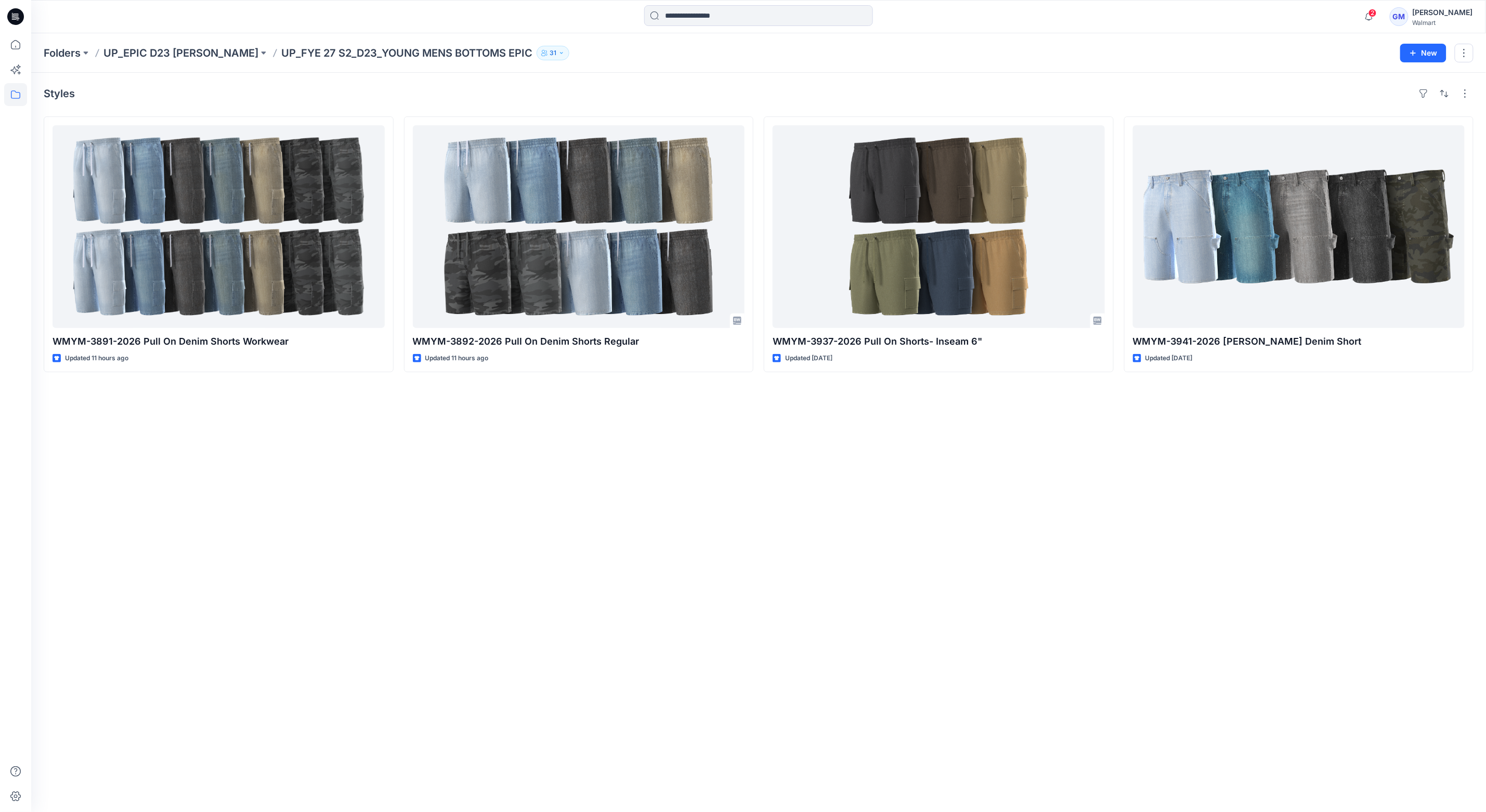
click at [881, 580] on div "Styles WMYM-3891-2026 Pull On Denim Shorts Workwear Updated 11 hours ago WMYM-3…" at bounding box center [758, 442] width 1455 height 739
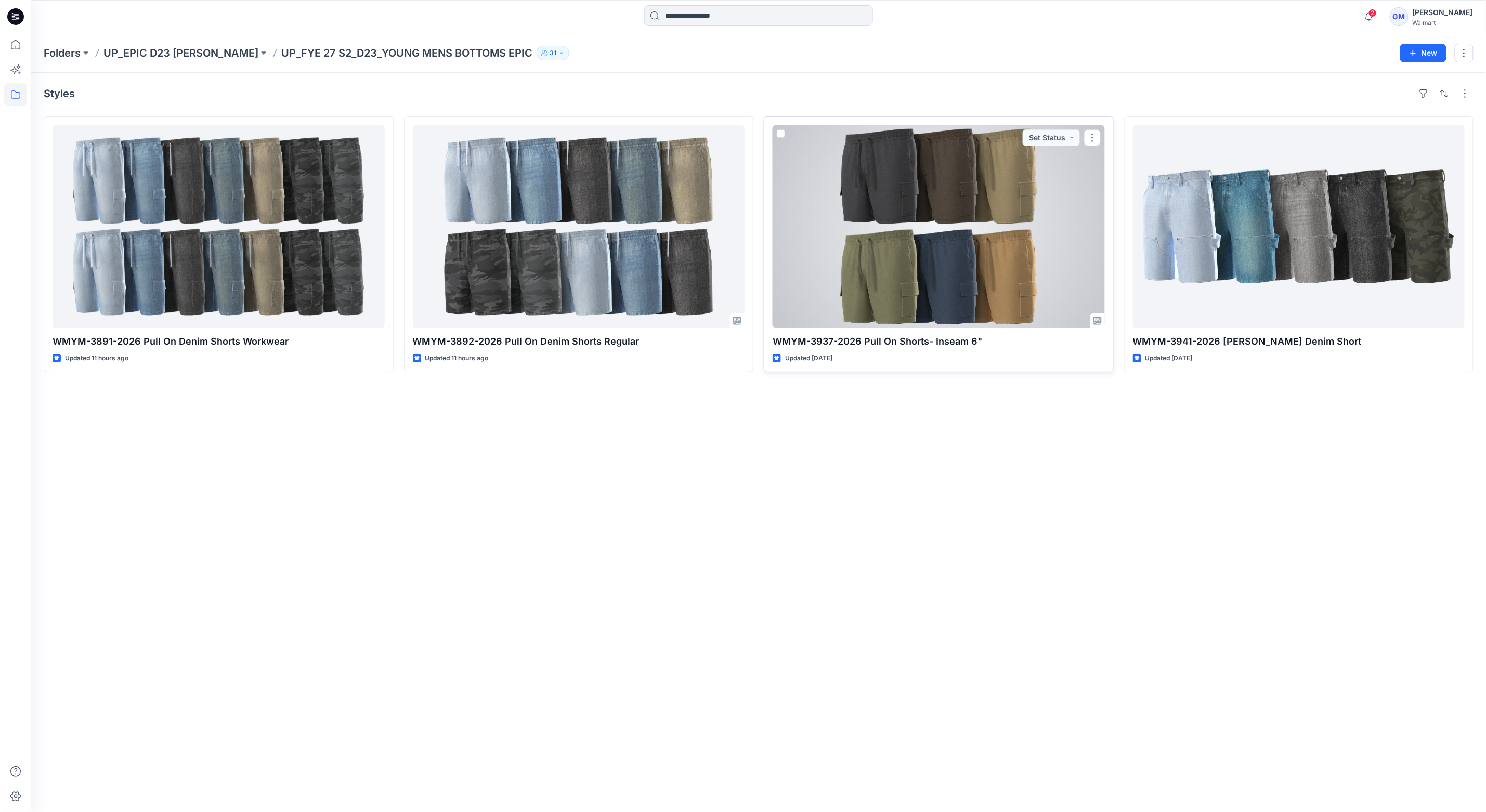
click at [955, 261] on div at bounding box center [939, 227] width 333 height 203
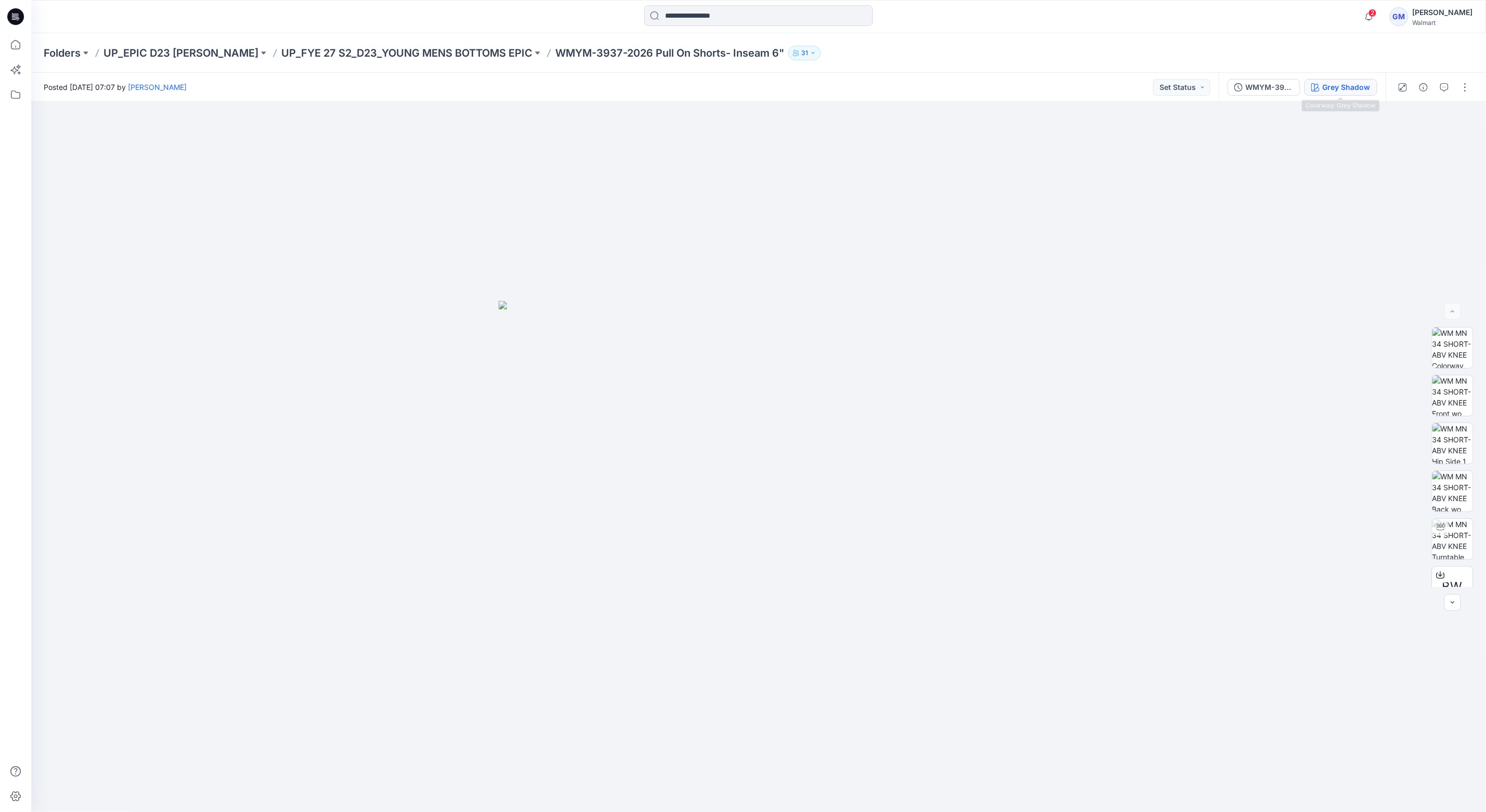
click at [1336, 84] on div "Grey Shadow" at bounding box center [1347, 87] width 48 height 12
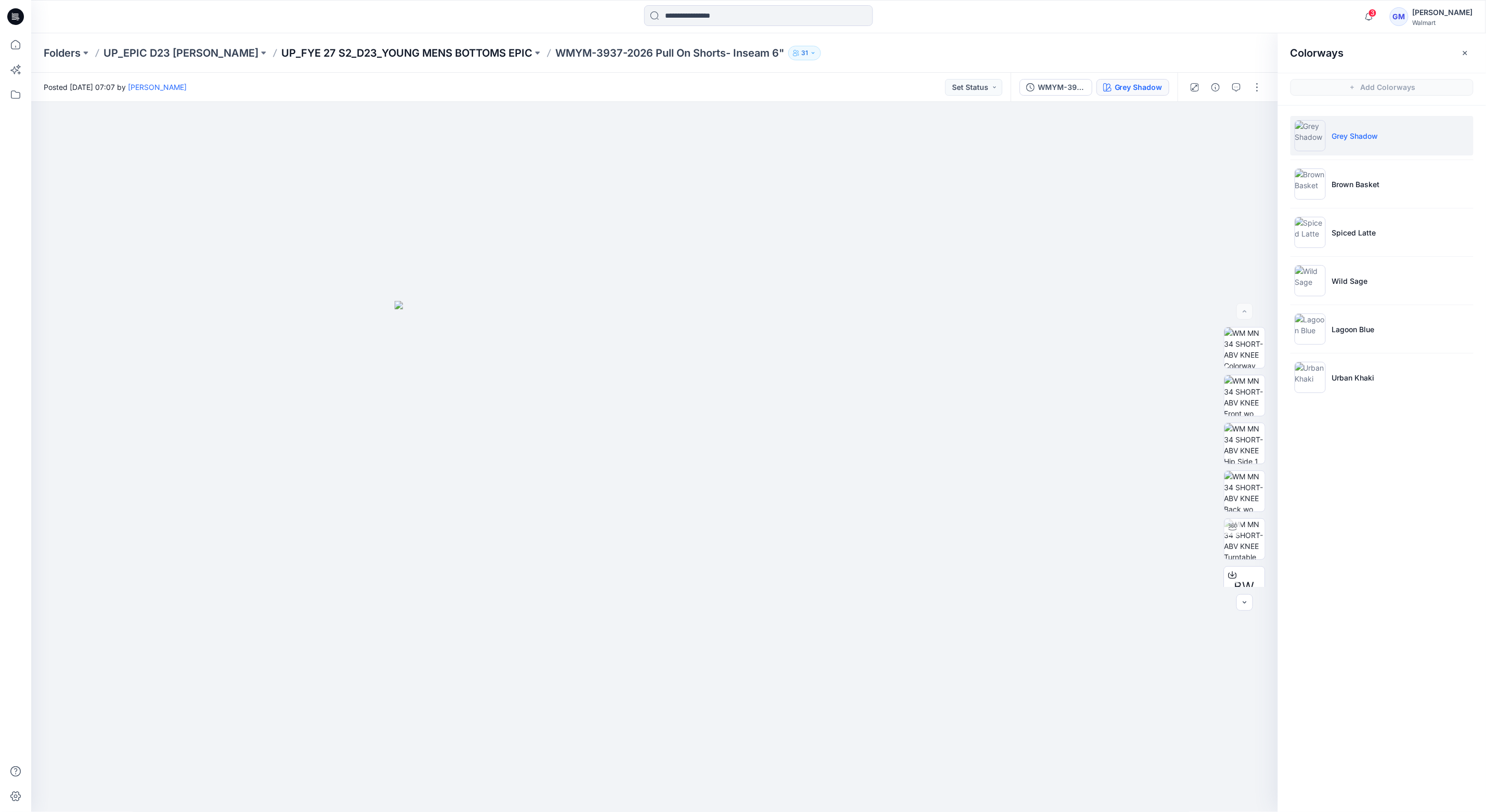
click at [486, 51] on p "UP_FYE 27 S2_D23_YOUNG MENS BOTTOMS EPIC" at bounding box center [407, 53] width 251 height 15
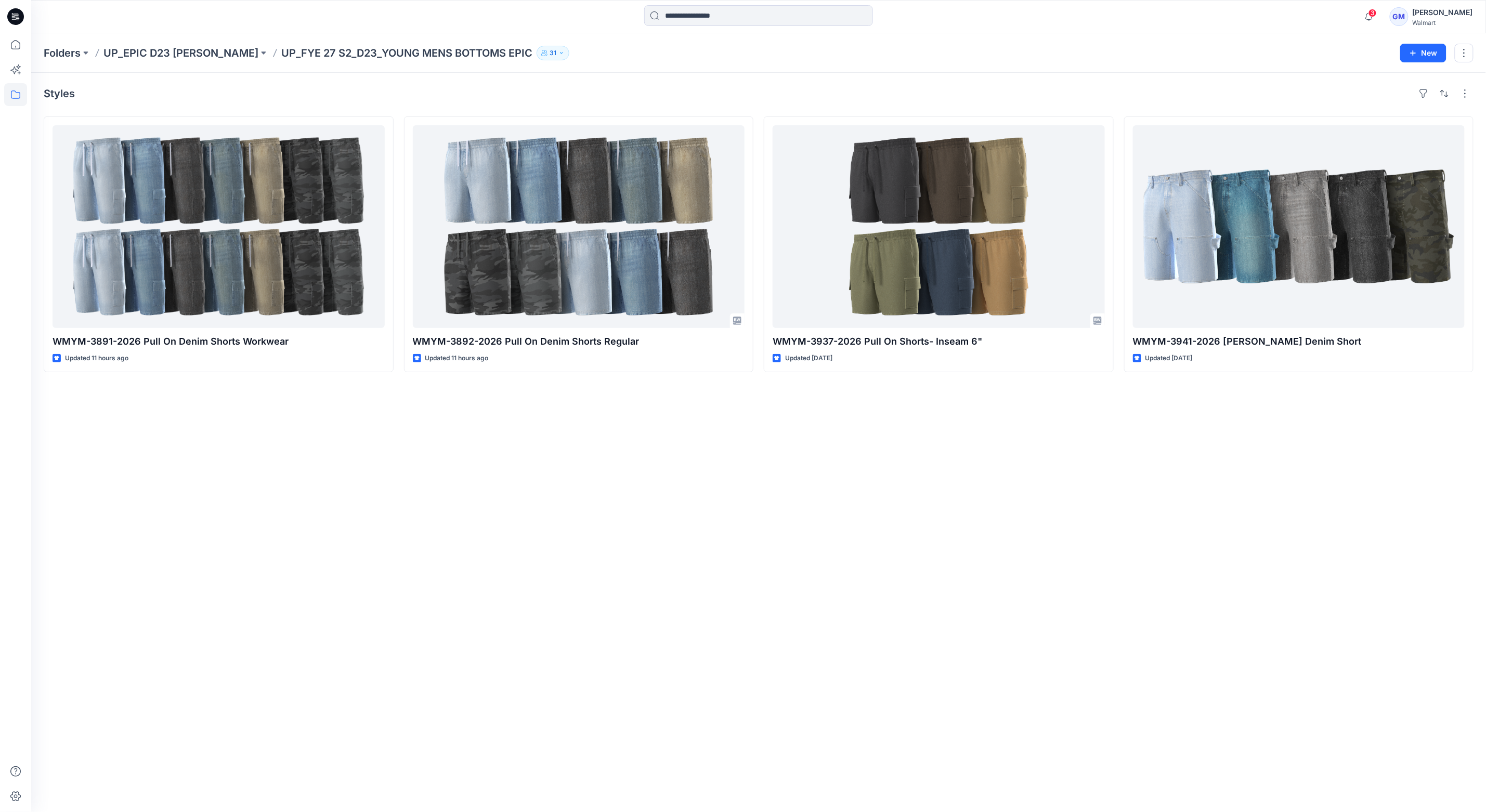
drag, startPoint x: 647, startPoint y: 525, endPoint x: 655, endPoint y: 490, distance: 35.9
click at [647, 525] on div "Styles WMYM-3891-2026 Pull On Denim Shorts Workwear Updated 11 hours ago WMYM-3…" at bounding box center [758, 442] width 1455 height 739
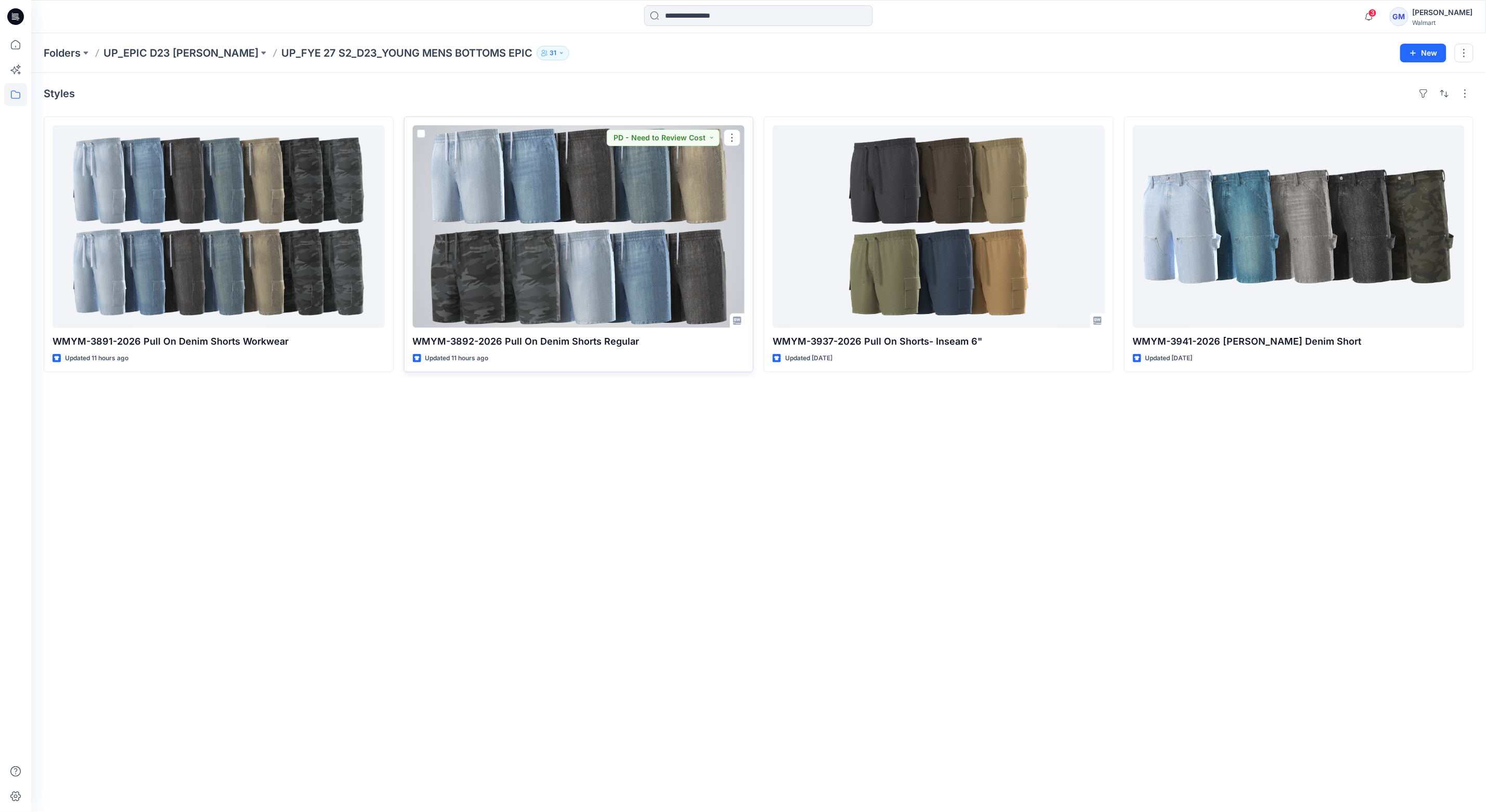
click at [603, 276] on div at bounding box center [579, 227] width 333 height 203
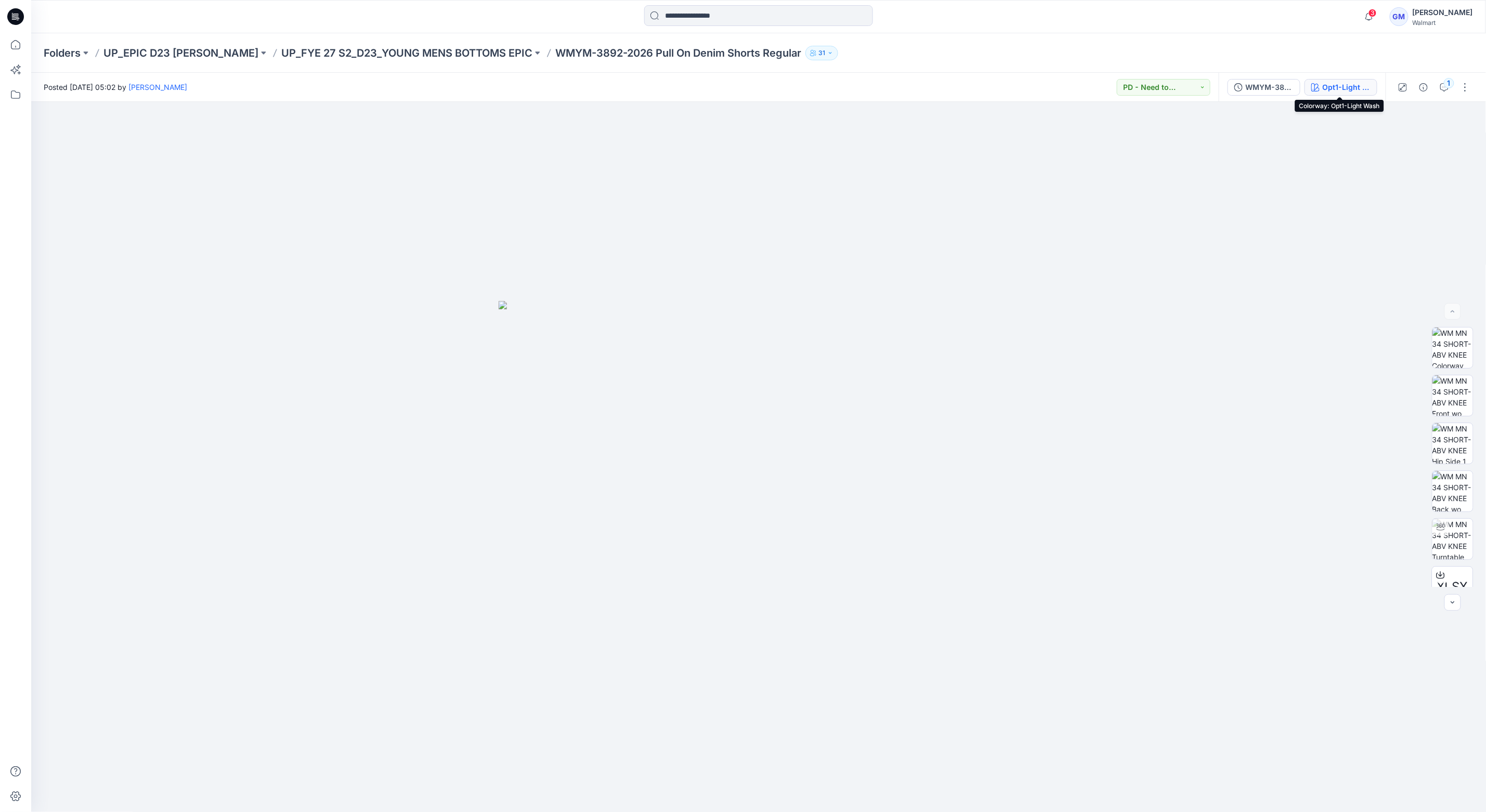
click at [1326, 85] on div "Opt1-Light Wash" at bounding box center [1347, 87] width 48 height 12
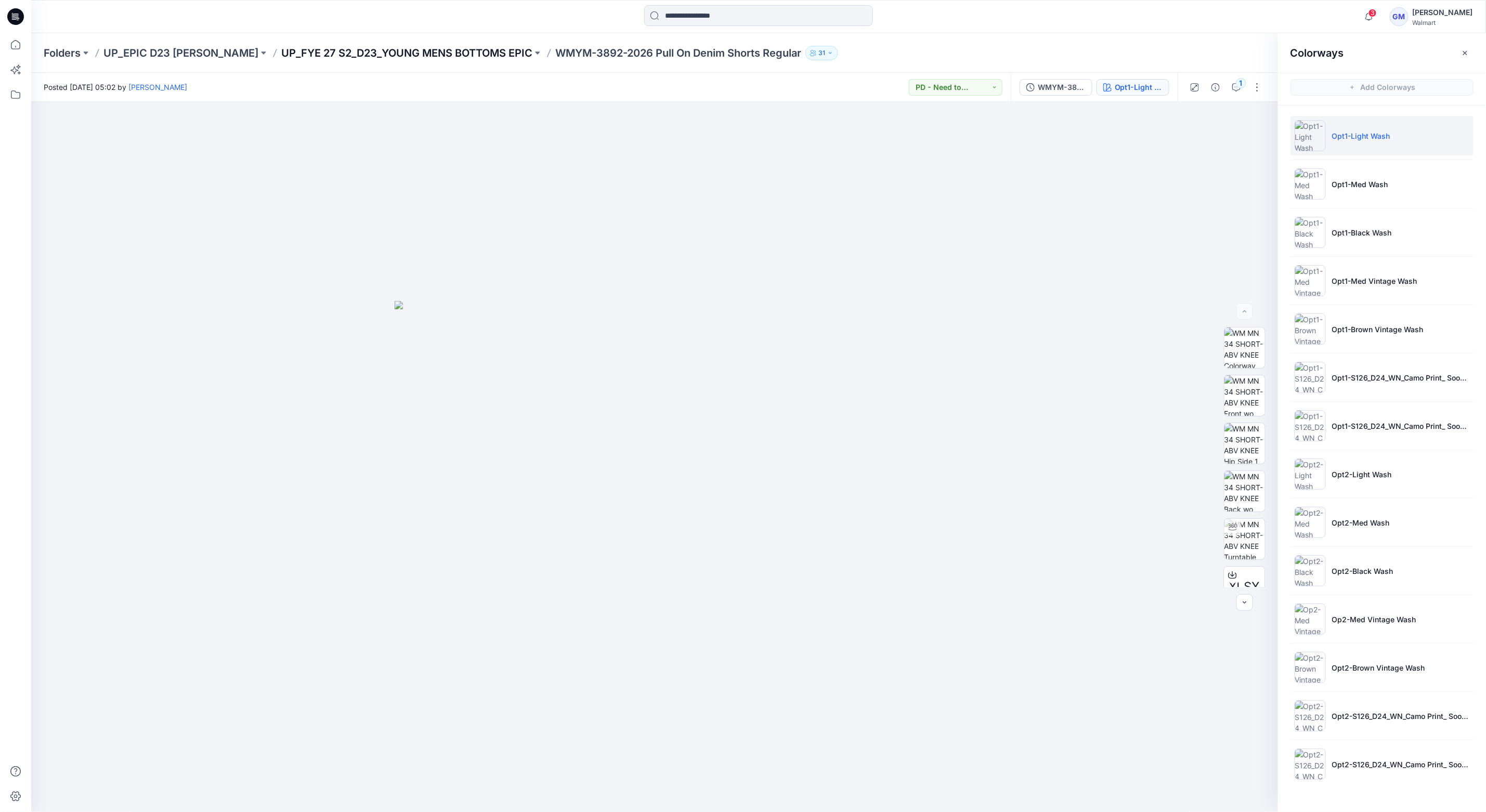
click at [450, 50] on p "UP_FYE 27 S2_D23_YOUNG MENS BOTTOMS EPIC" at bounding box center [407, 53] width 251 height 15
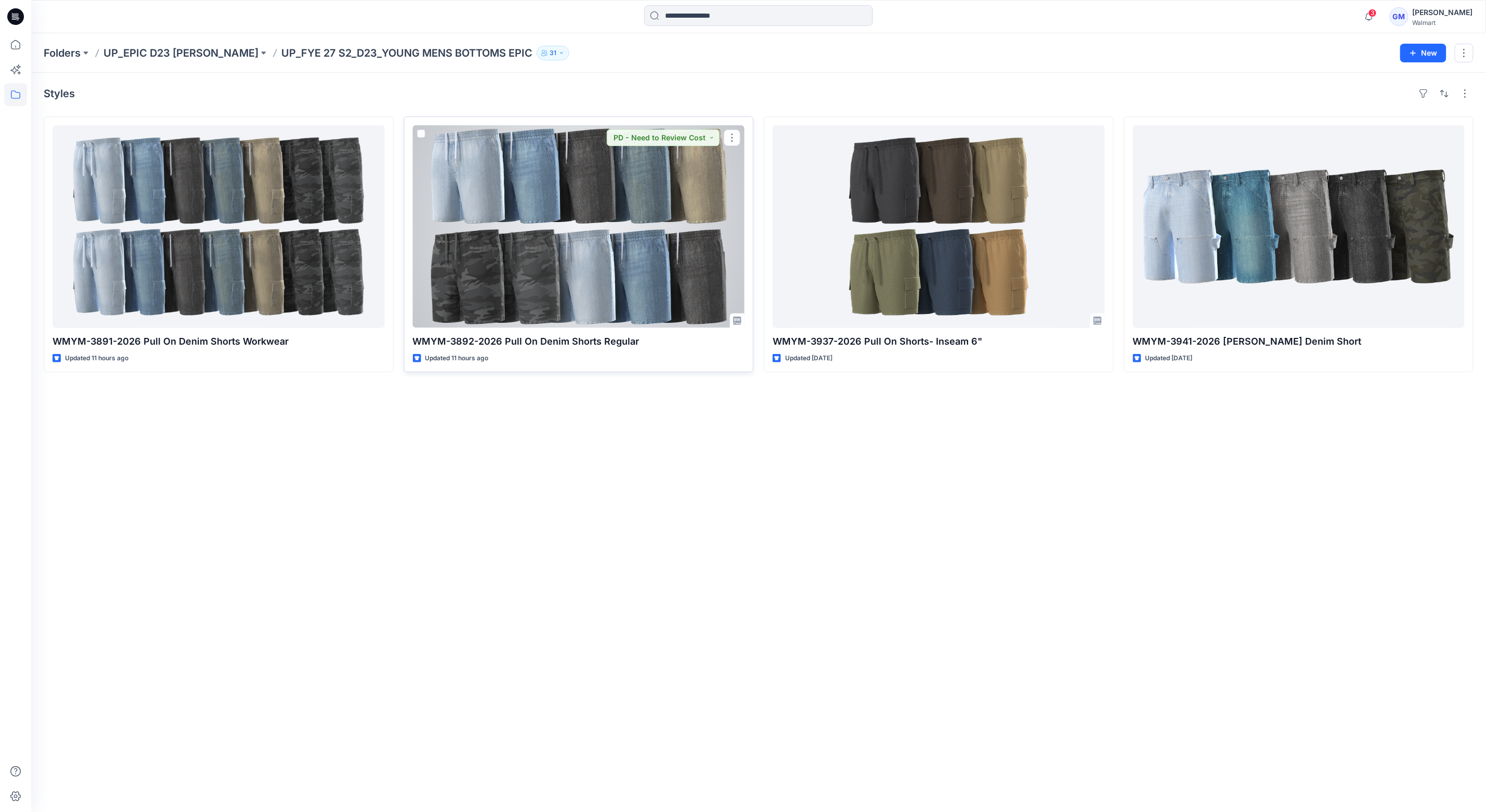
click at [582, 247] on div at bounding box center [579, 227] width 333 height 203
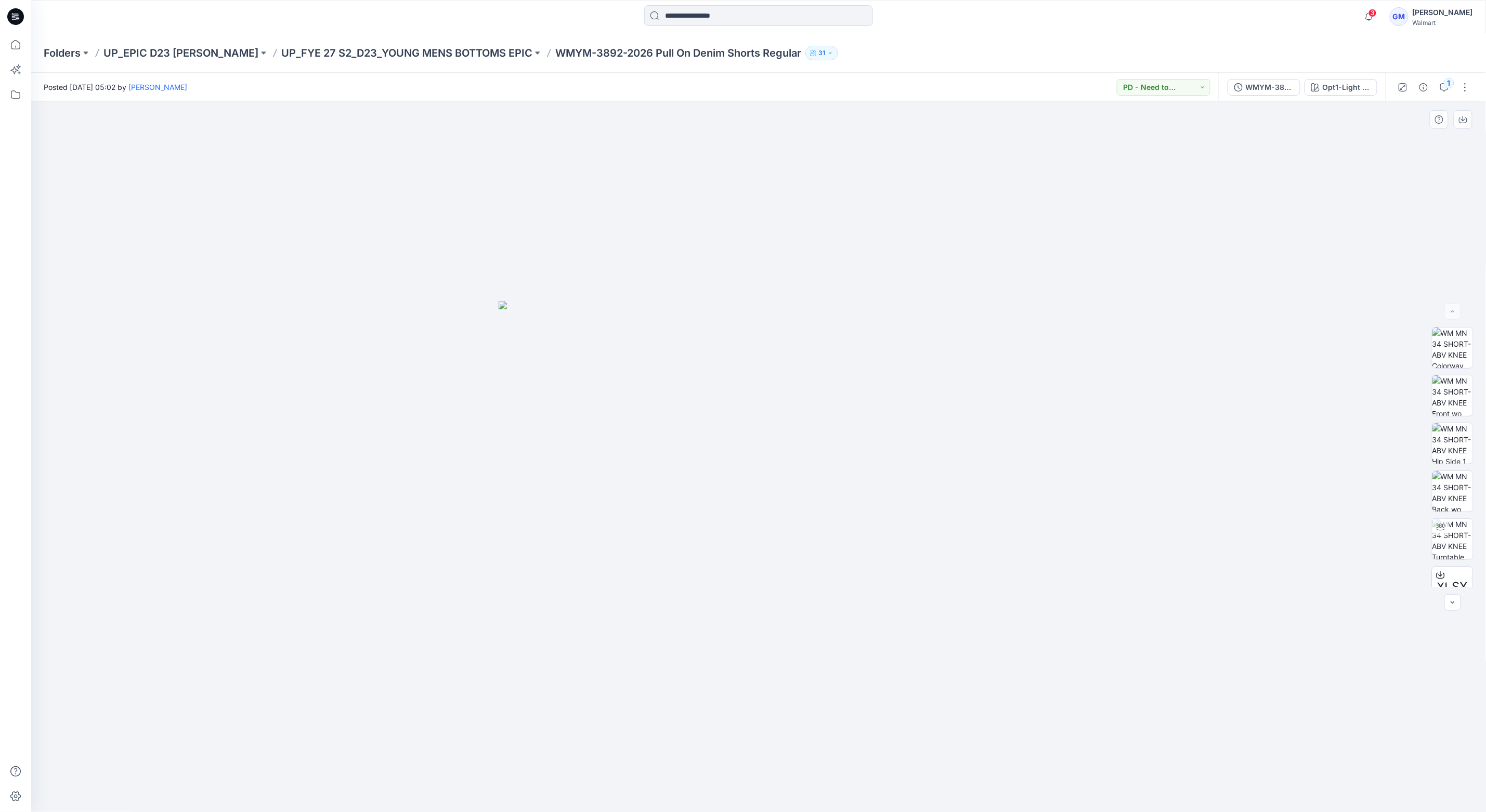
click at [502, 293] on div at bounding box center [759, 456] width 1456 height 710
click at [874, 288] on div at bounding box center [759, 456] width 1456 height 710
click at [1080, 455] on div at bounding box center [759, 456] width 1456 height 710
click at [1344, 81] on div "Opt1-Light Wash" at bounding box center [1347, 87] width 48 height 12
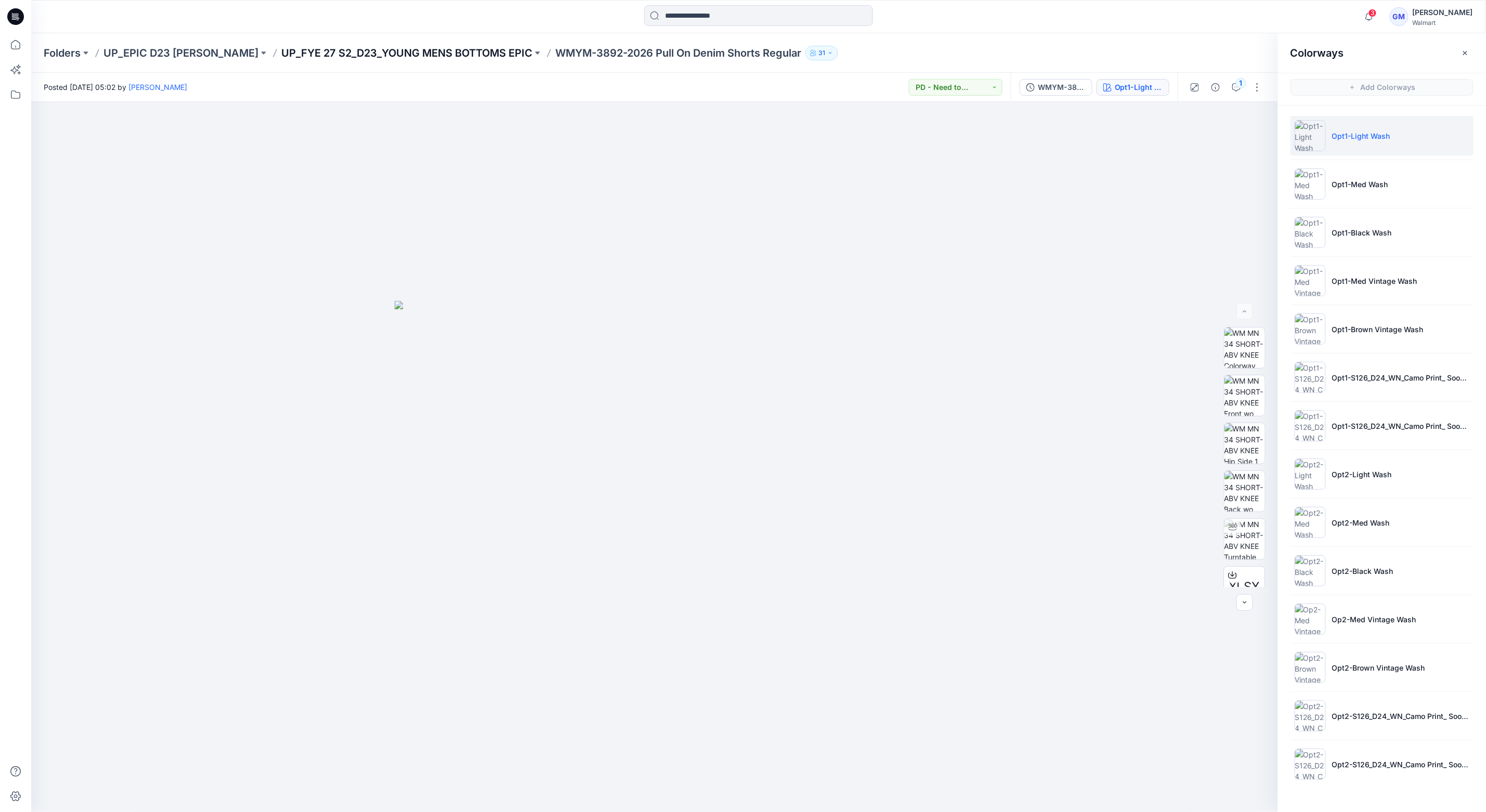
click at [492, 53] on p "UP_FYE 27 S2_D23_YOUNG MENS BOTTOMS EPIC" at bounding box center [407, 53] width 251 height 15
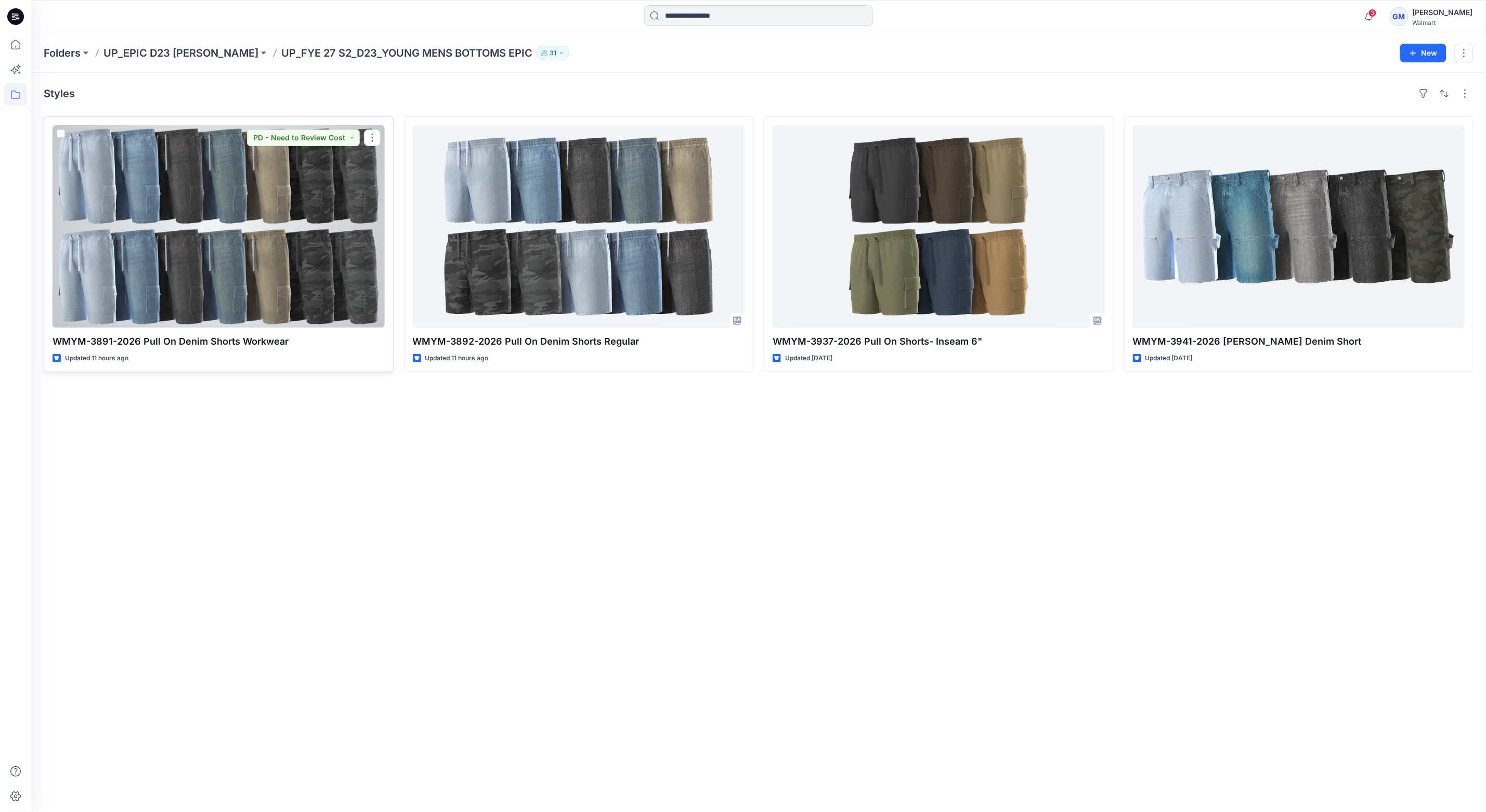
click at [143, 269] on div at bounding box center [219, 227] width 333 height 203
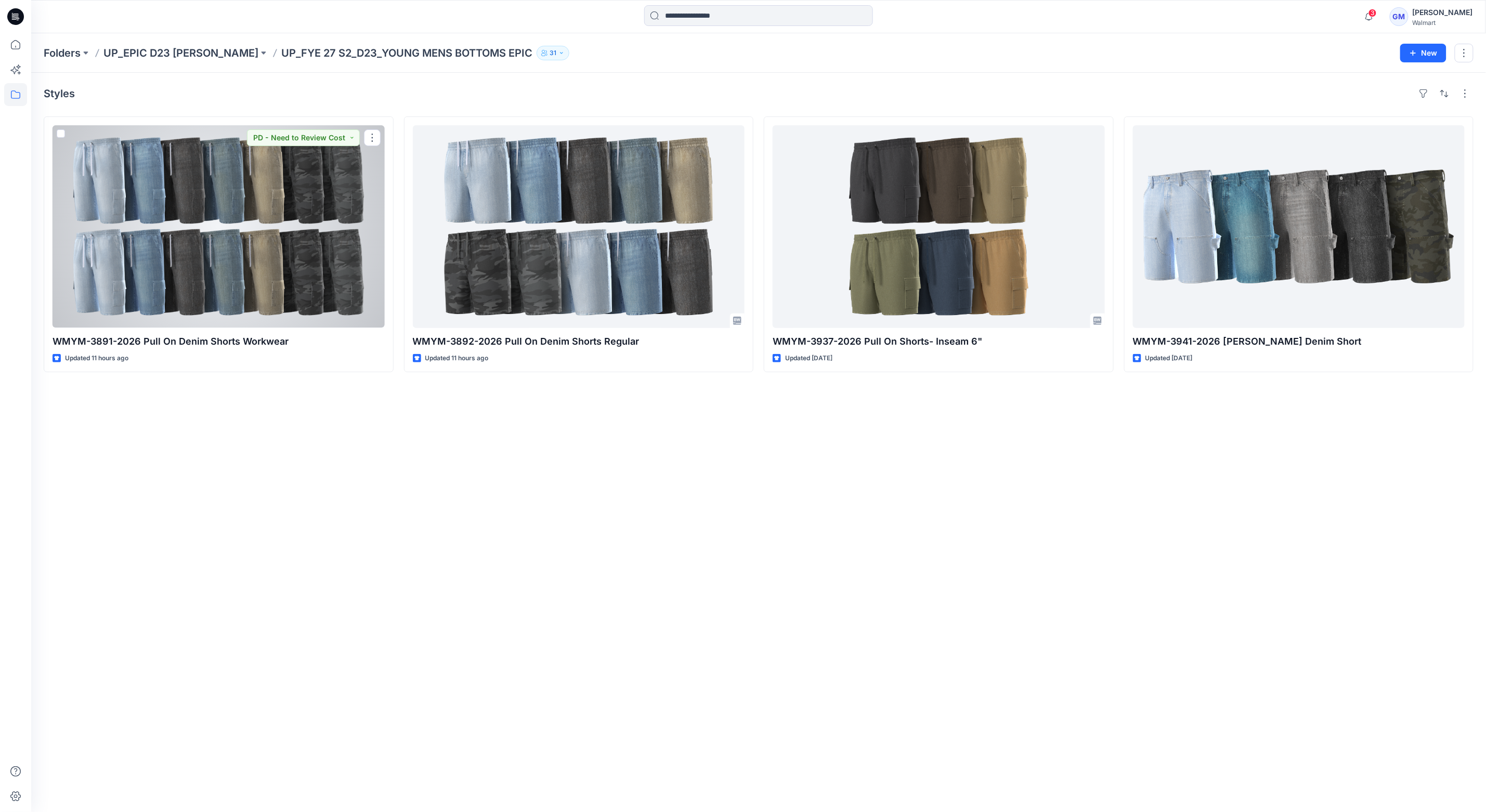
click at [143, 269] on div "Folders UP_EPIC D23 [PERSON_NAME] UP_FYE 27 S2_D23_YOUNG MENS BOTTOMS EPIC 31 N…" at bounding box center [758, 422] width 1455 height 779
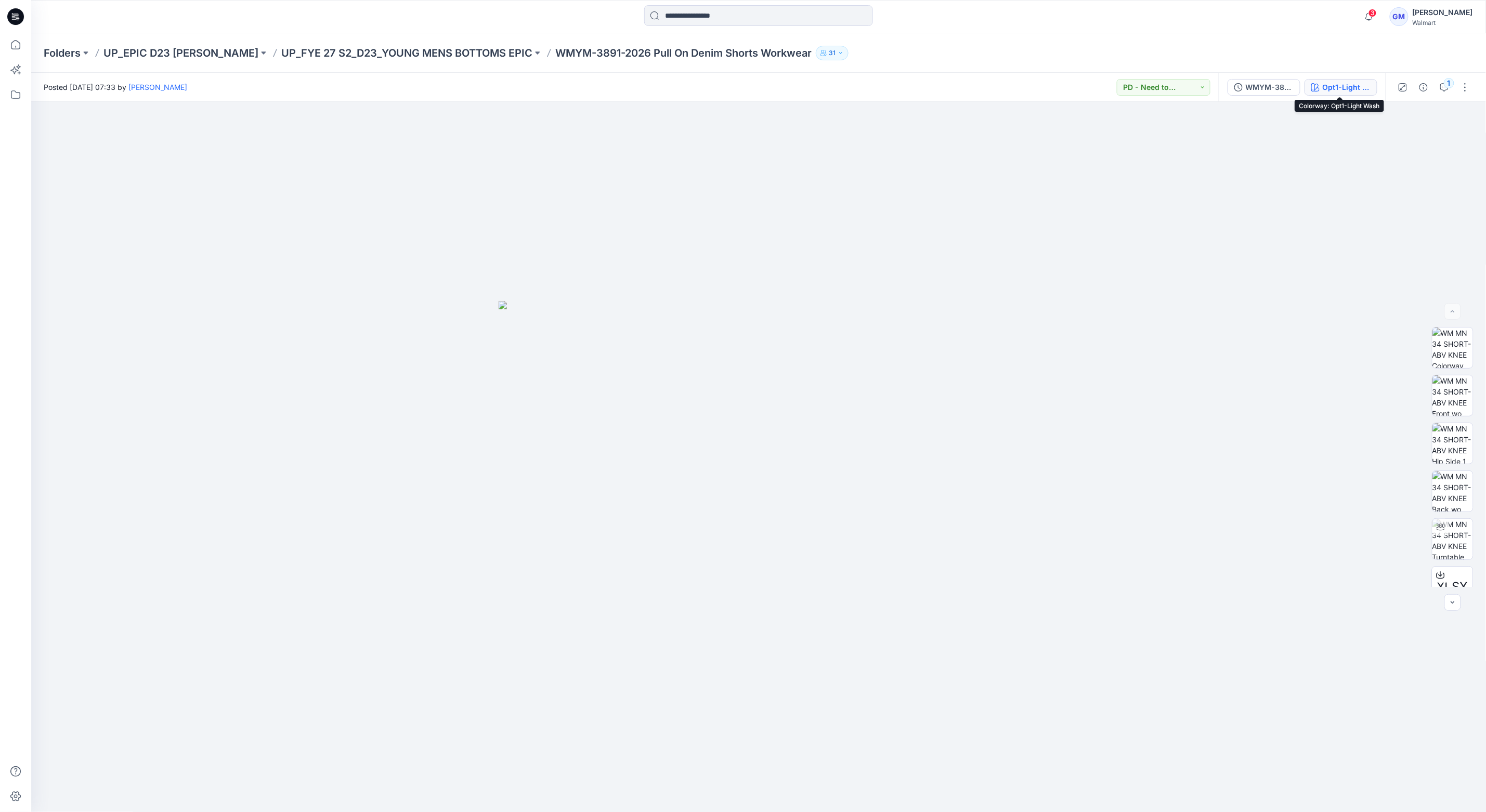
click at [1346, 81] on div "Opt1-Light Wash" at bounding box center [1347, 87] width 48 height 12
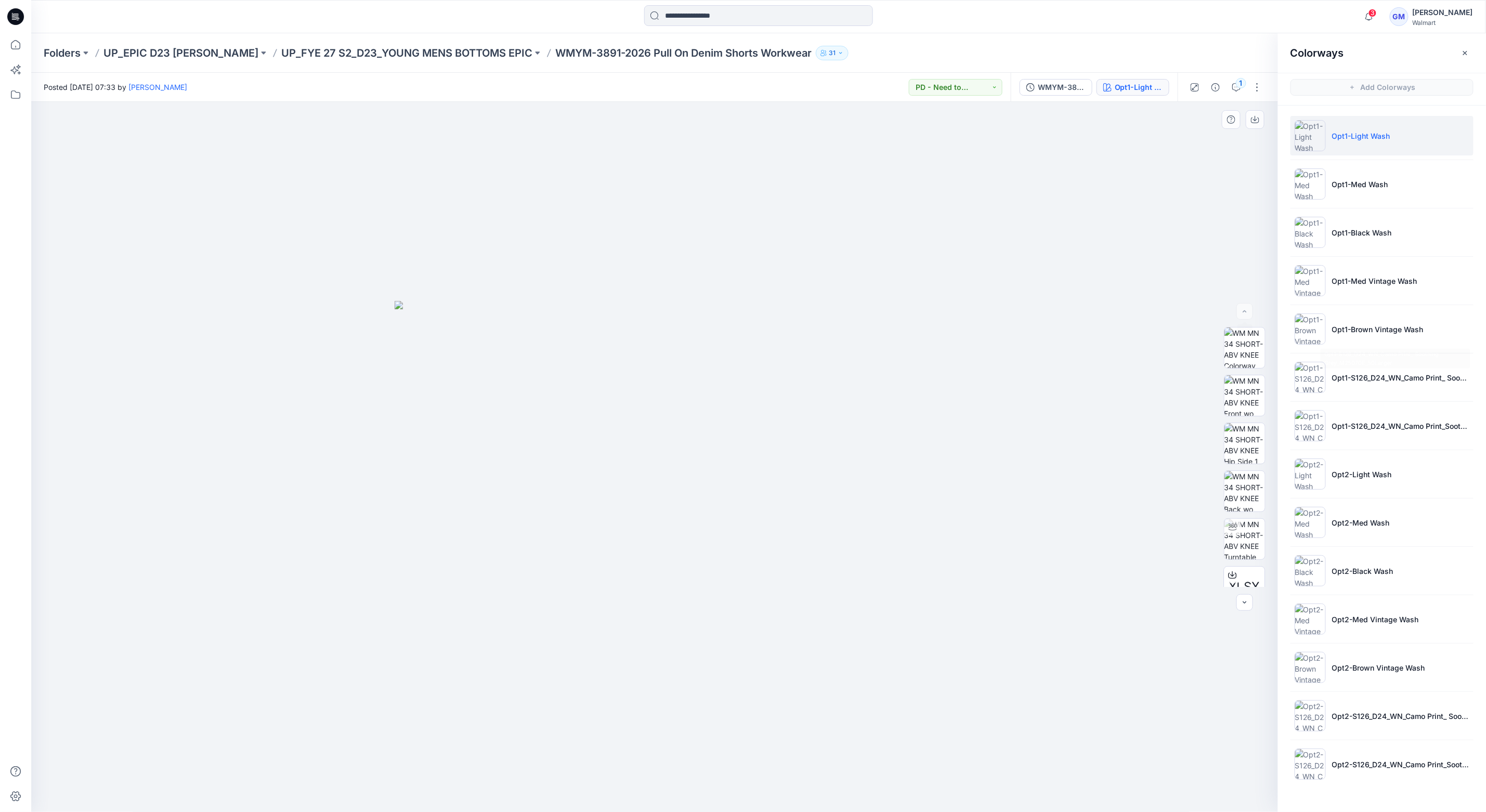
click at [874, 140] on div at bounding box center [654, 456] width 1247 height 710
click at [458, 50] on p "UP_FYE 27 S2_D23_YOUNG MENS BOTTOMS EPIC" at bounding box center [407, 53] width 251 height 15
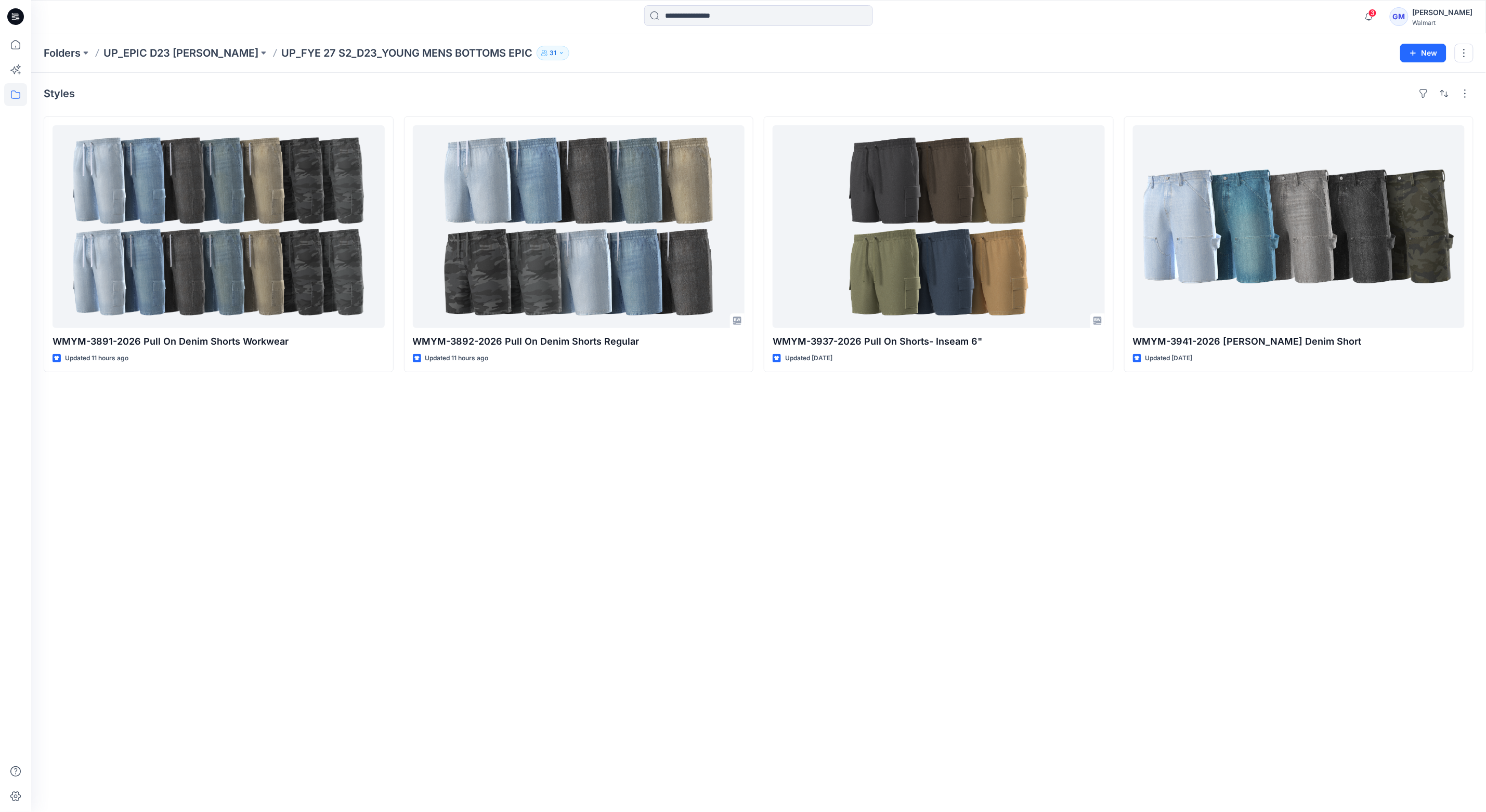
click at [498, 590] on div "Styles WMYM-3891-2026 Pull On Denim Shorts Workwear Updated 11 hours ago WMYM-3…" at bounding box center [758, 442] width 1455 height 739
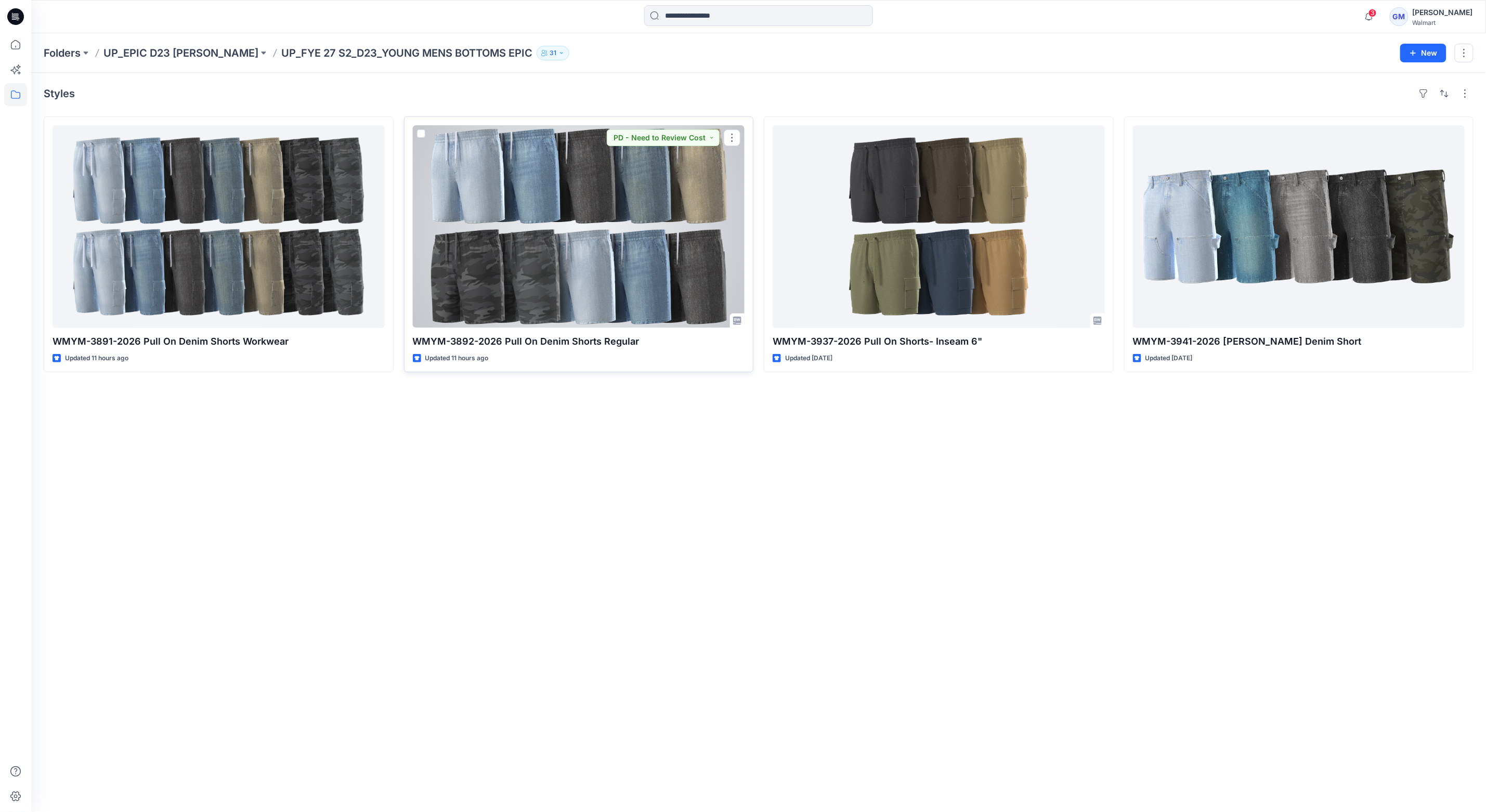
click at [578, 265] on div at bounding box center [579, 227] width 333 height 203
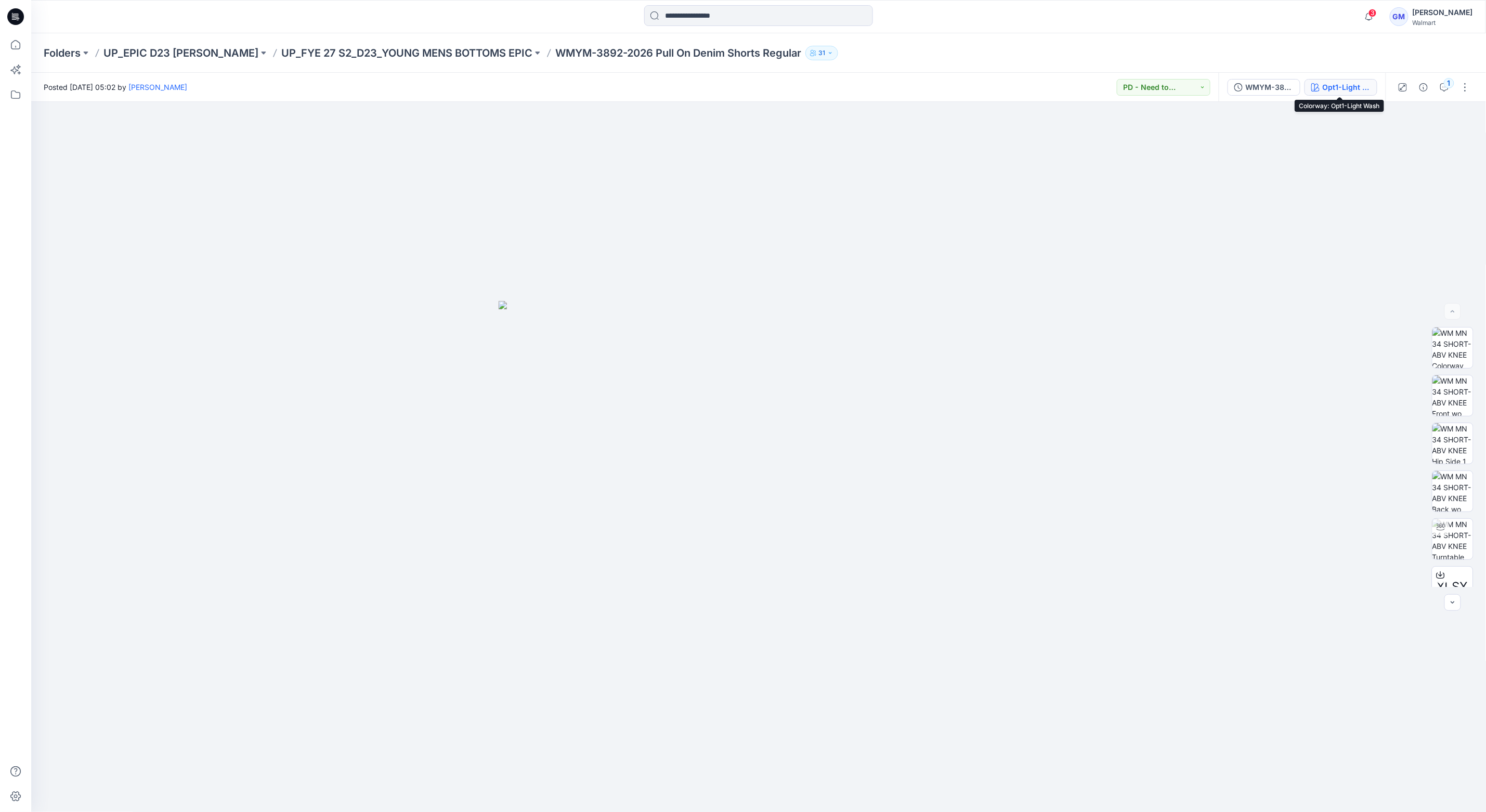
click at [1352, 91] on div "Opt1-Light Wash" at bounding box center [1347, 87] width 48 height 12
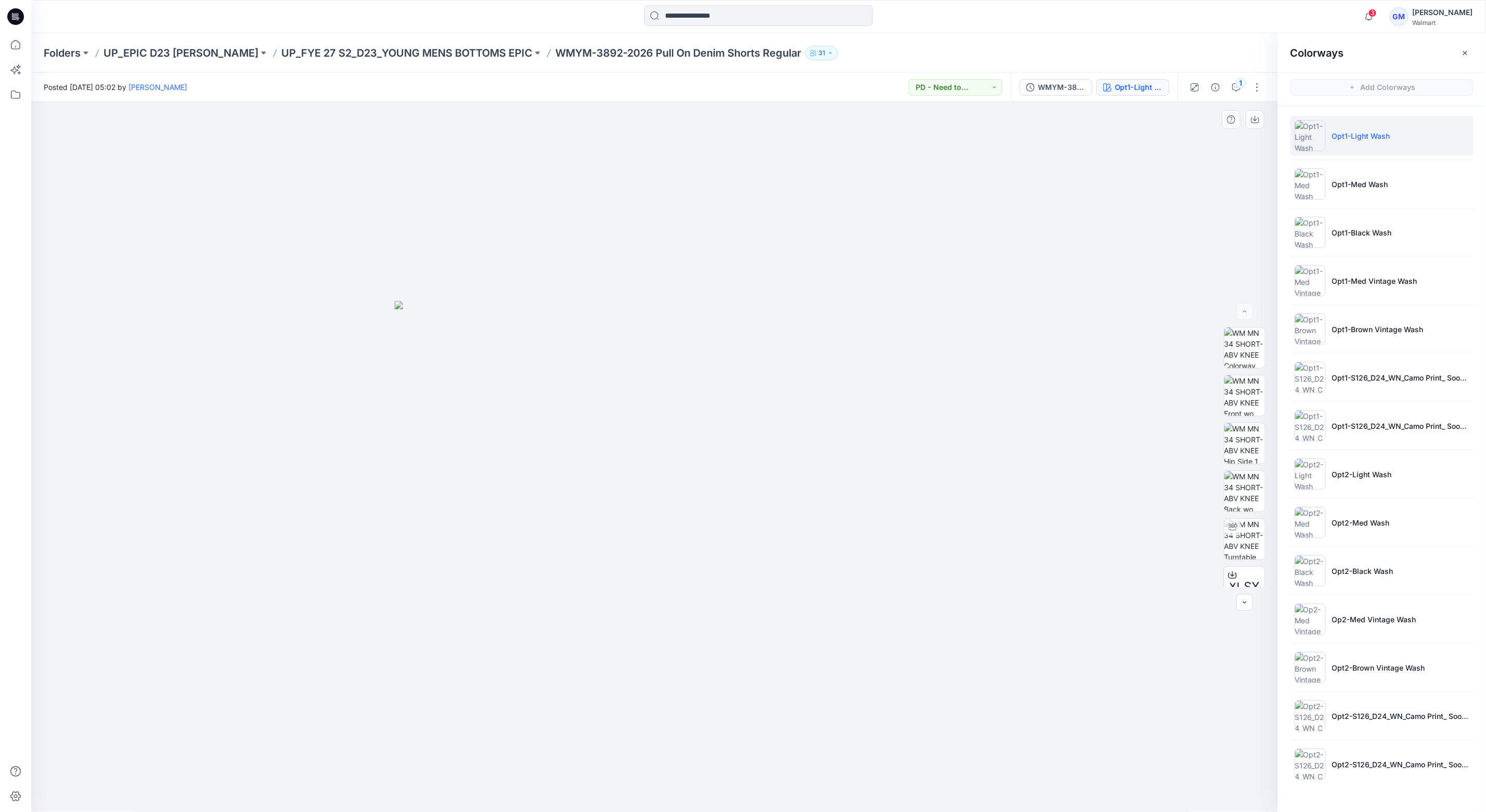
click at [1039, 430] on div at bounding box center [654, 456] width 1247 height 710
drag, startPoint x: 876, startPoint y: 611, endPoint x: 818, endPoint y: 793, distance: 191.0
click at [876, 611] on img at bounding box center [654, 556] width 520 height 511
drag, startPoint x: 961, startPoint y: 591, endPoint x: 843, endPoint y: 588, distance: 118.0
click at [843, 588] on div at bounding box center [654, 456] width 1247 height 710
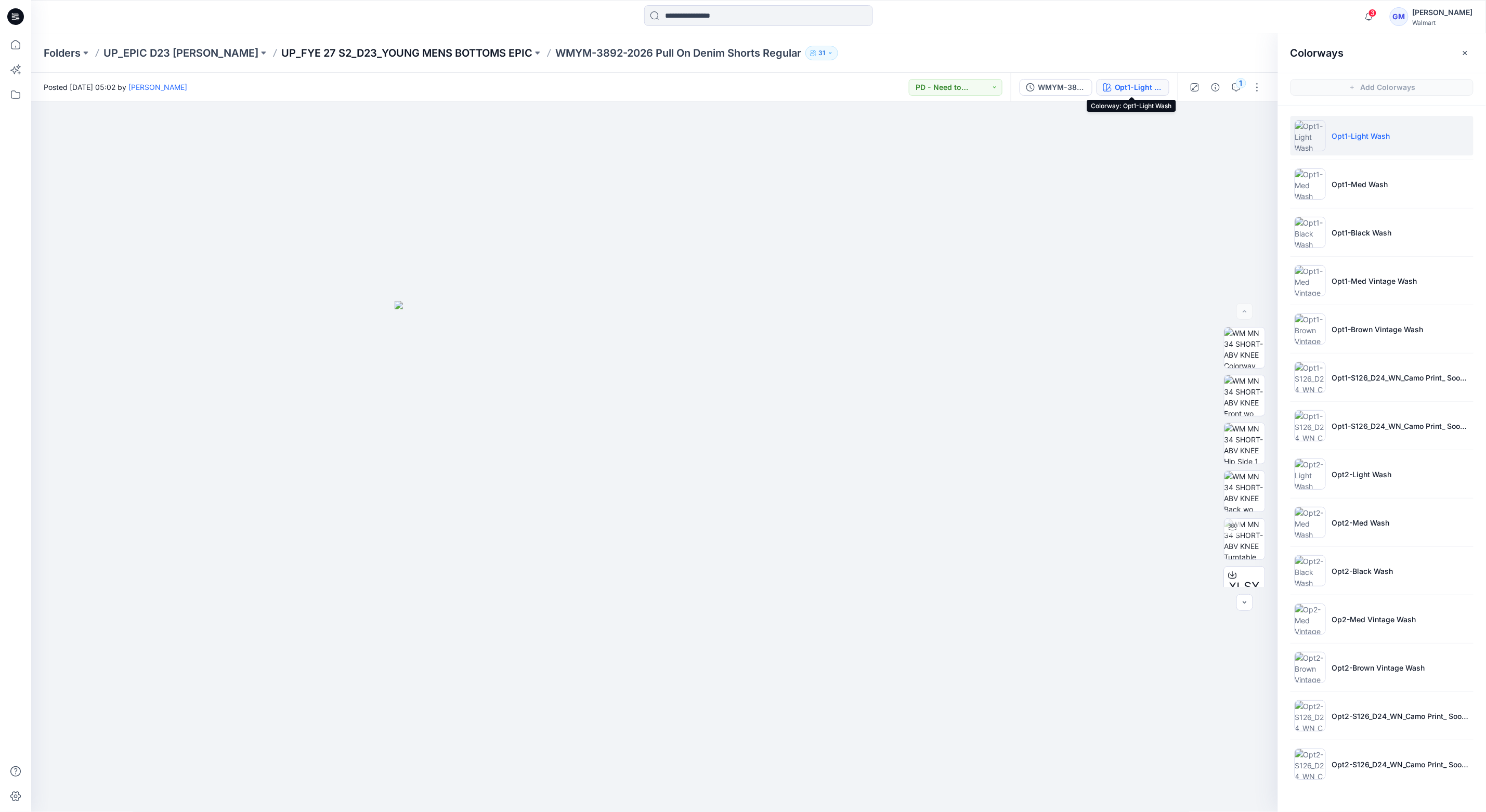
click at [493, 50] on p "UP_FYE 27 S2_D23_YOUNG MENS BOTTOMS EPIC" at bounding box center [407, 53] width 251 height 15
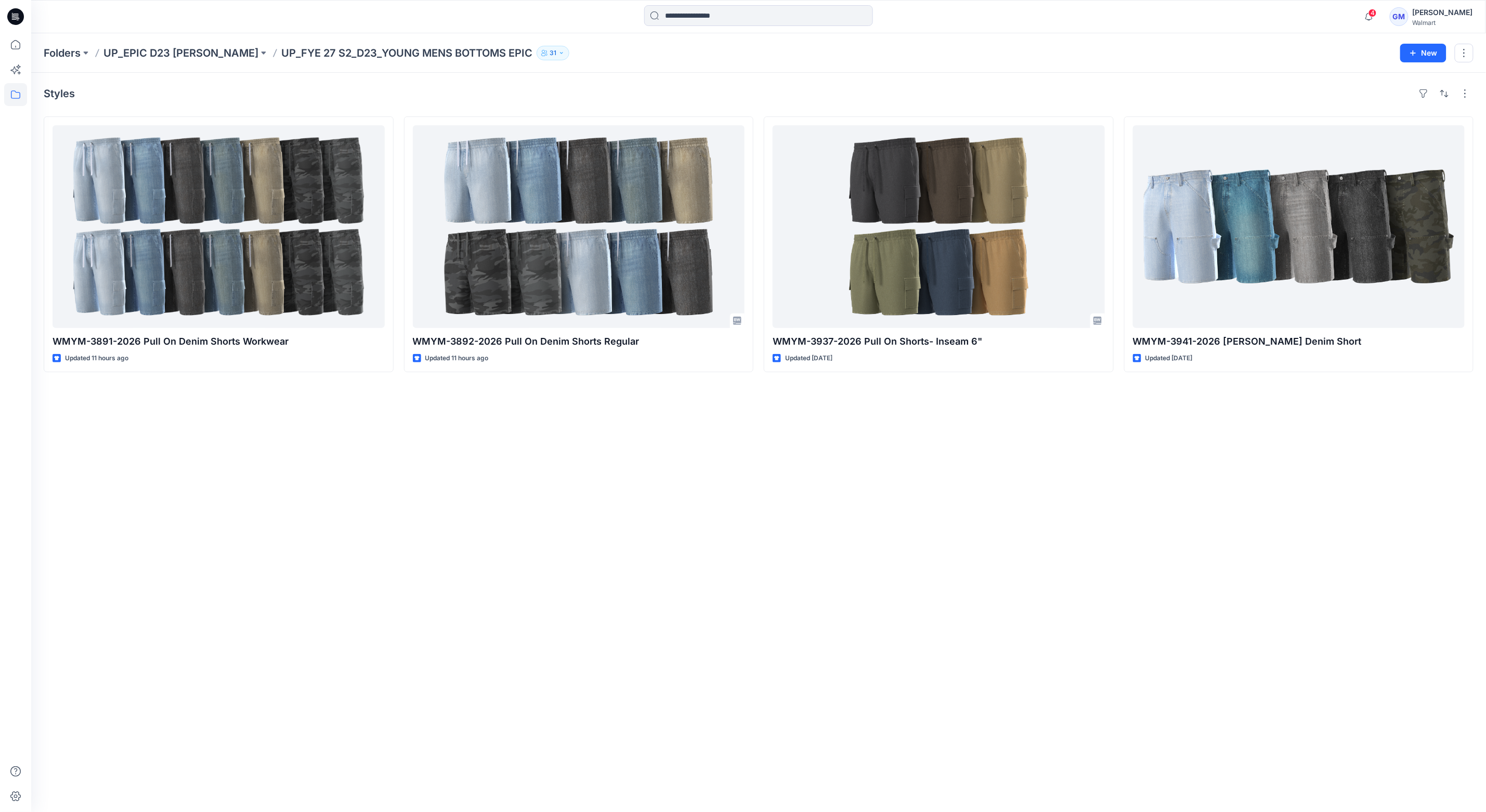
drag, startPoint x: 512, startPoint y: 514, endPoint x: 590, endPoint y: 576, distance: 99.6
click at [512, 514] on div "Styles WMYM-3891-2026 Pull On Denim Shorts Workwear Updated 11 hours ago WMYM-3…" at bounding box center [758, 442] width 1455 height 739
click at [174, 51] on p "UP_EPIC D23 [PERSON_NAME]" at bounding box center [181, 53] width 155 height 15
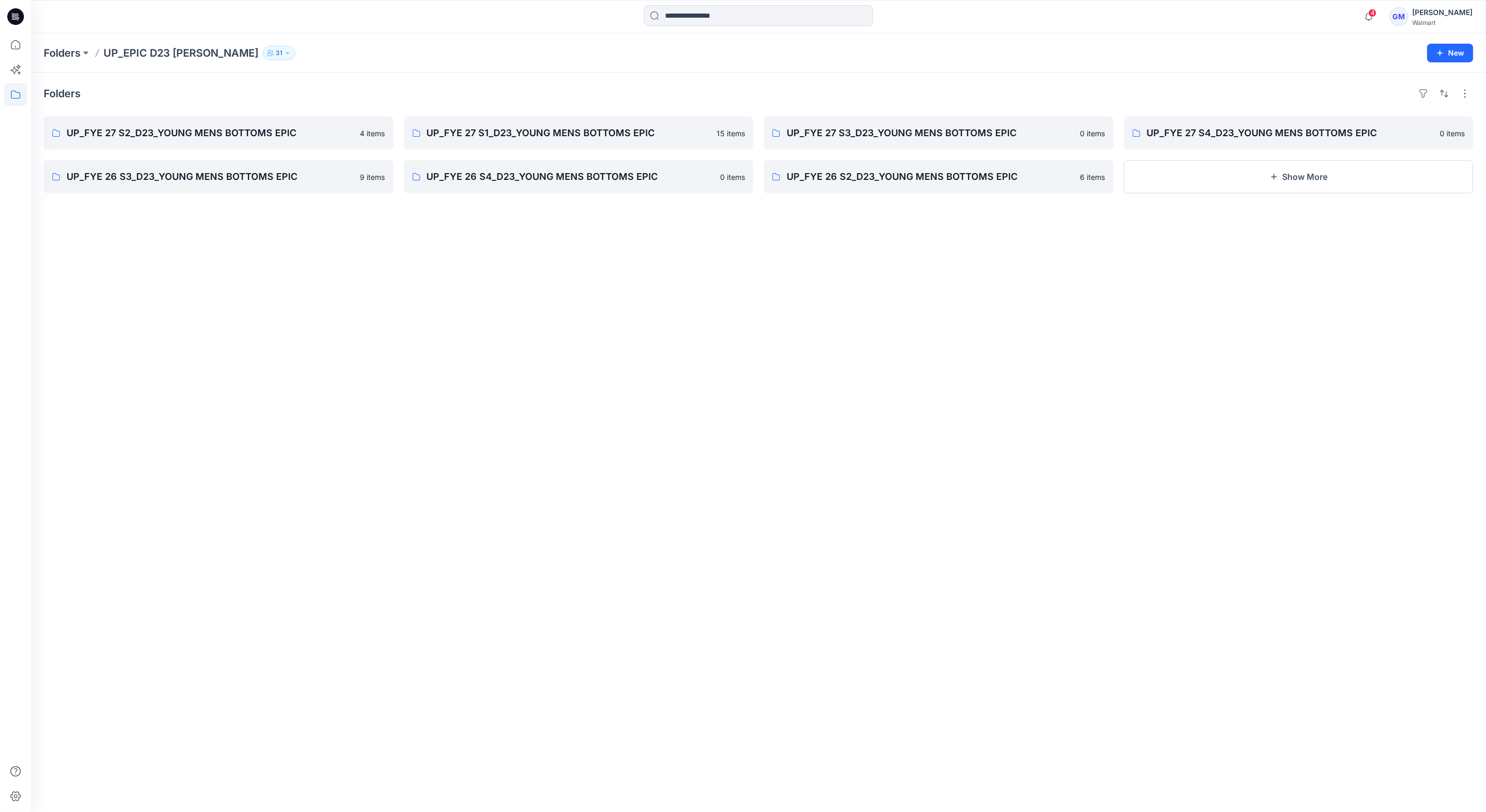
click at [57, 43] on div "Folders UP_EPIC D23 [PERSON_NAME] 31 New" at bounding box center [758, 53] width 1455 height 40
click at [57, 58] on p "Folders" at bounding box center [62, 53] width 37 height 15
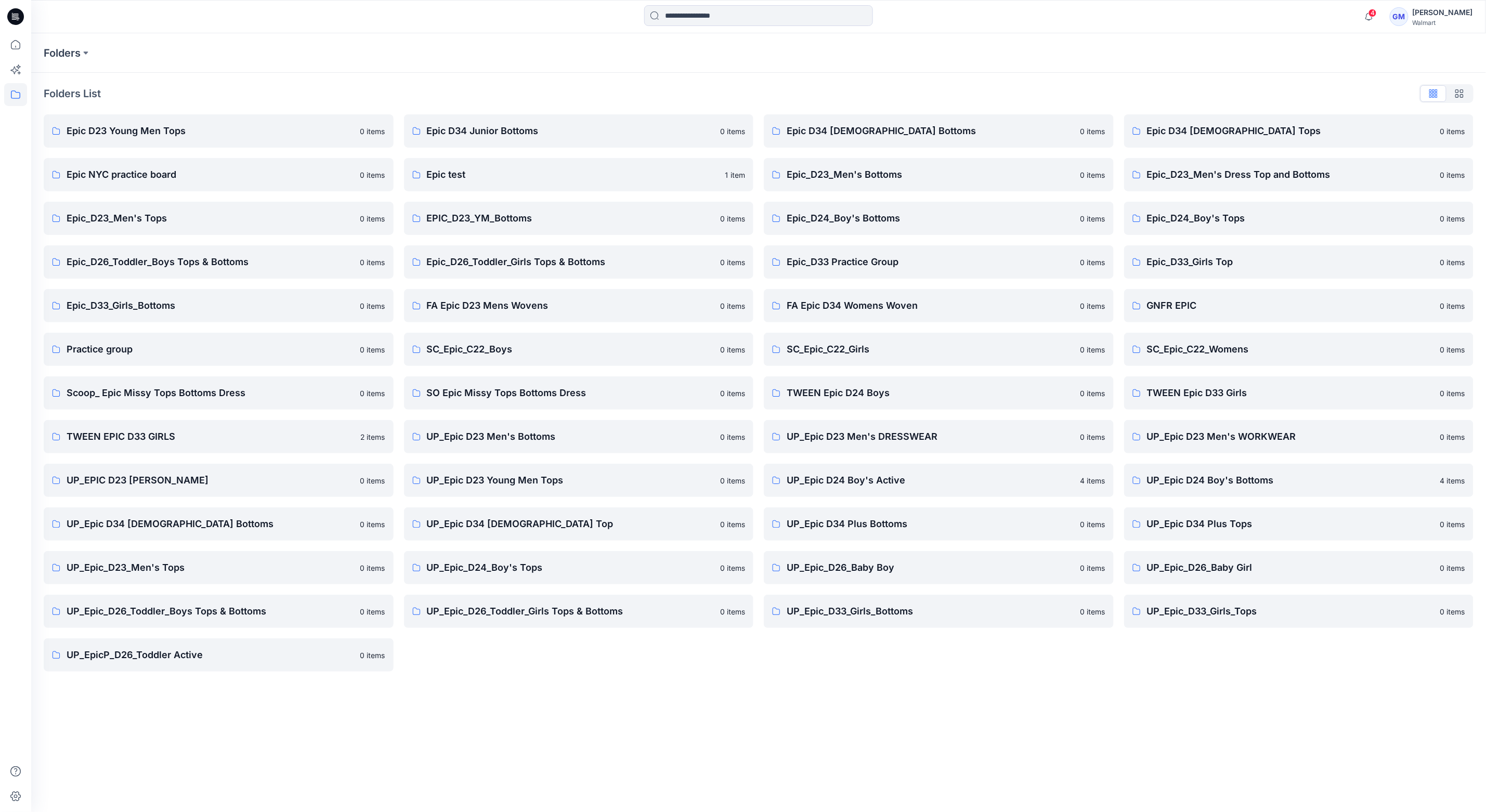
click at [427, 730] on div "Folders Folders List Epic D23 Young Men Tops 0 items Epic NYC practice board 0 …" at bounding box center [758, 422] width 1455 height 779
click at [504, 472] on link "UP_Epic D23 Young Men Tops 0 items" at bounding box center [578, 480] width 350 height 33
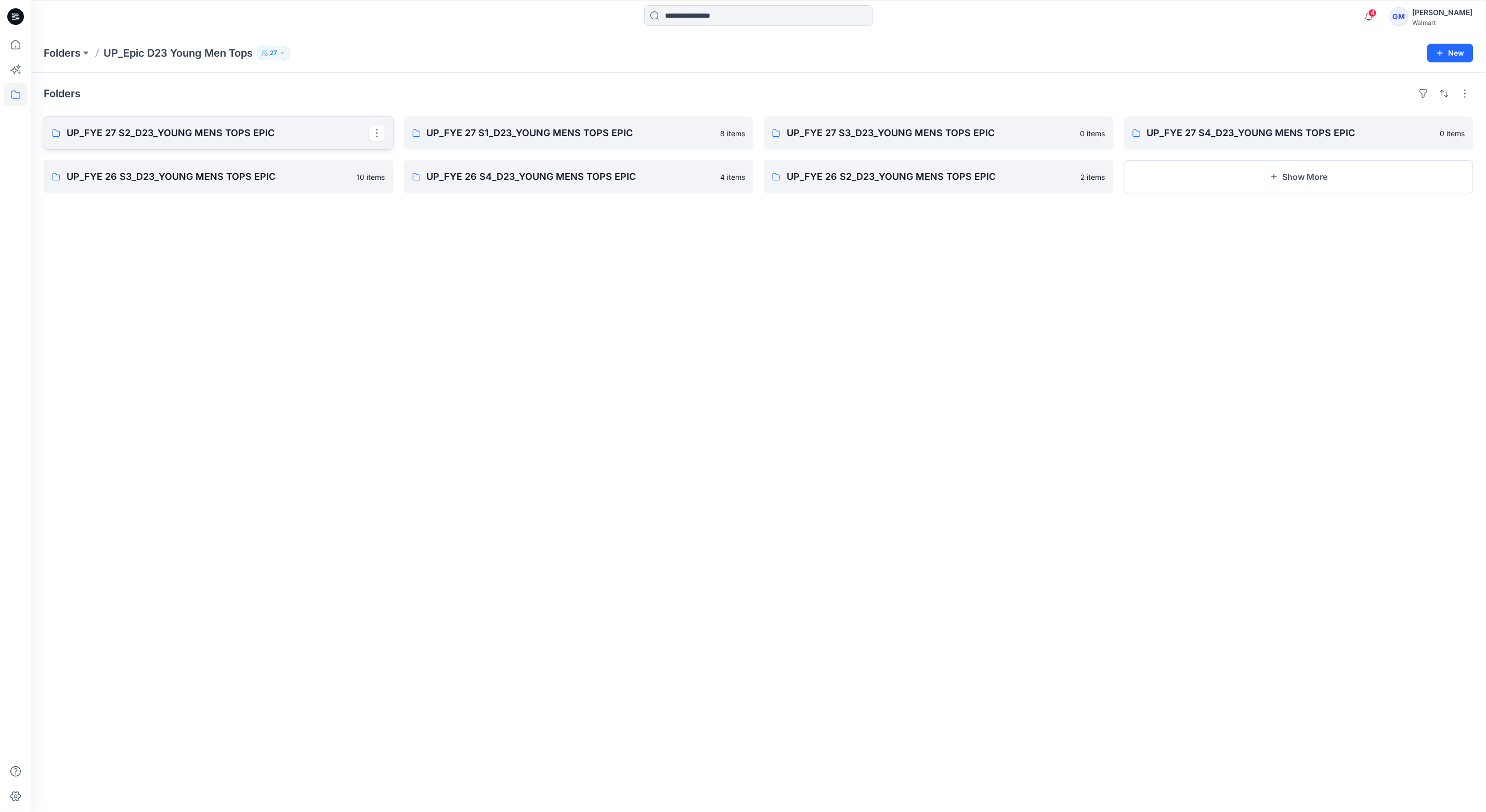
click at [250, 132] on p "UP_FYE 27 S2_D23_YOUNG MENS TOPS EPIC" at bounding box center [218, 132] width 302 height 15
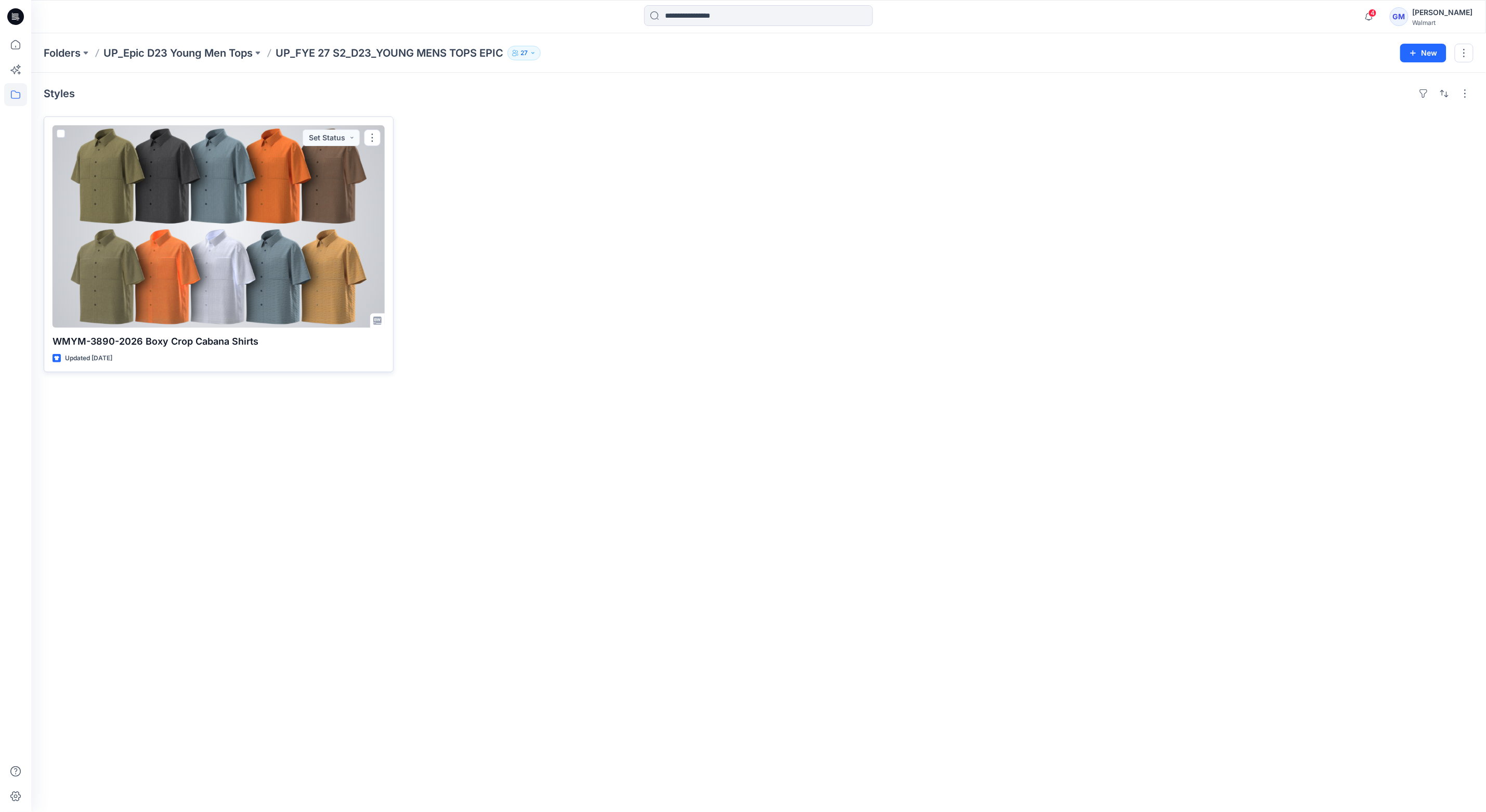
click at [319, 279] on div at bounding box center [219, 227] width 333 height 203
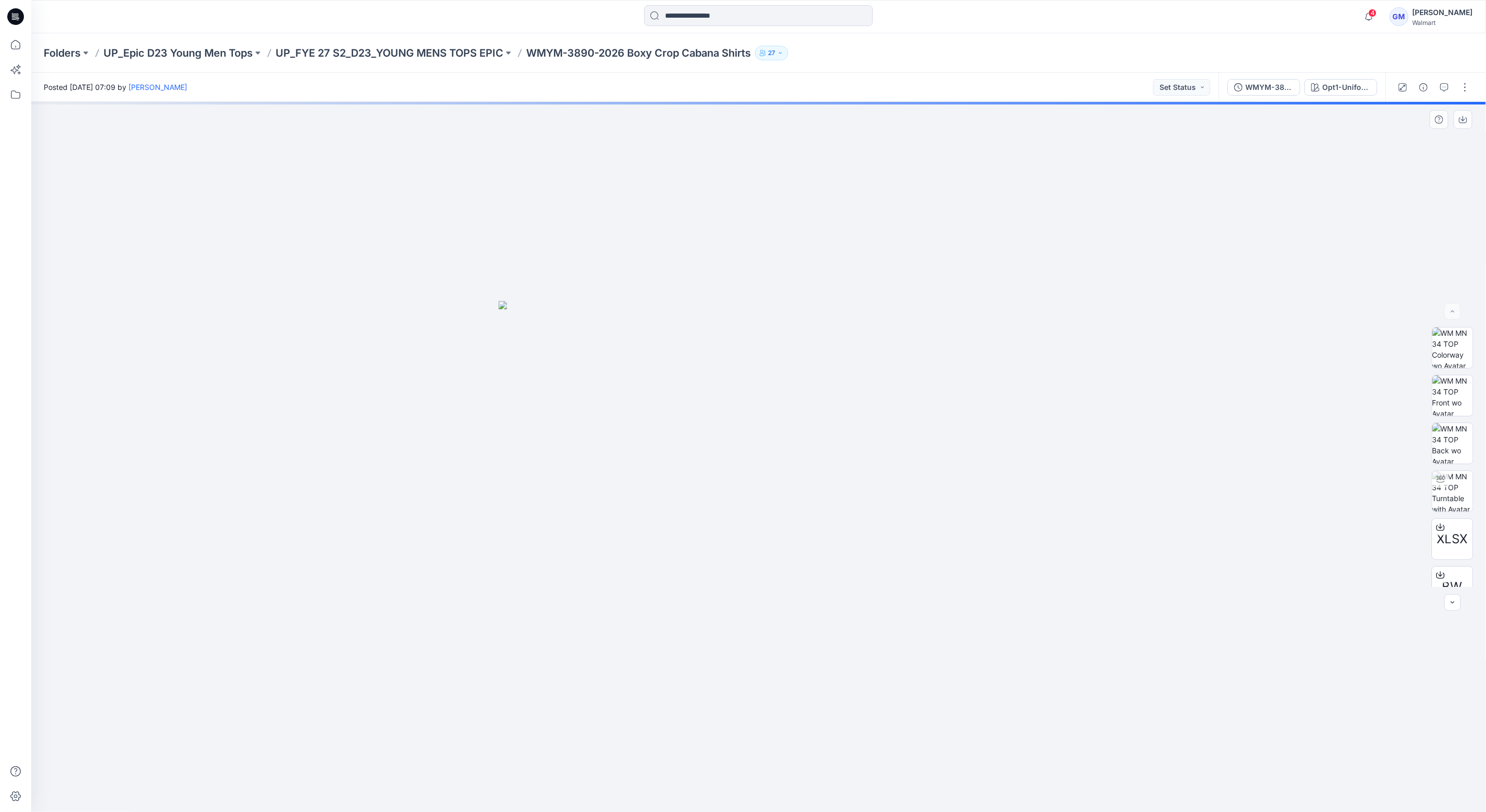
drag, startPoint x: 897, startPoint y: 408, endPoint x: 1127, endPoint y: 184, distance: 321.1
click at [897, 408] on img at bounding box center [758, 556] width 520 height 511
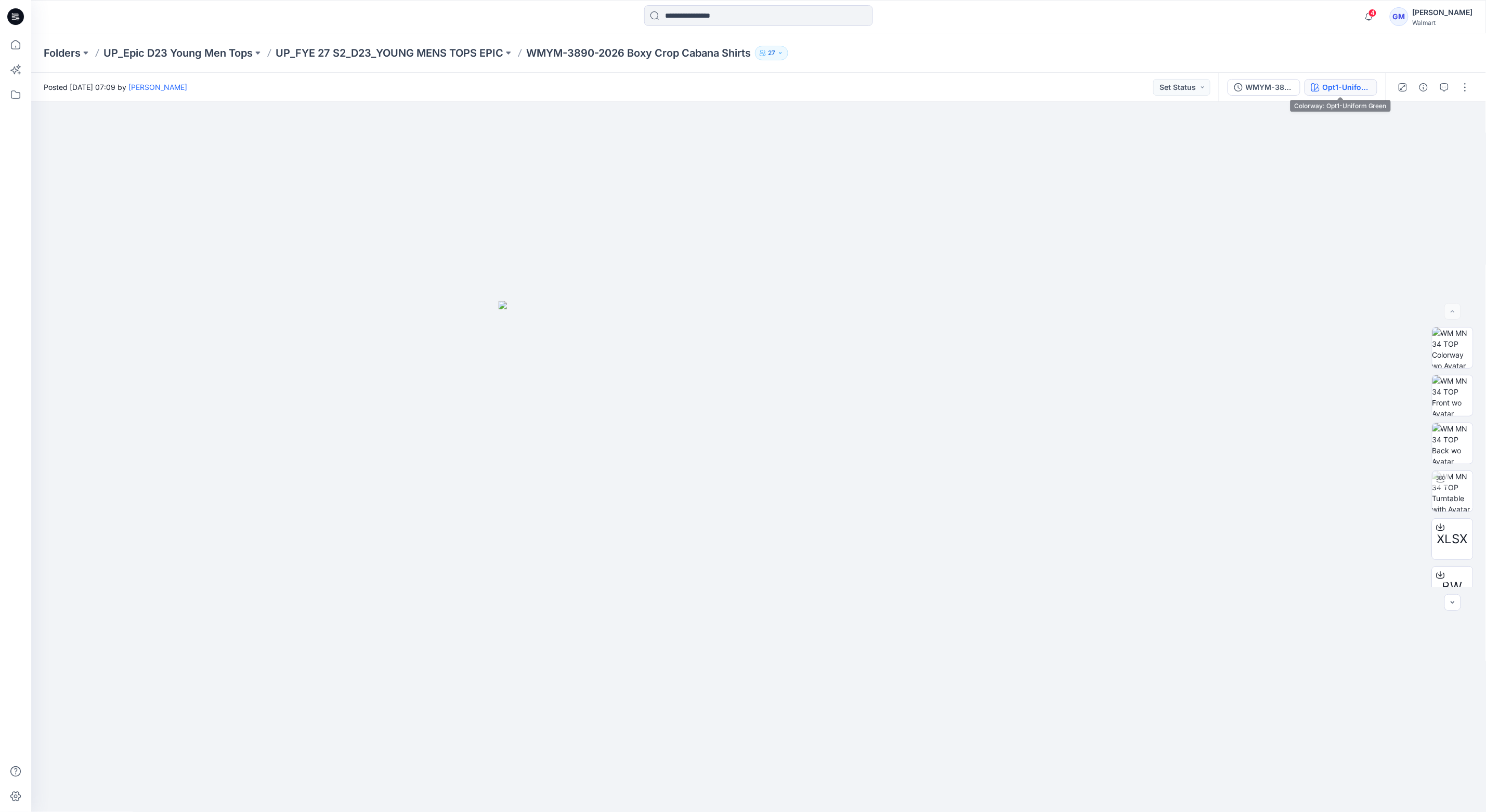
click at [1355, 87] on div "Opt1-Uniform Green" at bounding box center [1347, 87] width 48 height 12
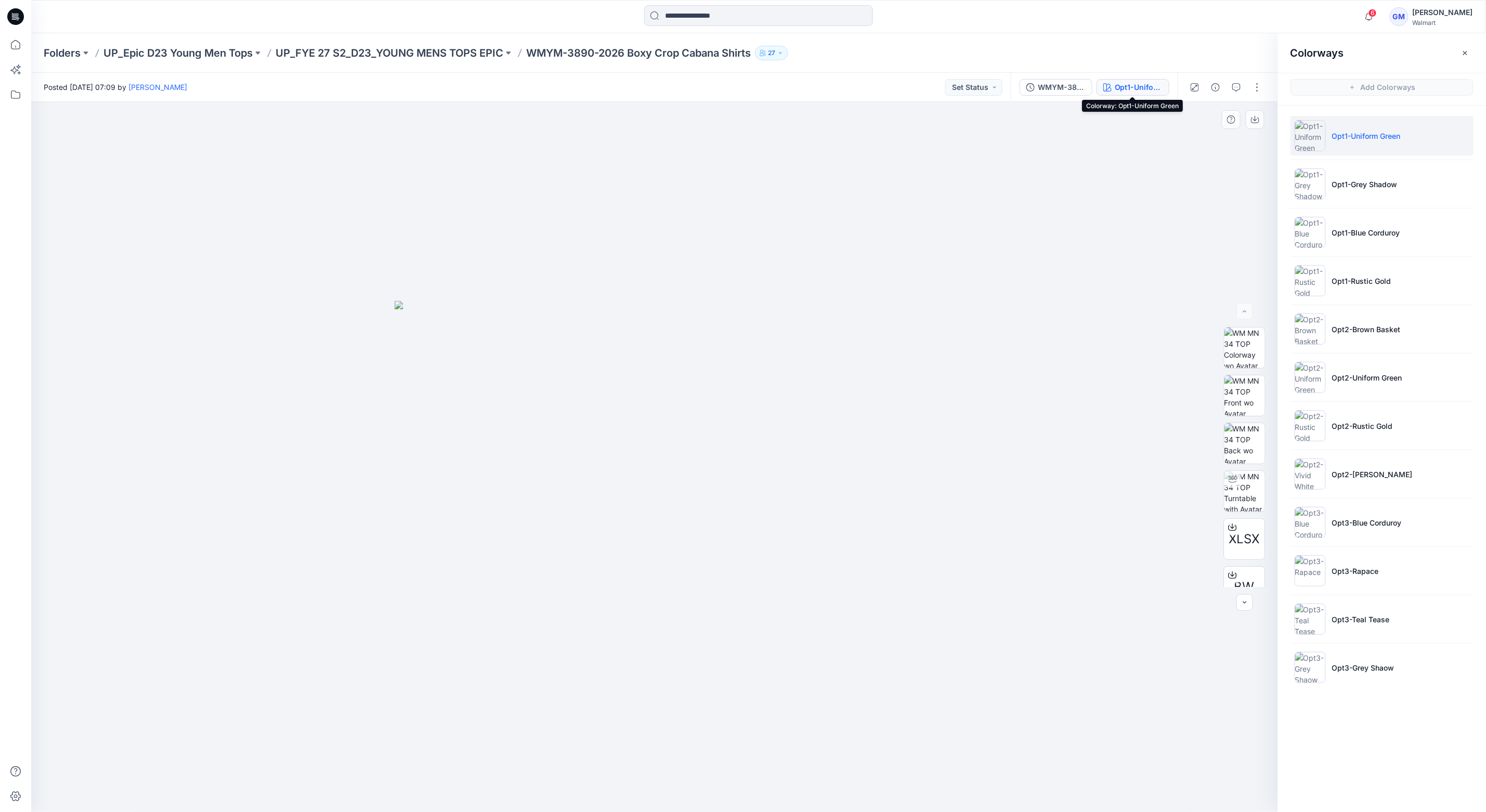
click at [777, 329] on img at bounding box center [654, 556] width 520 height 511
click at [10, 39] on icon at bounding box center [16, 45] width 23 height 23
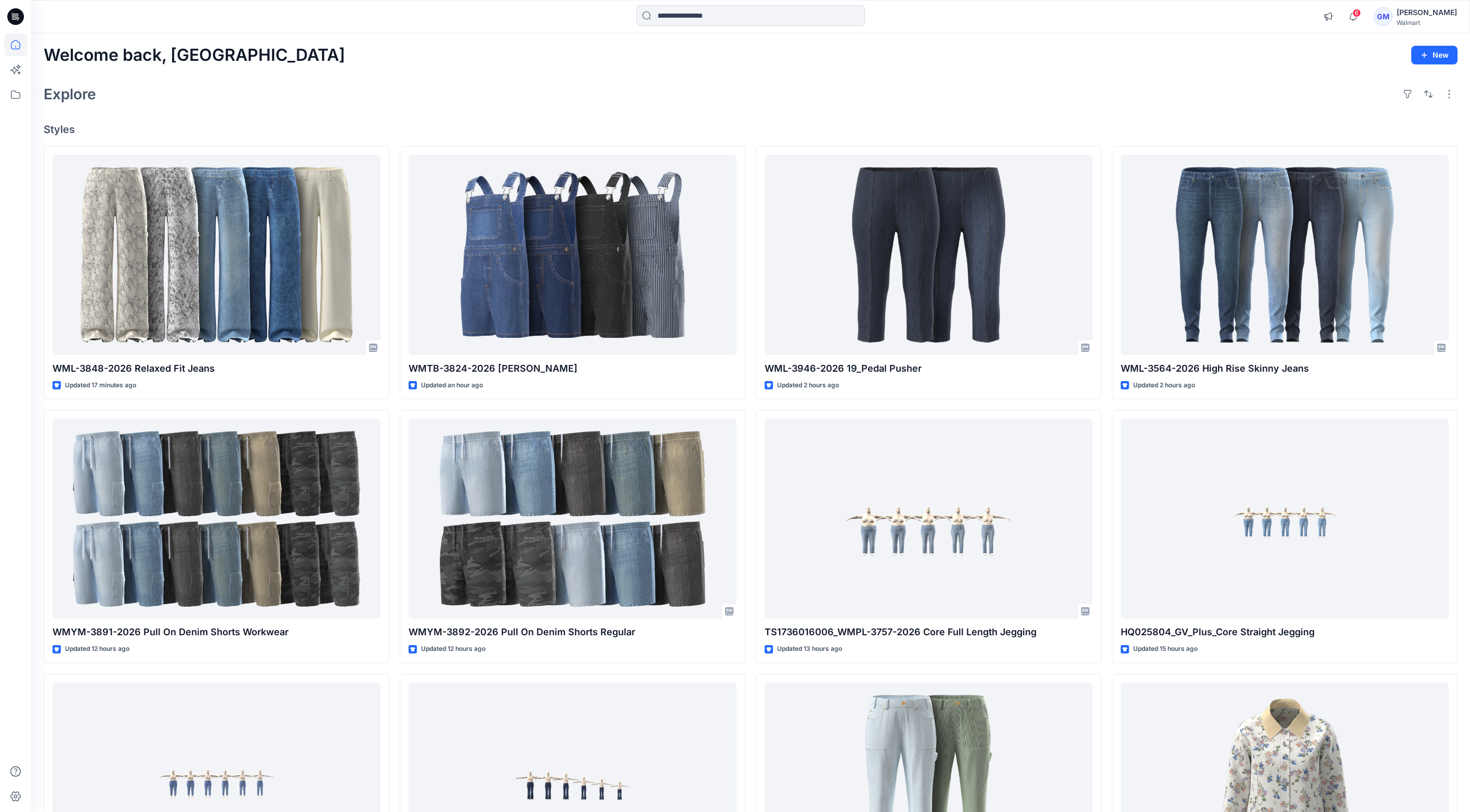
drag, startPoint x: 250, startPoint y: 112, endPoint x: 239, endPoint y: 112, distance: 11.0
click at [250, 112] on div "Welcome back, Gayan New Explore Styles WML-3848-2026 Relaxed Fit Jeans Updated …" at bounding box center [750, 505] width 1439 height 944
click at [12, 102] on icon at bounding box center [15, 95] width 23 height 23
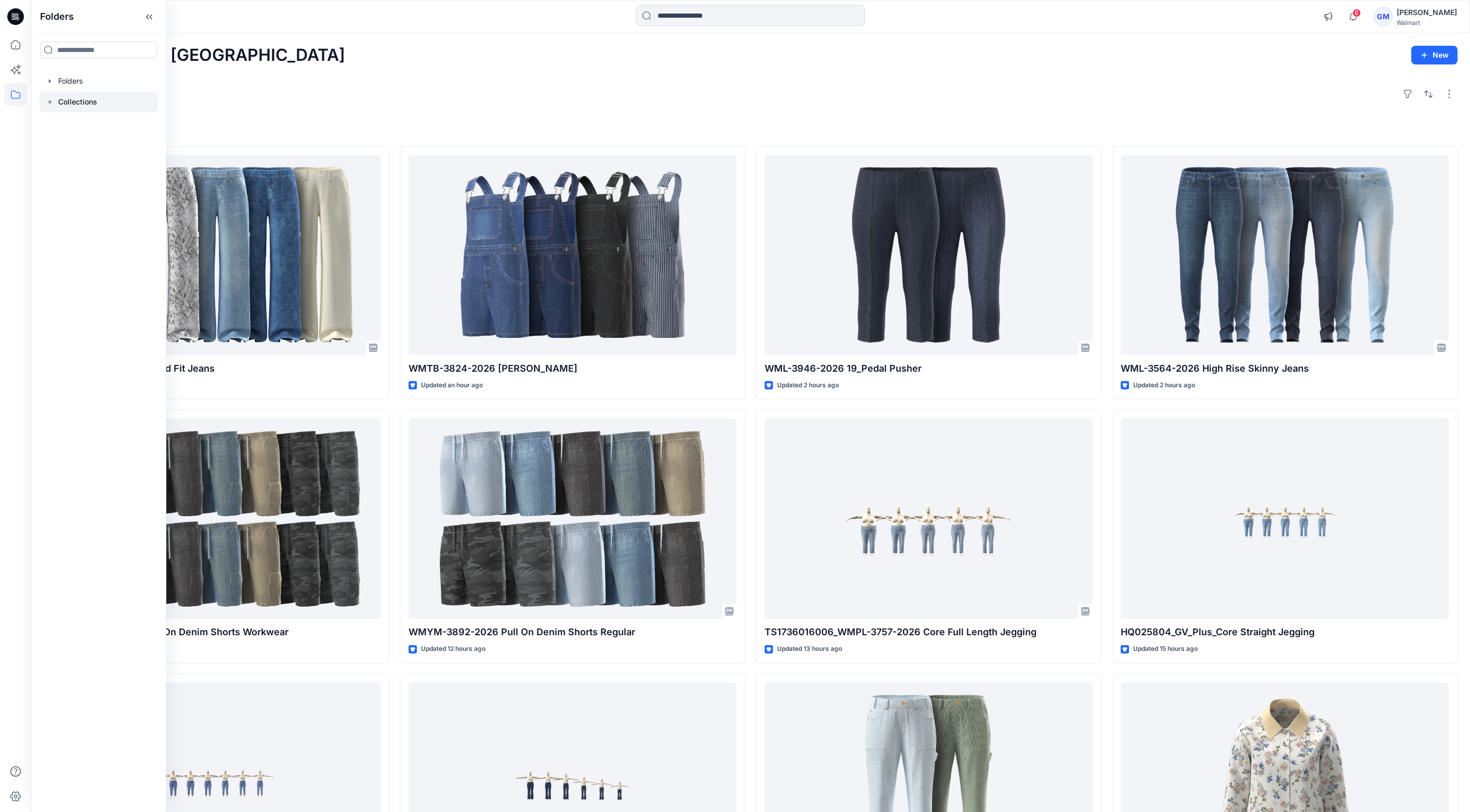
click at [86, 99] on p "Collections" at bounding box center [77, 102] width 39 height 12
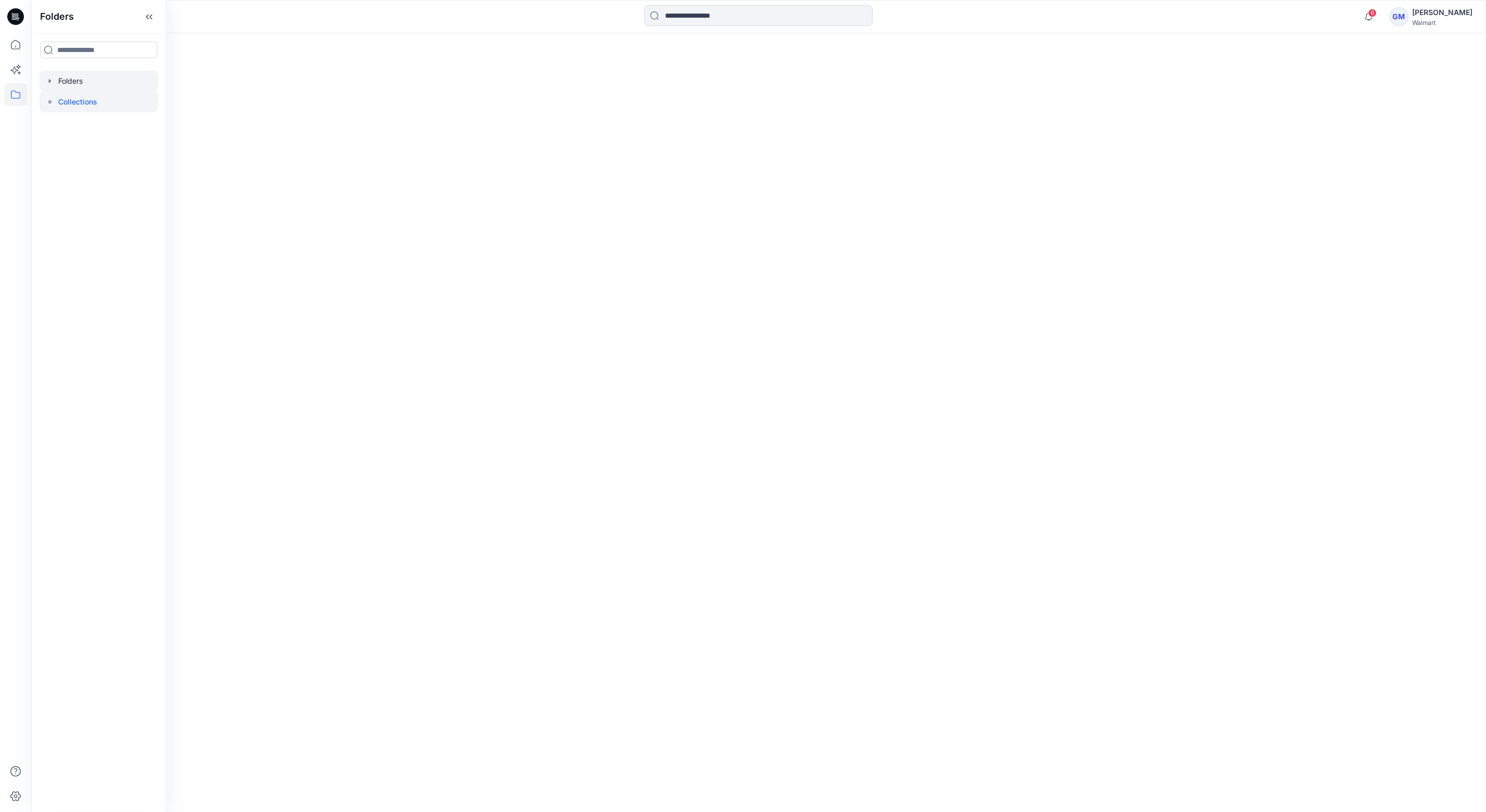
click at [84, 83] on div at bounding box center [98, 81] width 119 height 21
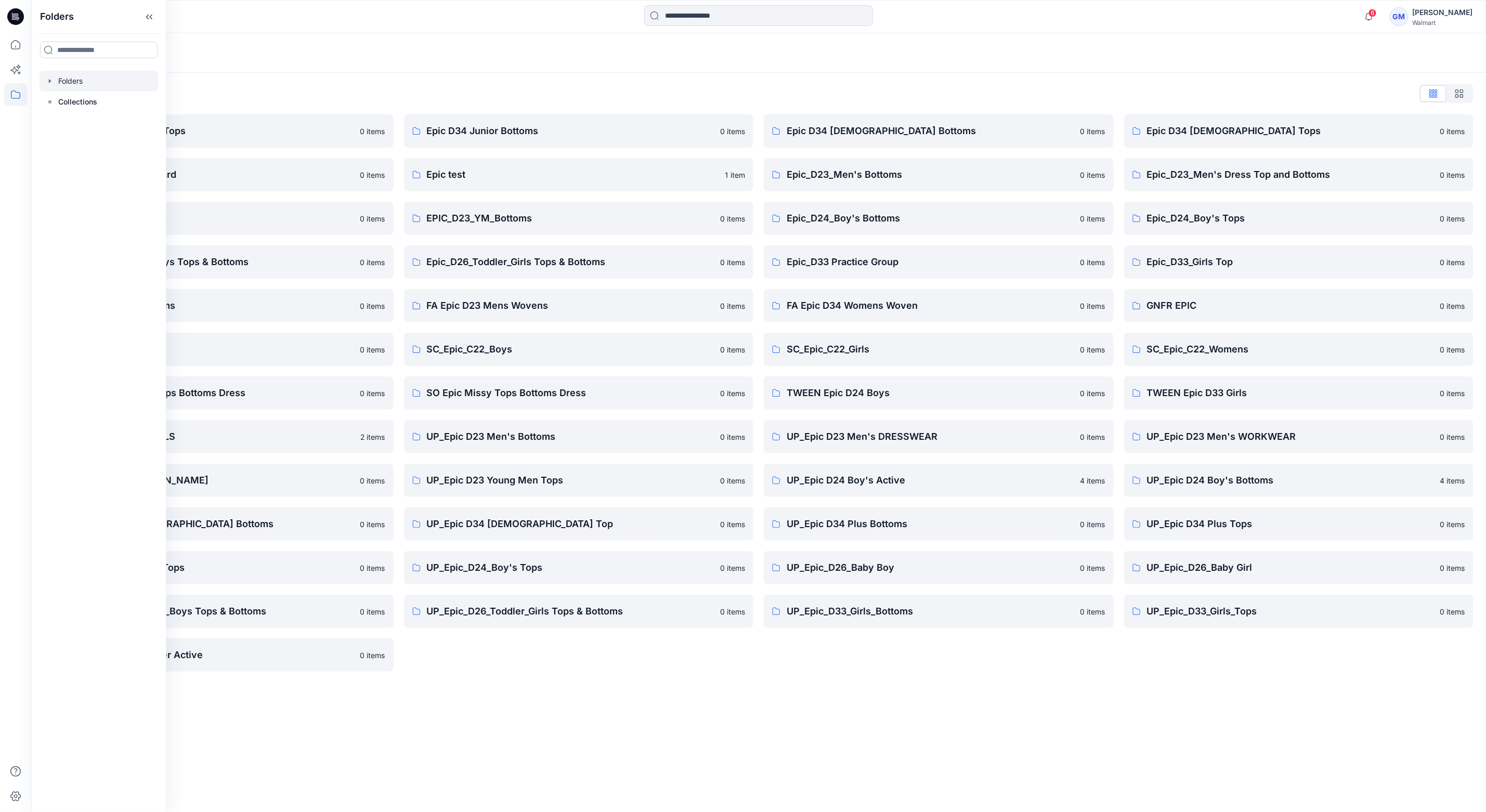
click at [478, 733] on div "Folders Folders List Epic D23 Young Men Tops 0 items Epic NYC practice board 0 …" at bounding box center [758, 422] width 1455 height 779
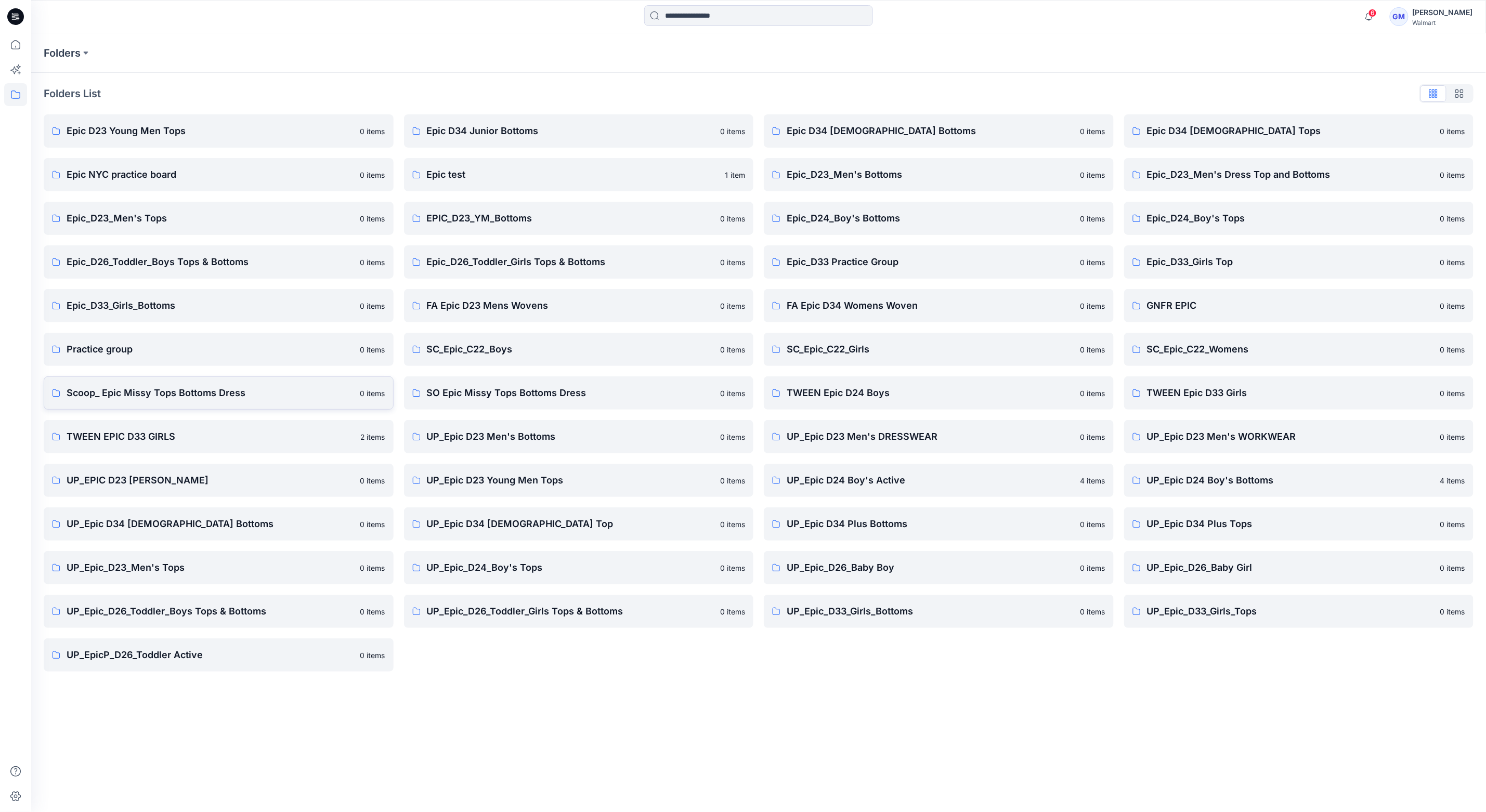
click at [181, 399] on p "Scoop_ Epic Missy Tops Bottoms Dress" at bounding box center [210, 393] width 288 height 15
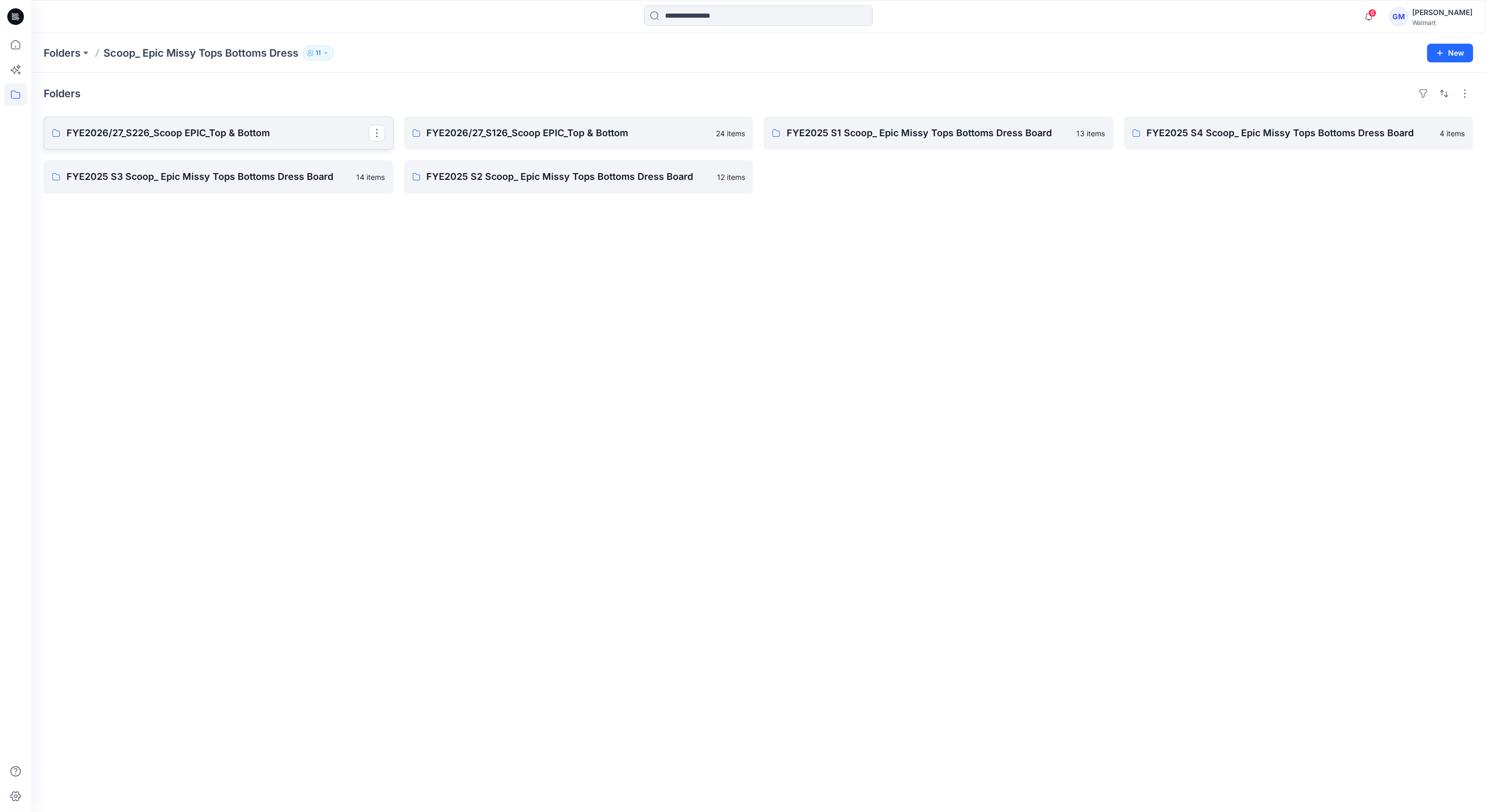
click at [205, 129] on p "FYE2026/27_S226_Scoop EPIC_Top & Bottom" at bounding box center [218, 132] width 302 height 15
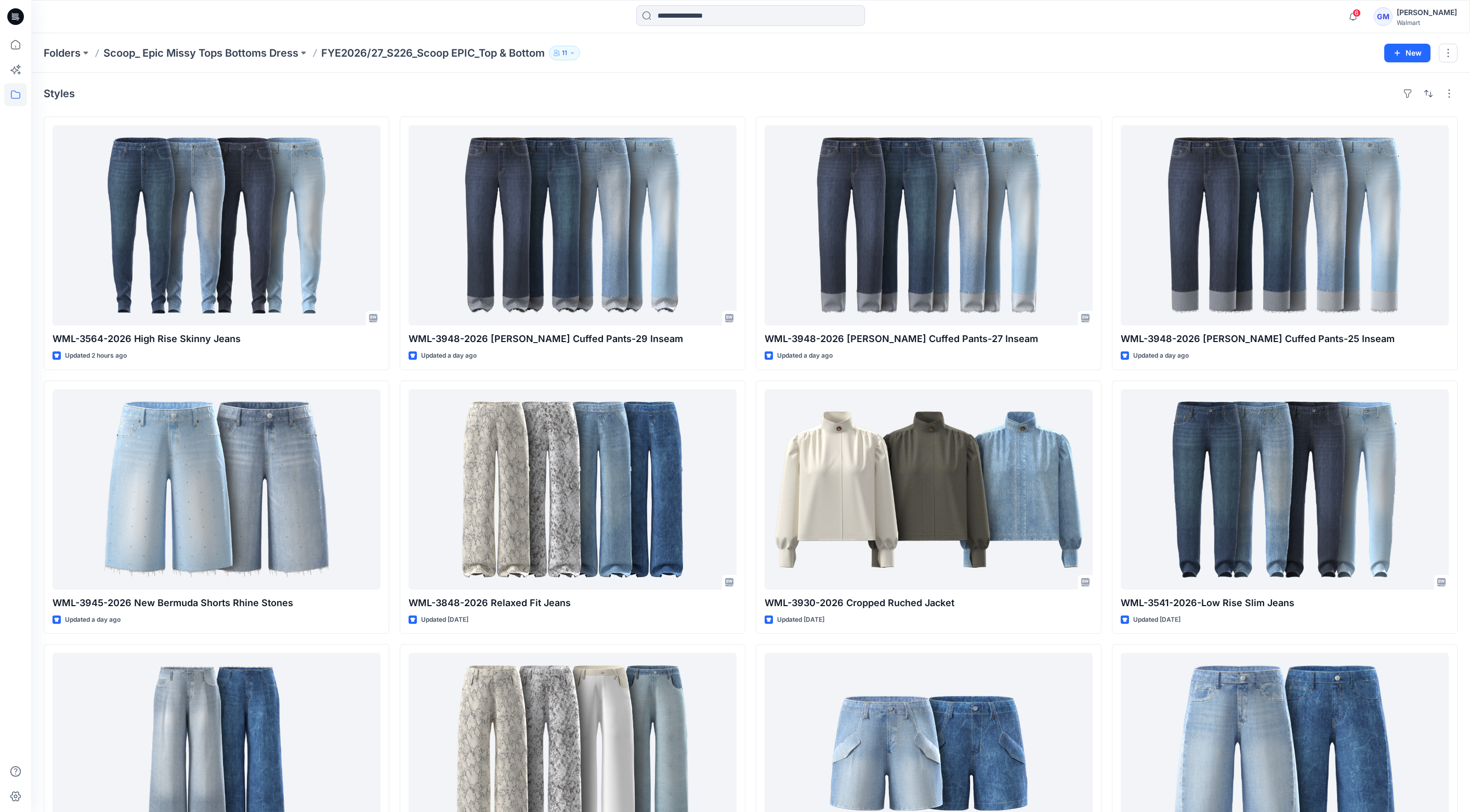
click at [564, 103] on div "Styles WML-3564-2026 High Rise Skinny Jeans Updated 2 hours ago WML-3945-2026 N…" at bounding box center [750, 510] width 1439 height 875
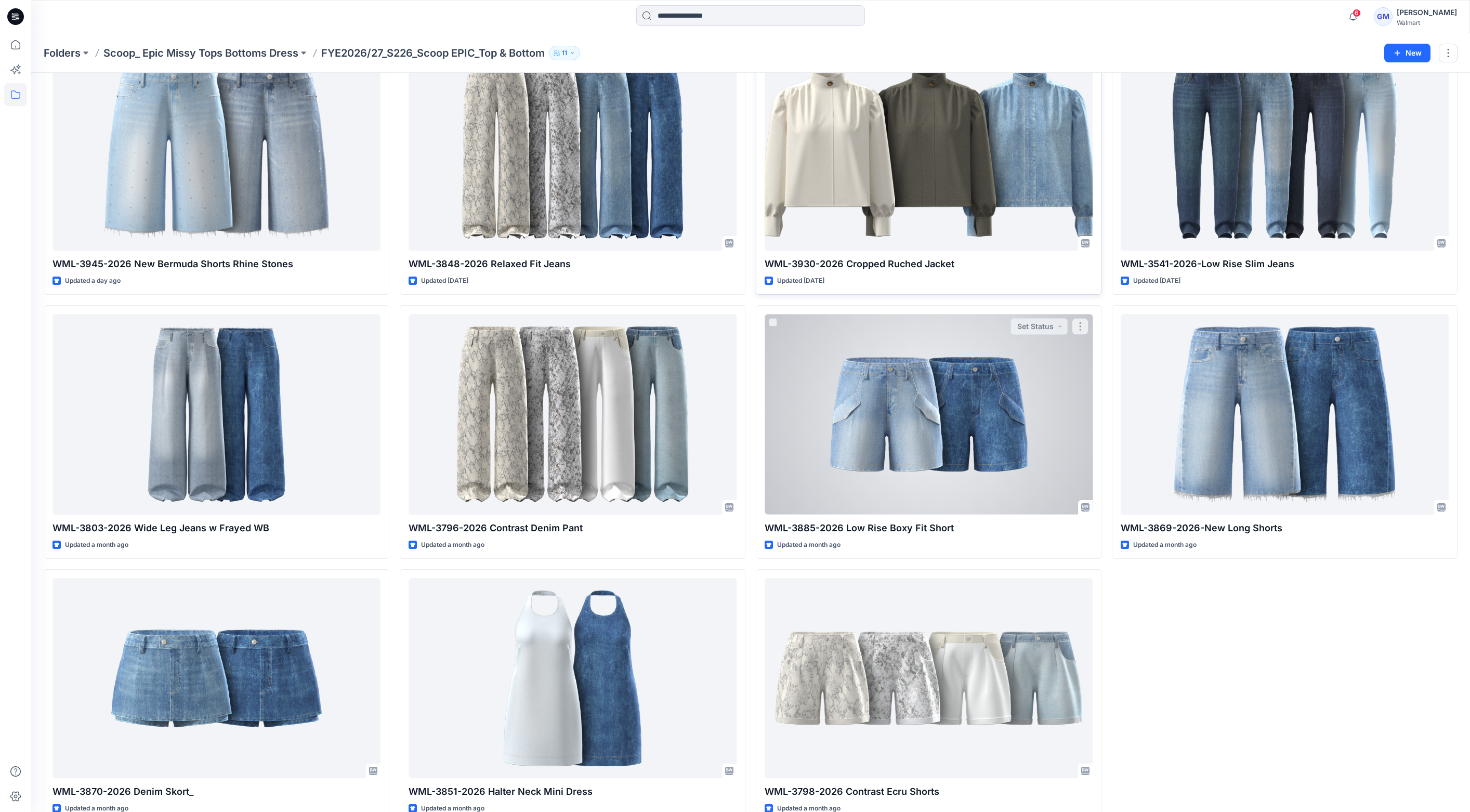
scroll to position [363, 0]
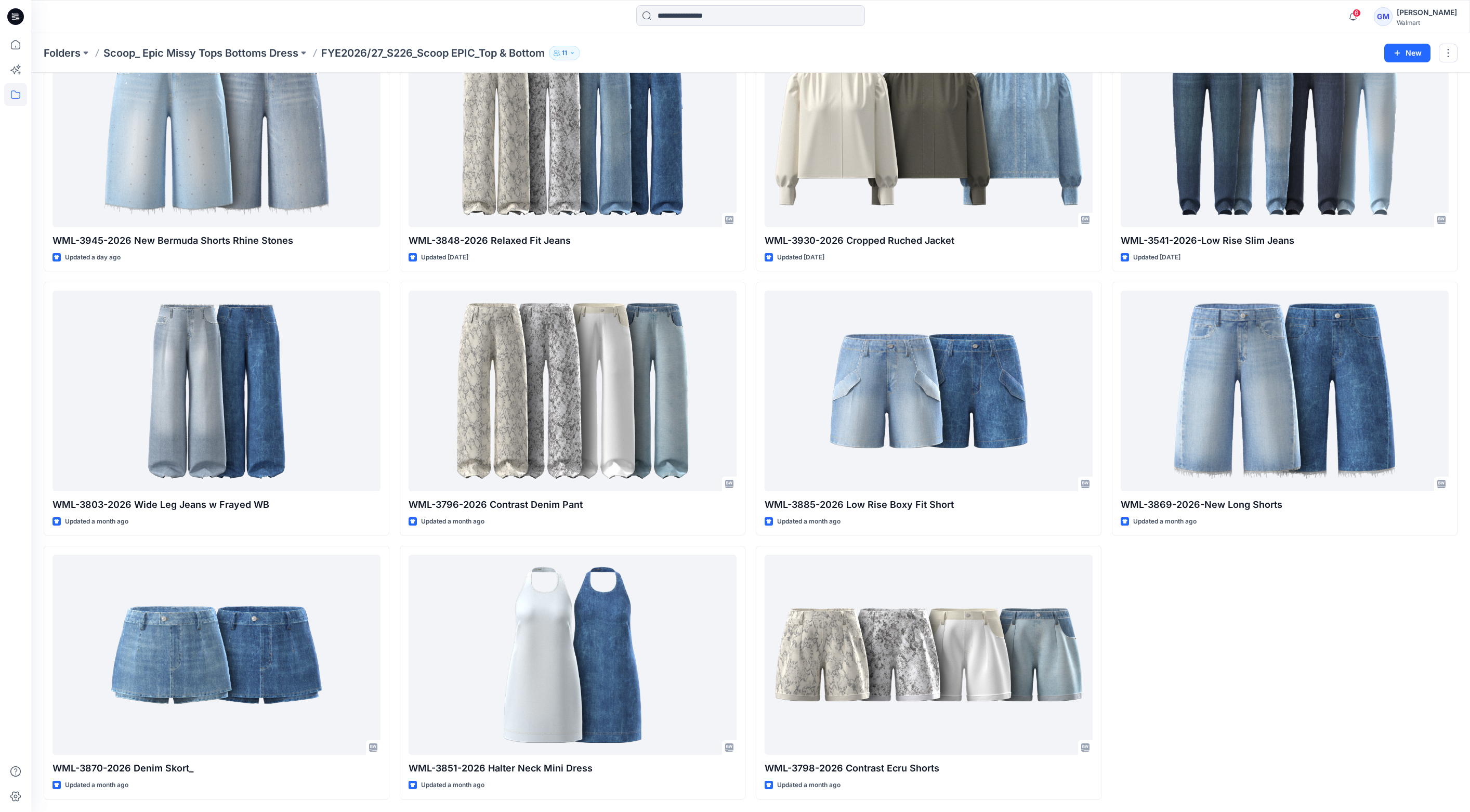
click at [628, 539] on div "WML-3948-2026 [PERSON_NAME] Cuffed Pants-29 Inseam Updated a day ago WML-3848-2…" at bounding box center [573, 277] width 346 height 1045
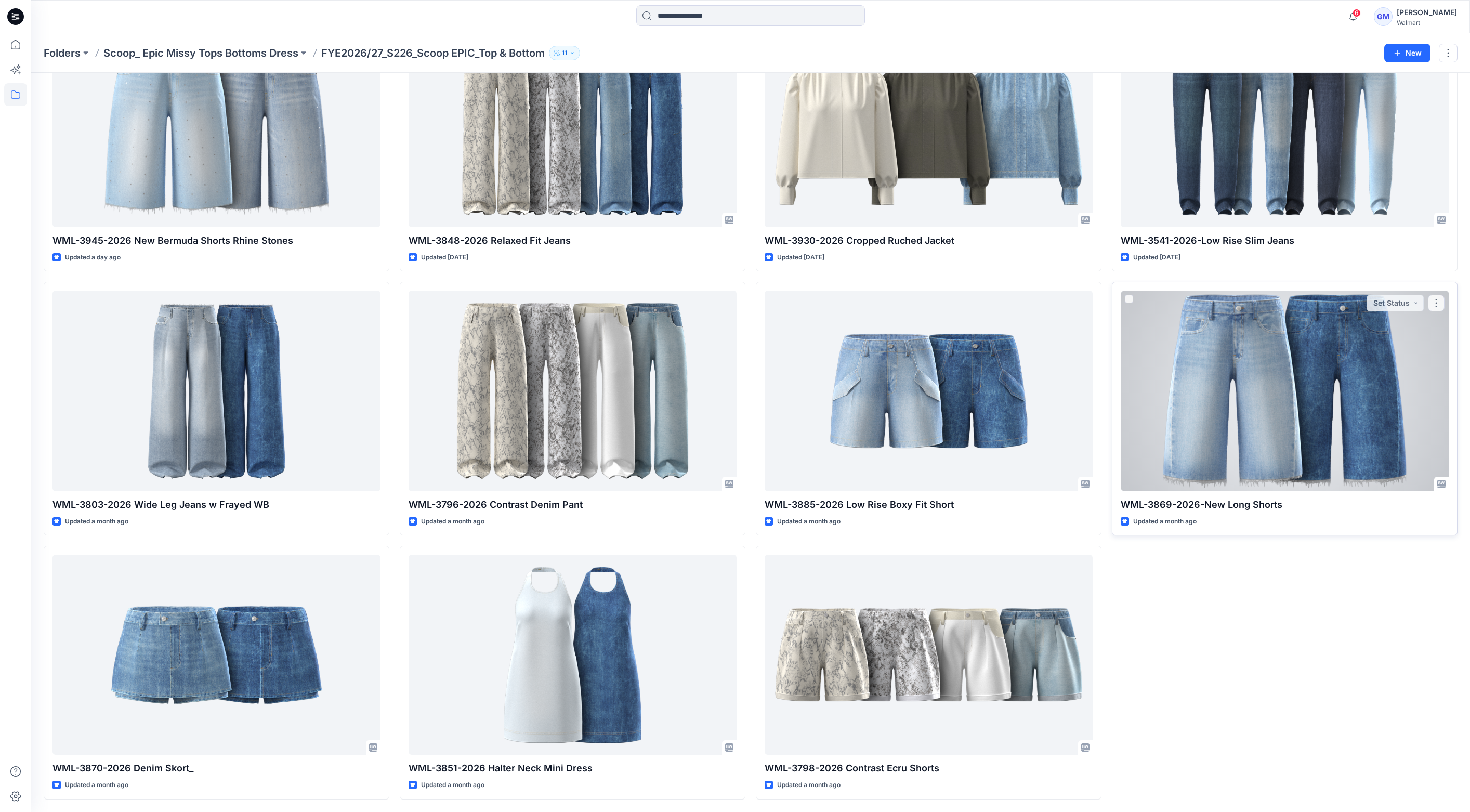
click at [1300, 424] on div at bounding box center [1284, 391] width 328 height 200
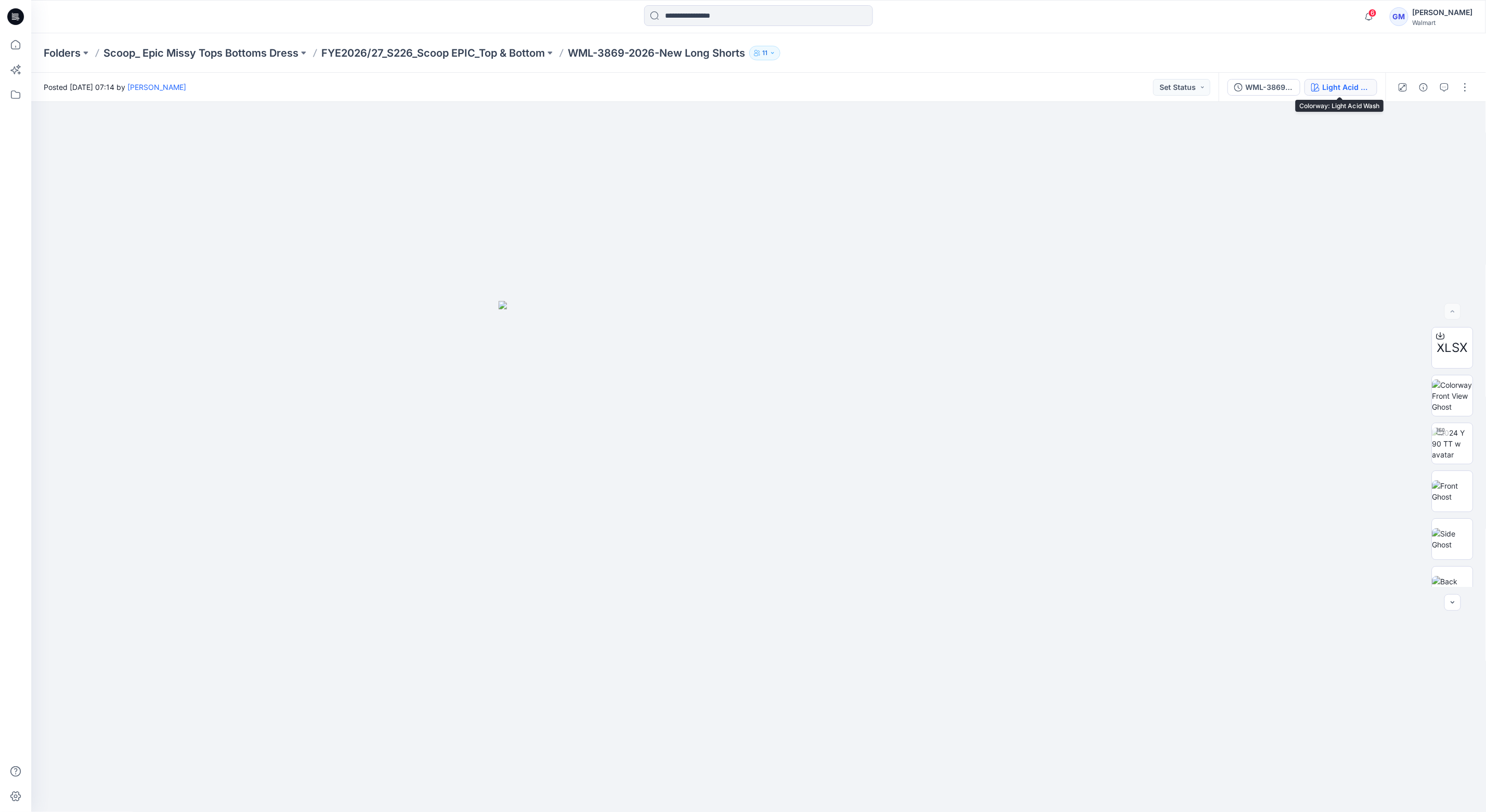
click at [1330, 79] on button "Light Acid Wash" at bounding box center [1341, 87] width 73 height 16
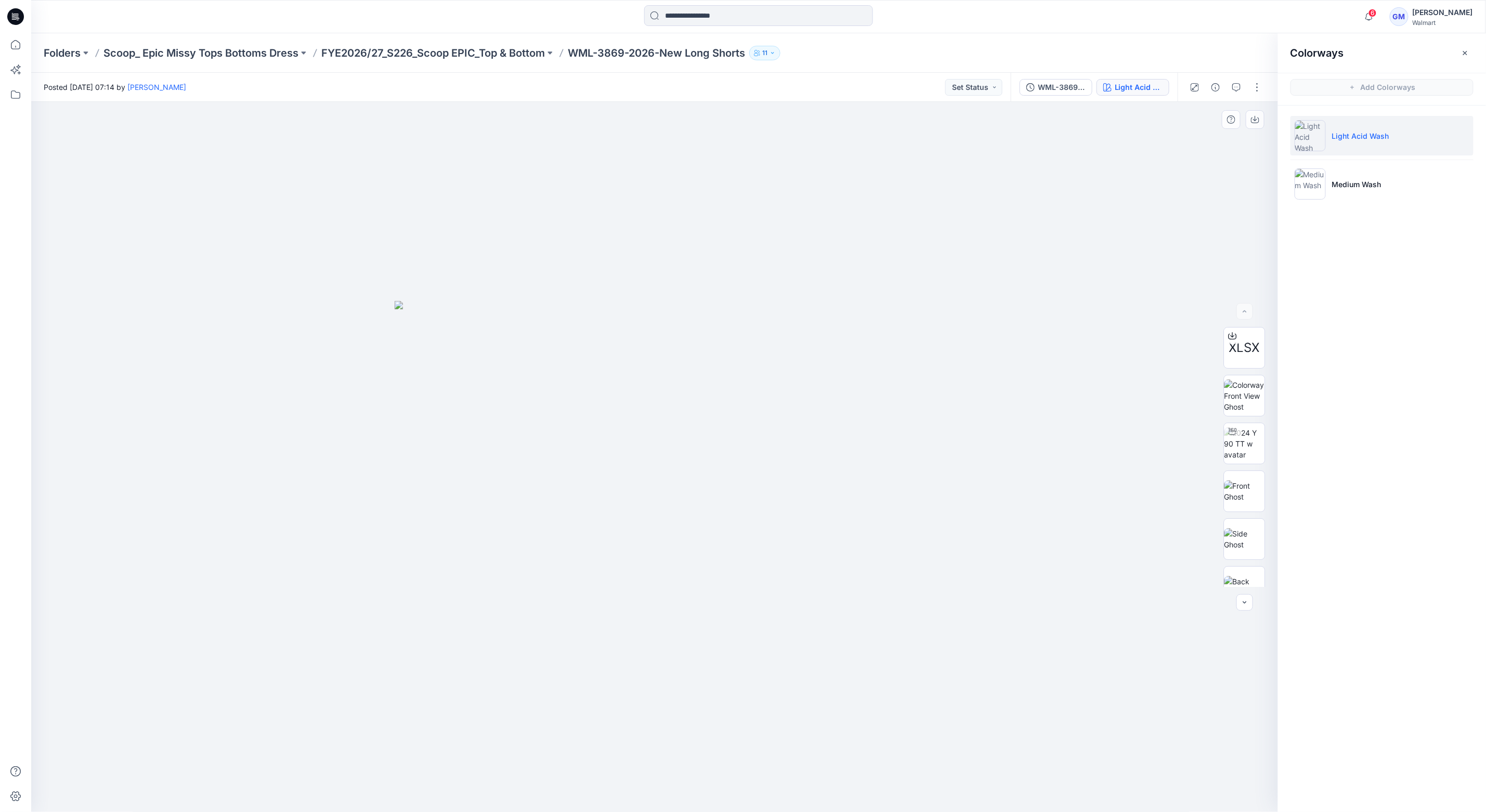
click at [300, 364] on div at bounding box center [654, 456] width 1247 height 710
click at [626, 419] on img at bounding box center [654, 556] width 520 height 511
click at [490, 48] on p "FYE2026/27_S226_Scoop EPIC_Top & Bottom" at bounding box center [433, 53] width 223 height 15
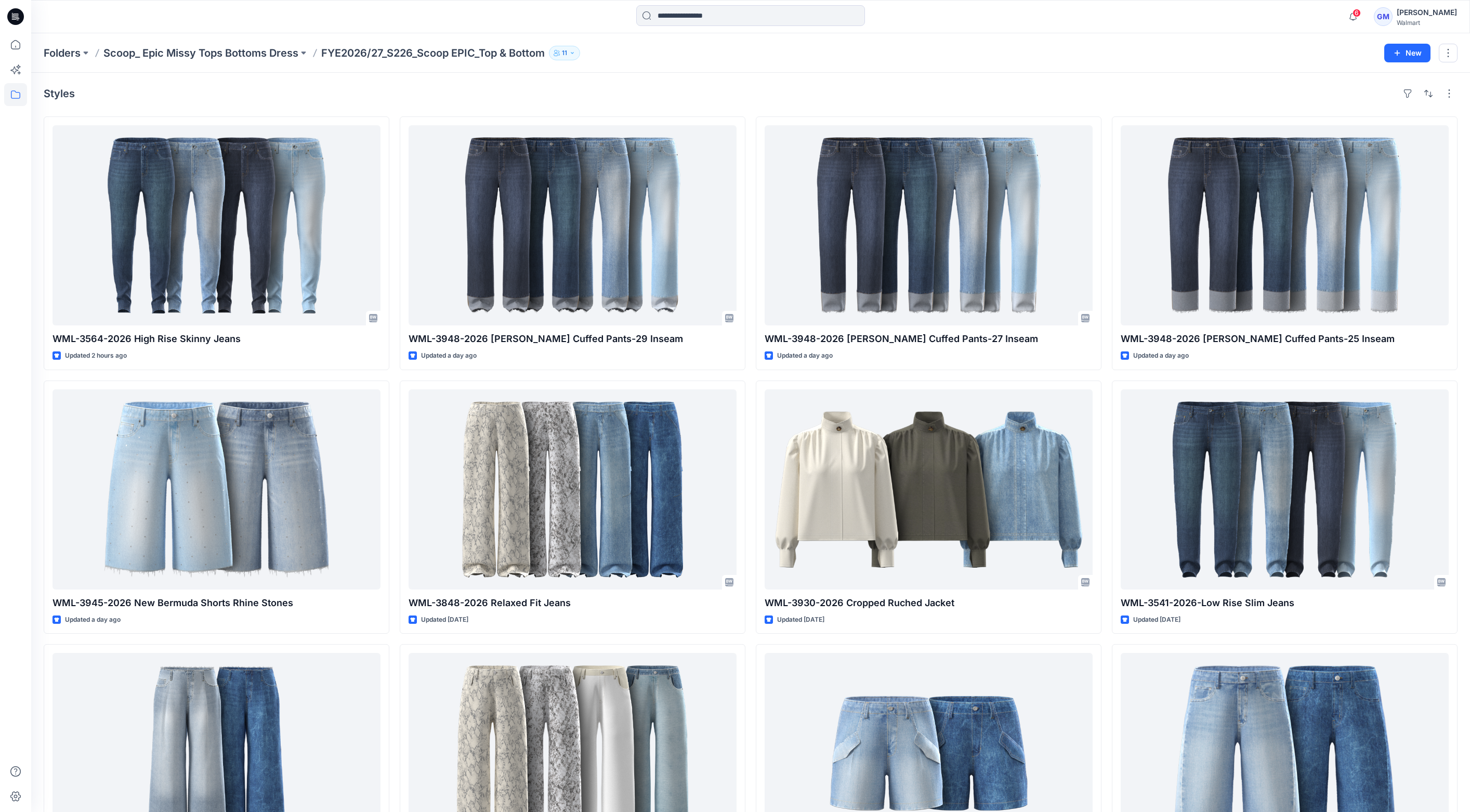
click at [308, 91] on div "Styles" at bounding box center [750, 93] width 1414 height 16
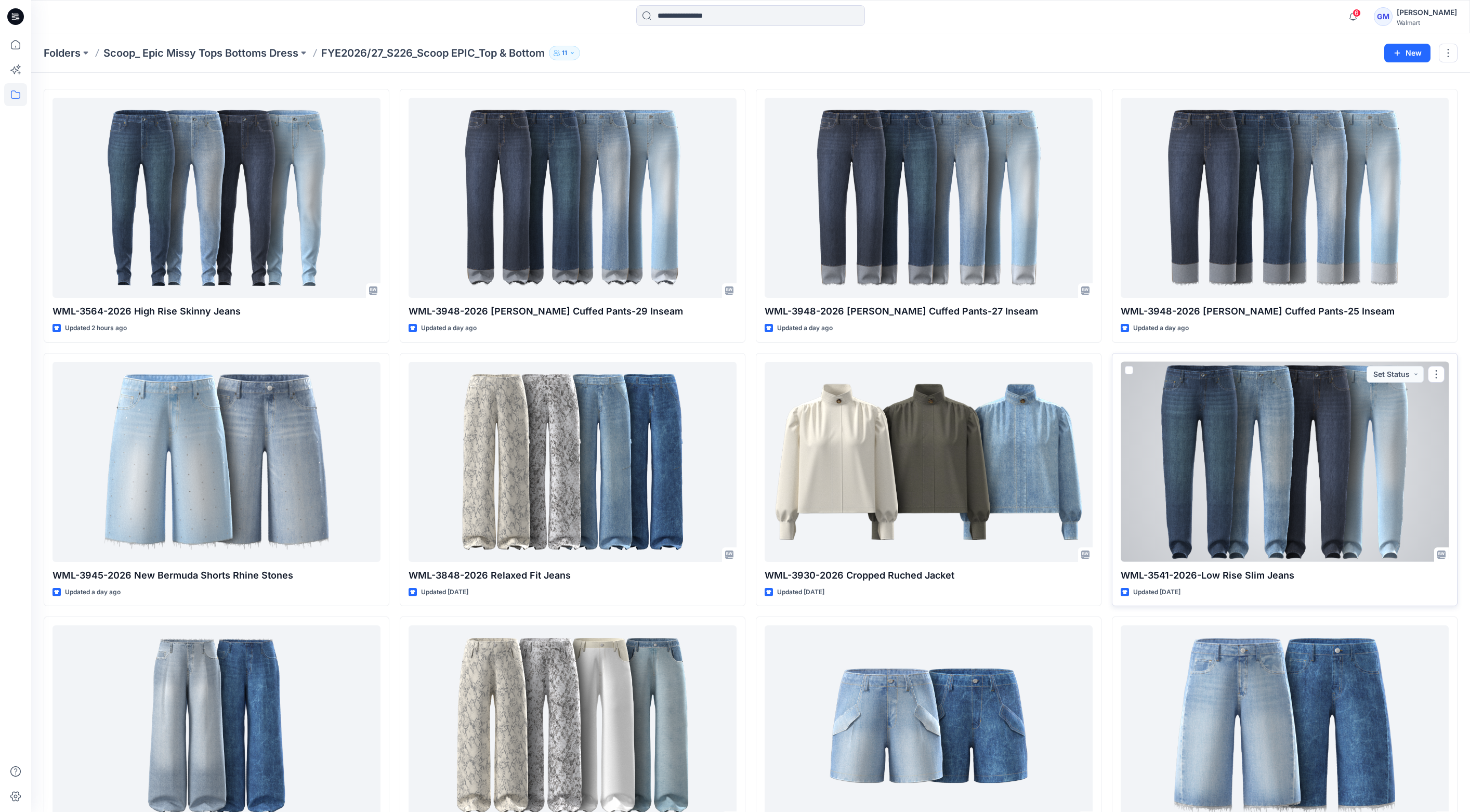
scroll to position [363, 0]
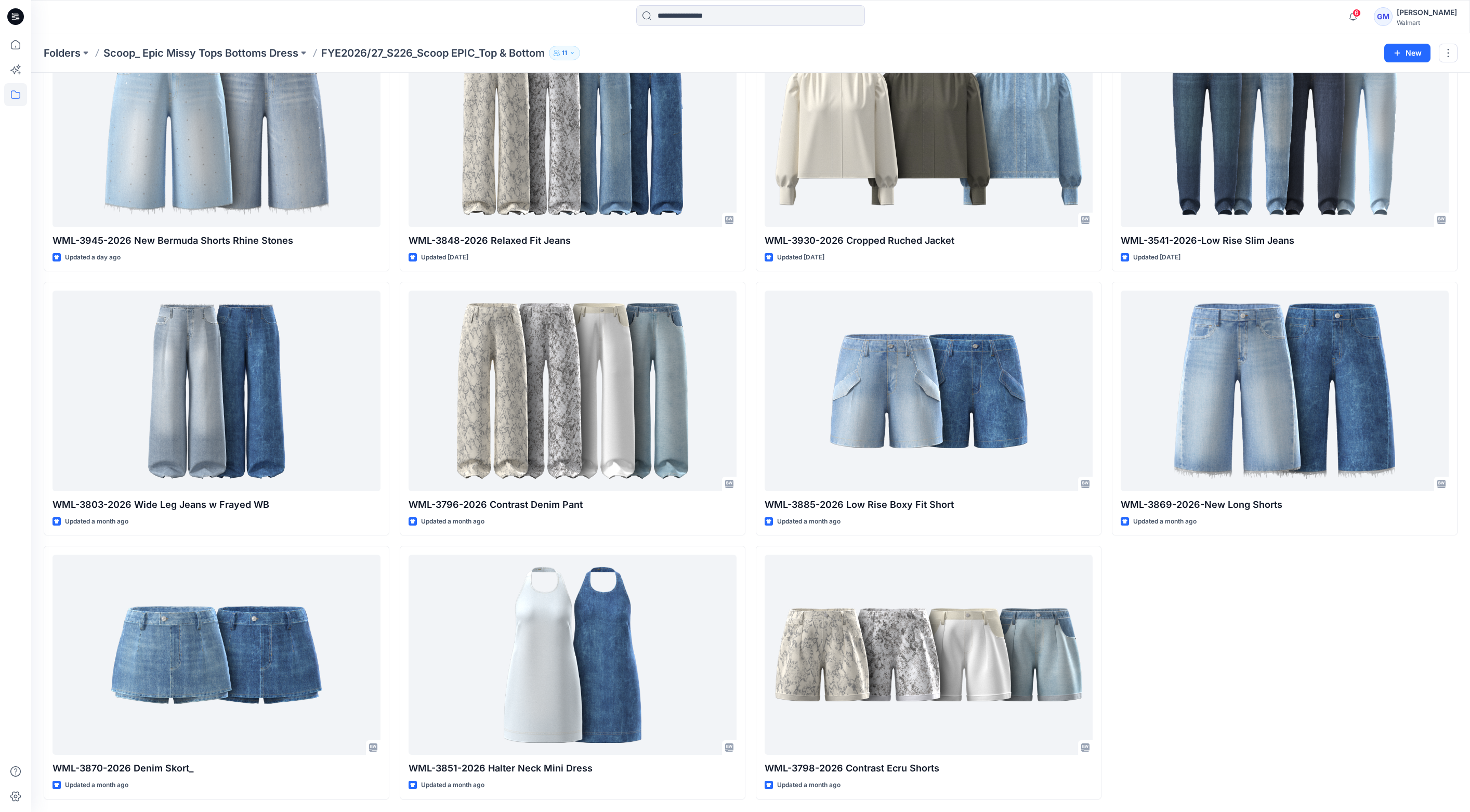
click at [1342, 653] on div "WML-3948-2026 [PERSON_NAME] Cuffed Pants-25 Inseam Updated a day ago WML-3541-2…" at bounding box center [1285, 277] width 346 height 1045
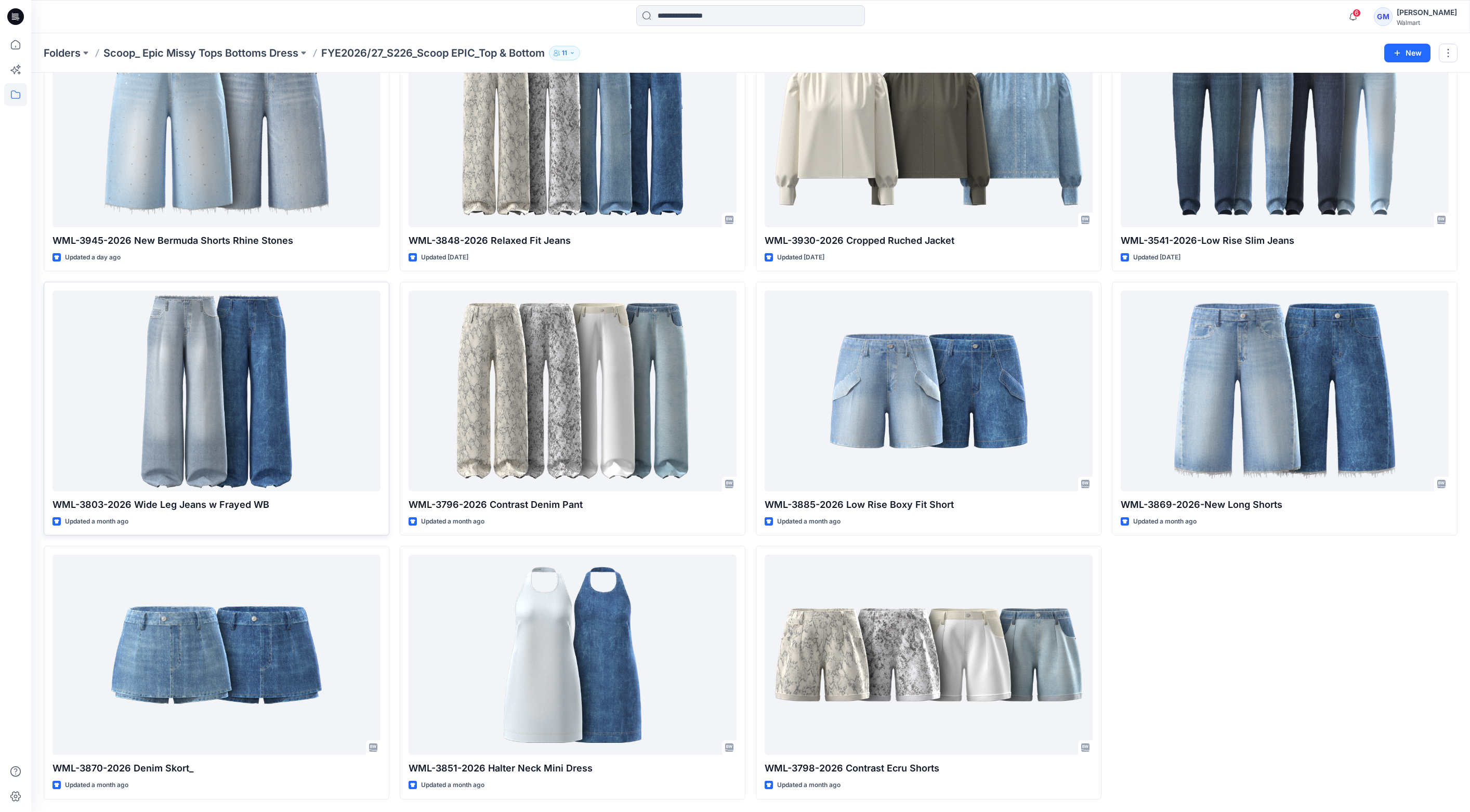
drag, startPoint x: 25, startPoint y: 299, endPoint x: 104, endPoint y: 301, distance: 79.0
click at [25, 299] on div at bounding box center [15, 422] width 23 height 779
